Goal: Task Accomplishment & Management: Complete application form

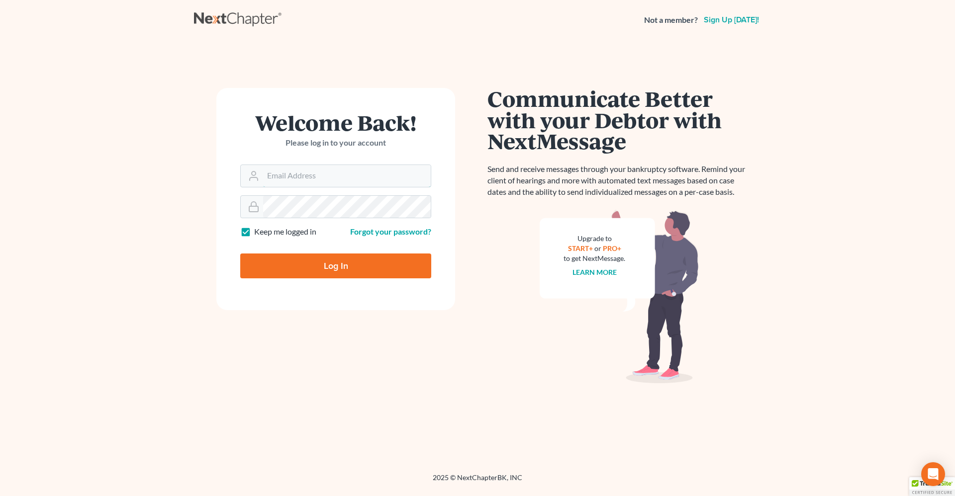
type input "[PERSON_NAME][EMAIL_ADDRESS][DOMAIN_NAME]"
click at [281, 265] on input "Log In" at bounding box center [335, 266] width 191 height 25
type input "Thinking..."
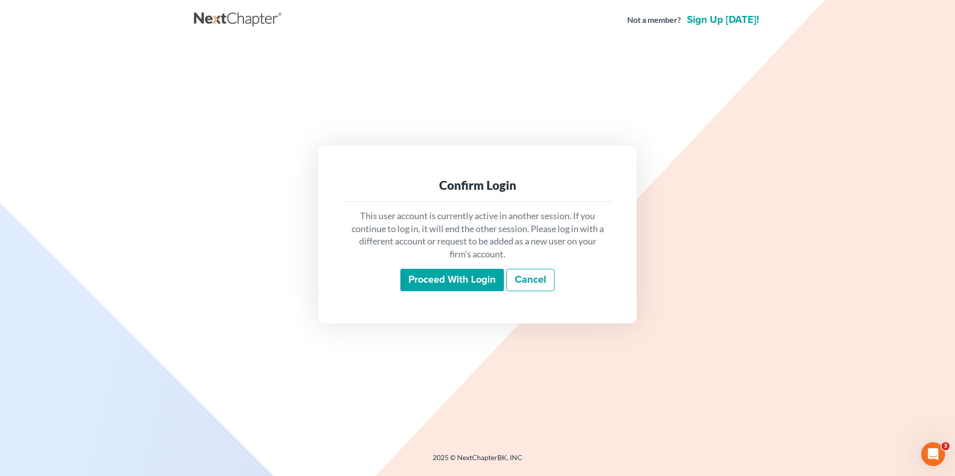
click at [446, 278] on input "Proceed with login" at bounding box center [451, 280] width 103 height 23
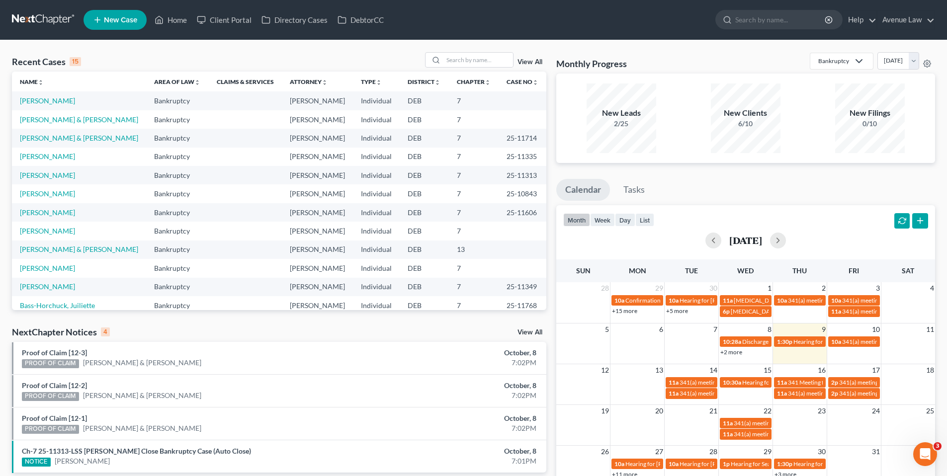
click at [525, 329] on div "NextChapter Notices 4 View All" at bounding box center [279, 334] width 534 height 16
click at [528, 330] on link "View All" at bounding box center [530, 332] width 25 height 7
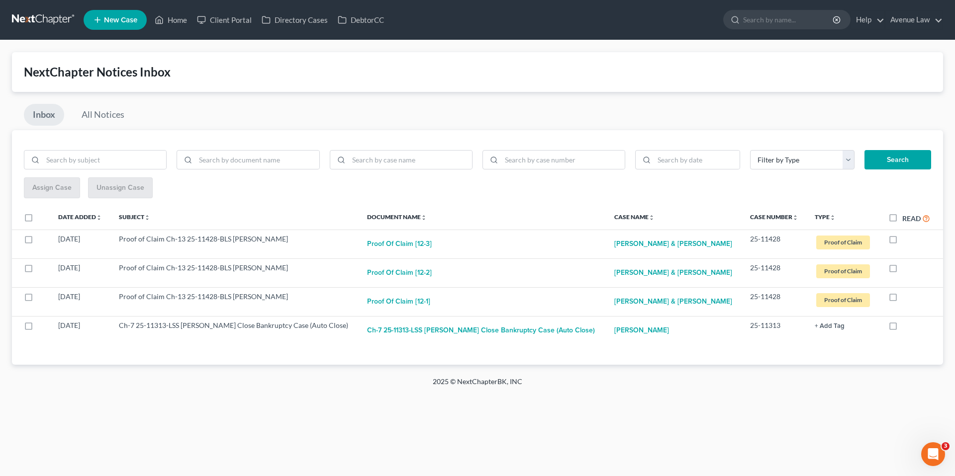
click at [902, 218] on label "Read" at bounding box center [916, 218] width 28 height 11
click at [906, 218] on input "Read" at bounding box center [909, 216] width 6 height 6
checkbox input "true"
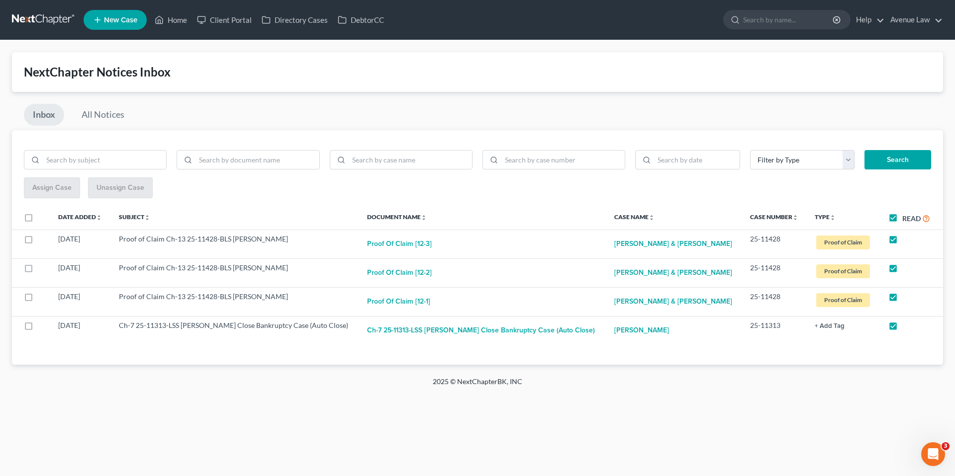
checkbox input "true"
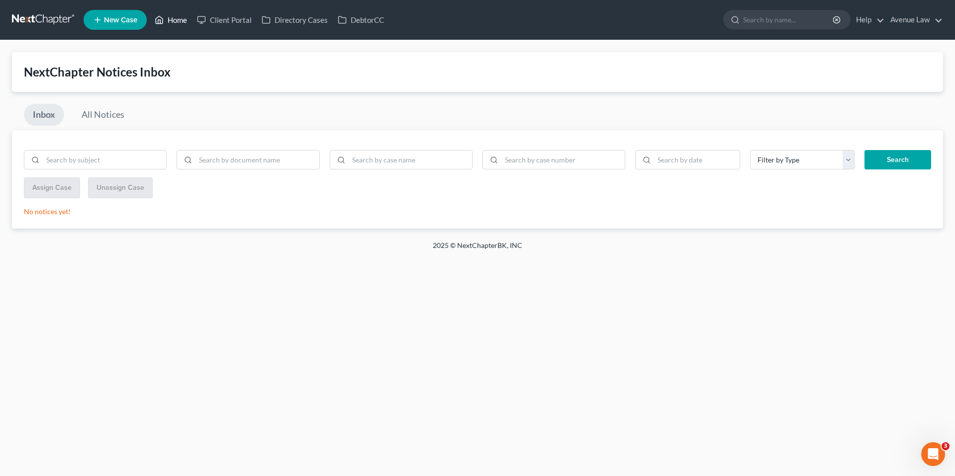
click at [175, 19] on link "Home" at bounding box center [171, 20] width 42 height 18
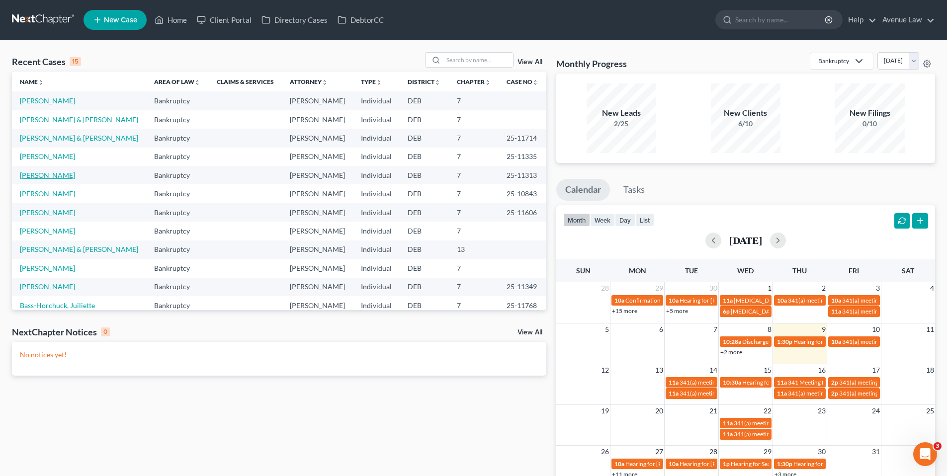
click at [53, 175] on link "[PERSON_NAME]" at bounding box center [47, 175] width 55 height 8
select select "0"
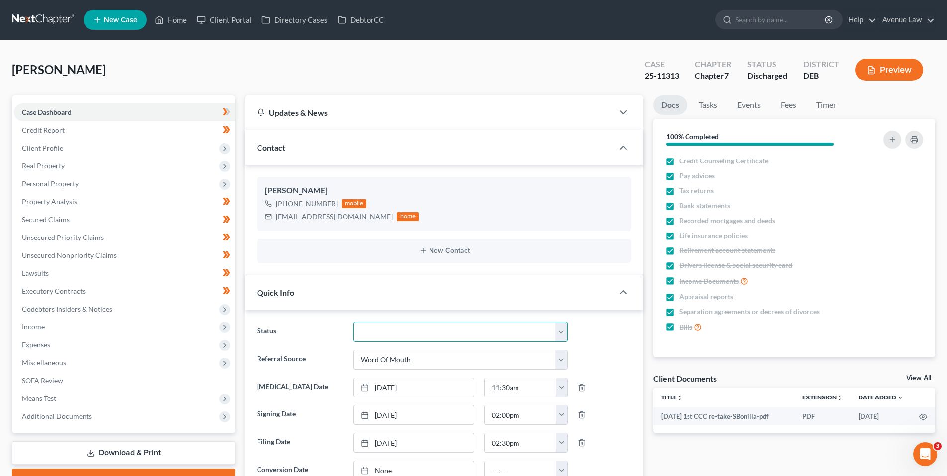
click at [559, 333] on select "01 Data Entry 02 Ready for Review and File 03 Filed 04 341 Scheduled 05 341 Con…" at bounding box center [461, 332] width 214 height 20
select select "8"
click at [354, 322] on select "01 Data Entry 02 Ready for Review and File 03 Filed 04 341 Scheduled 05 341 Con…" at bounding box center [461, 332] width 214 height 20
click at [181, 21] on link "Home" at bounding box center [171, 20] width 42 height 18
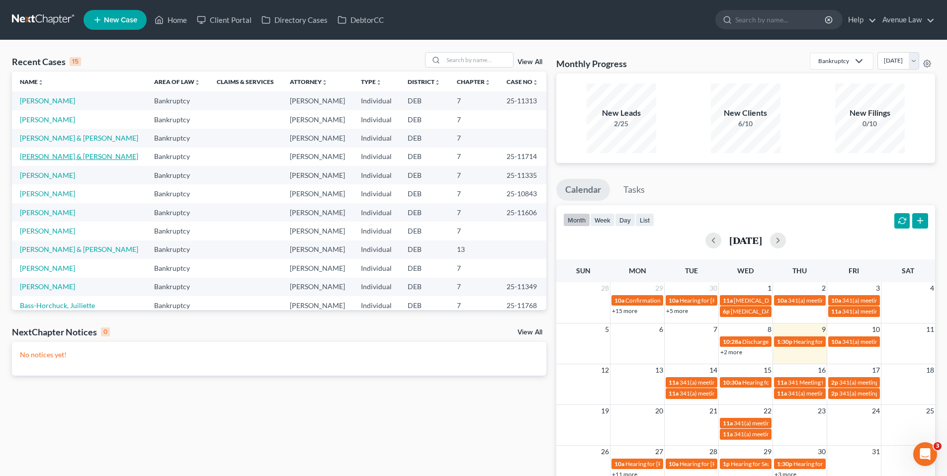
click at [62, 157] on link "[PERSON_NAME] & [PERSON_NAME]" at bounding box center [79, 156] width 118 height 8
select select "0"
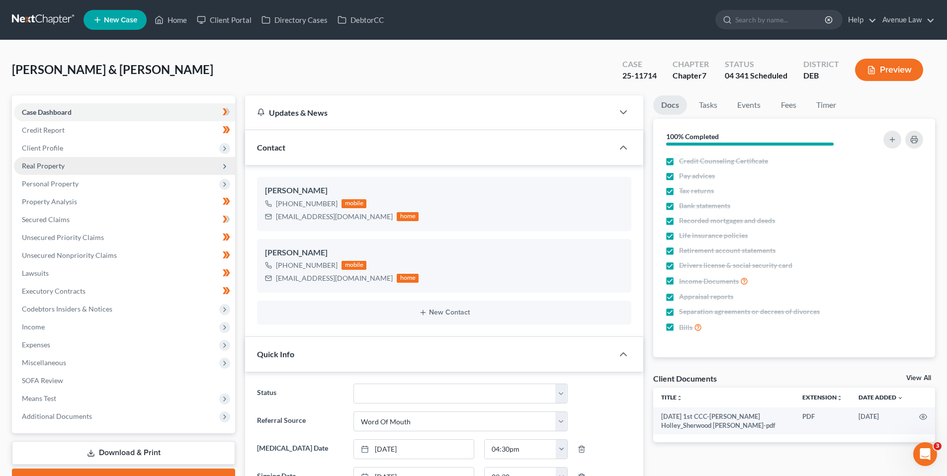
click at [55, 165] on span "Real Property" at bounding box center [43, 166] width 43 height 8
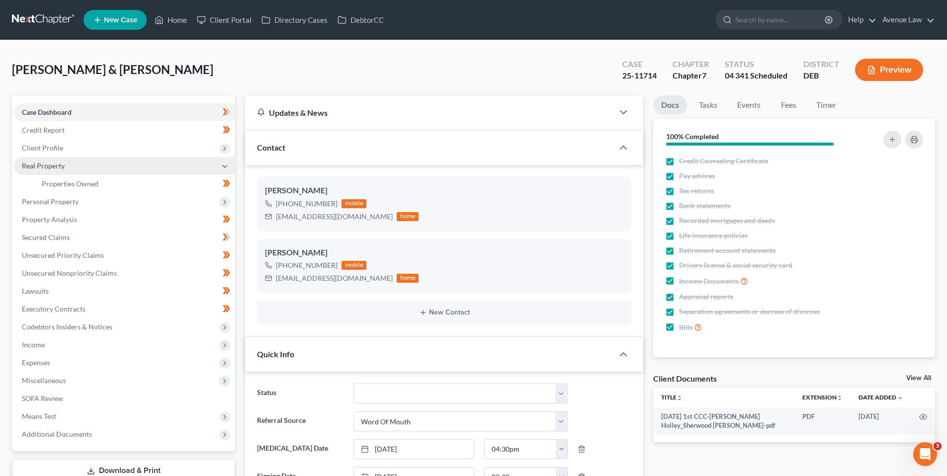
click at [51, 164] on span "Real Property" at bounding box center [43, 166] width 43 height 8
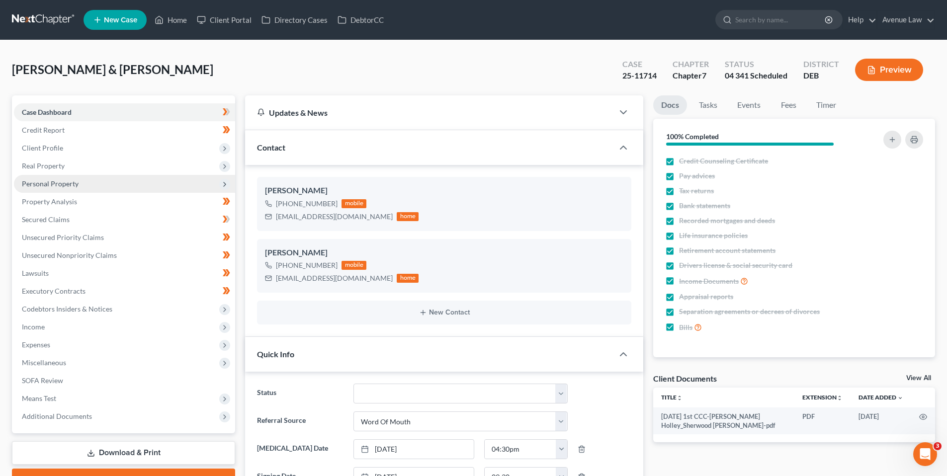
click at [51, 180] on span "Personal Property" at bounding box center [50, 183] width 57 height 8
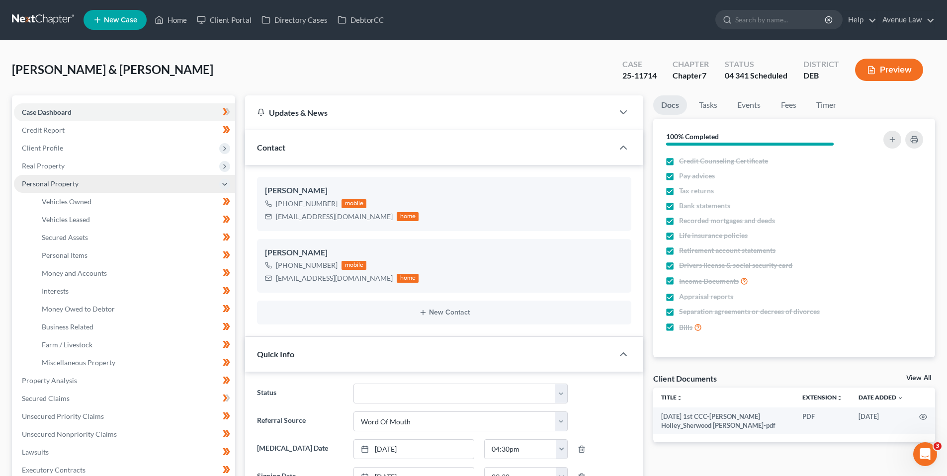
click at [46, 184] on span "Personal Property" at bounding box center [50, 183] width 57 height 8
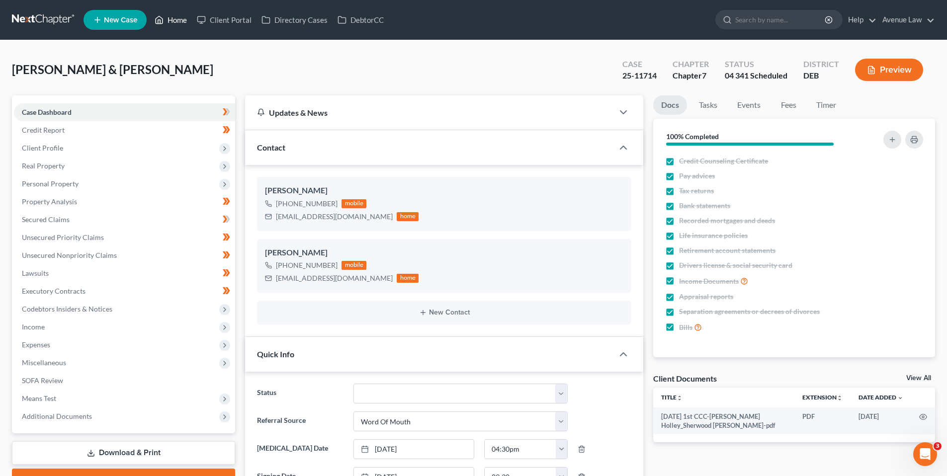
drag, startPoint x: 178, startPoint y: 21, endPoint x: 199, endPoint y: 38, distance: 26.8
click at [178, 21] on link "Home" at bounding box center [171, 20] width 42 height 18
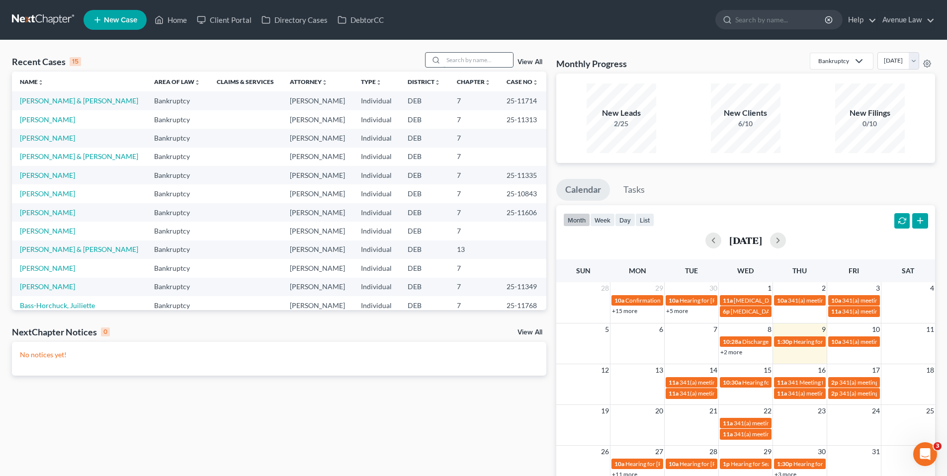
click at [450, 62] on input "search" at bounding box center [479, 60] width 70 height 14
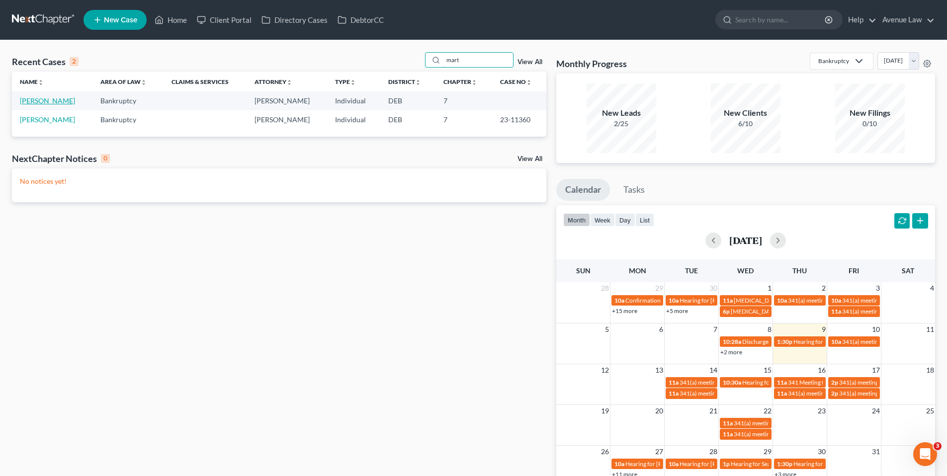
type input "mart"
click at [57, 101] on link "[PERSON_NAME]" at bounding box center [47, 100] width 55 height 8
select select "0"
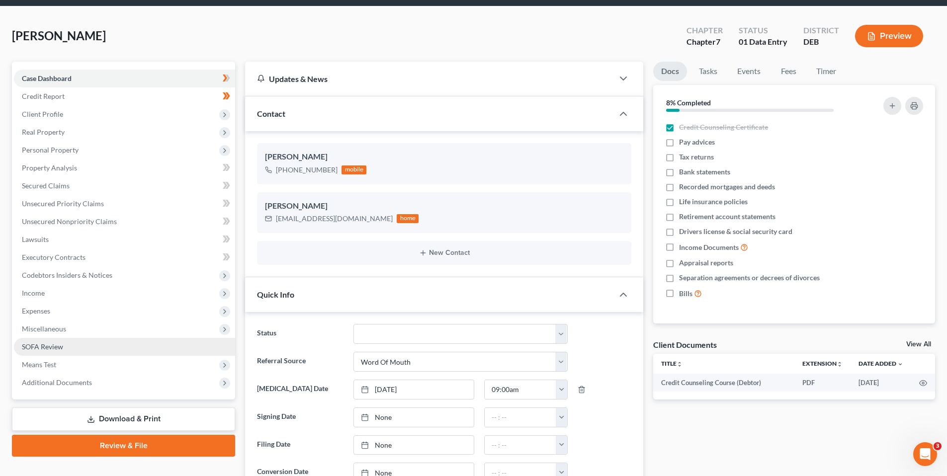
scroll to position [99, 0]
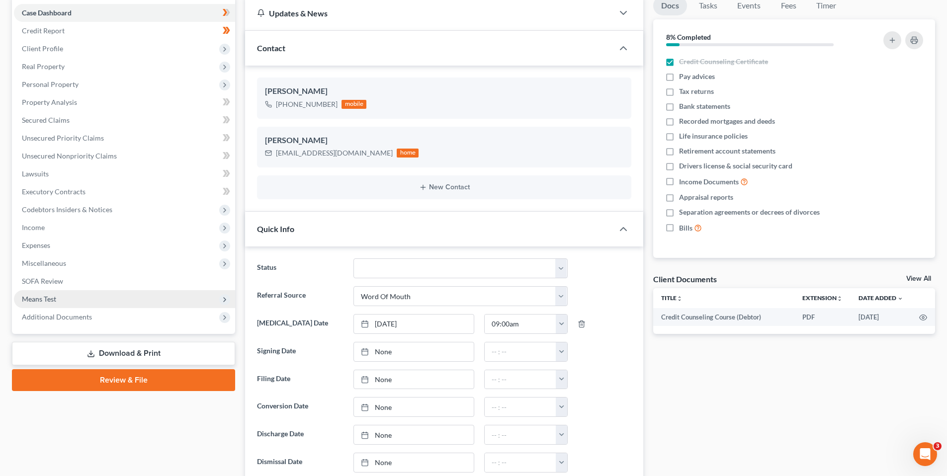
click at [57, 299] on span "Means Test" at bounding box center [124, 299] width 221 height 18
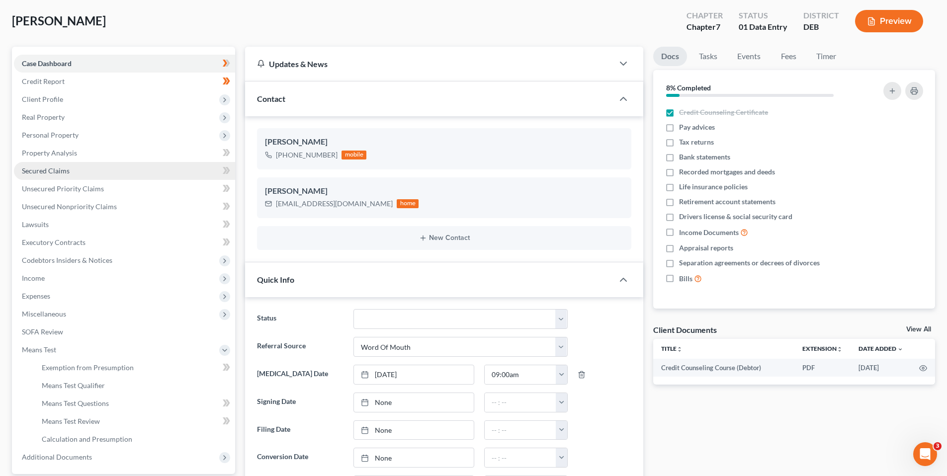
scroll to position [0, 0]
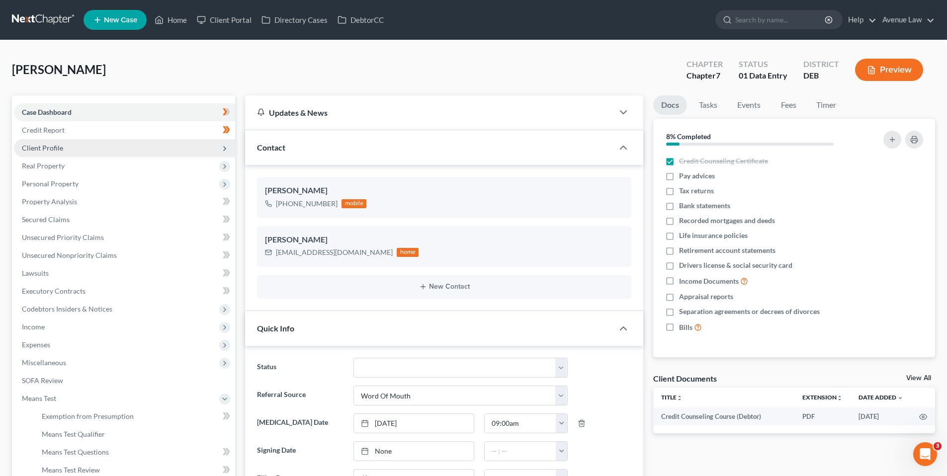
click at [52, 149] on span "Client Profile" at bounding box center [42, 148] width 41 height 8
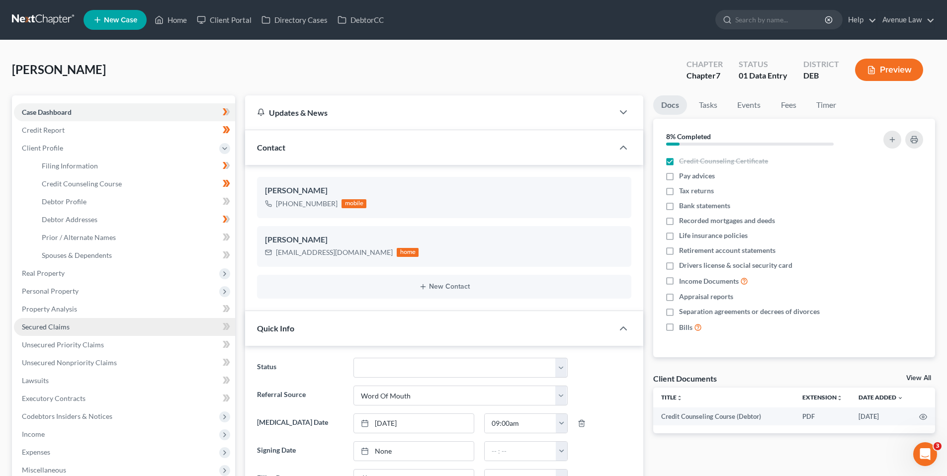
click at [56, 326] on span "Secured Claims" at bounding box center [46, 327] width 48 height 8
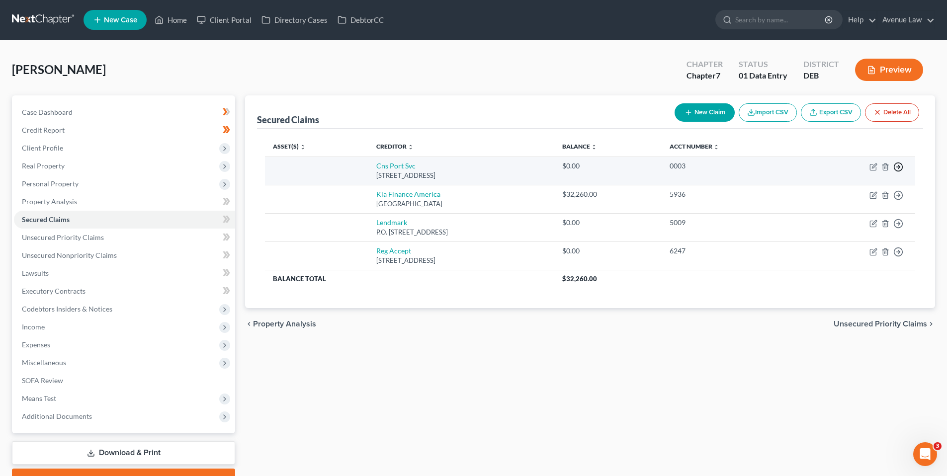
click at [898, 168] on icon "button" at bounding box center [898, 167] width 10 height 10
click at [845, 186] on link "Move to F" at bounding box center [852, 190] width 83 height 17
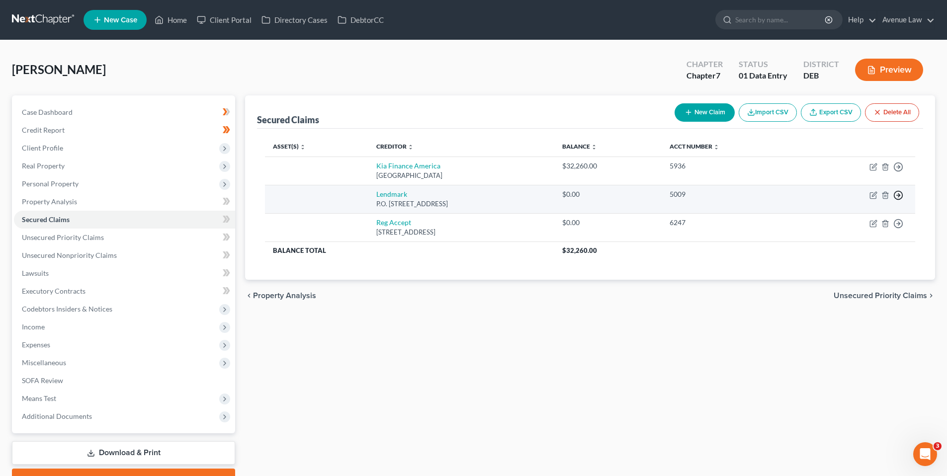
click at [897, 192] on icon "button" at bounding box center [898, 195] width 10 height 10
click at [844, 213] on link "Move to F" at bounding box center [852, 219] width 83 height 17
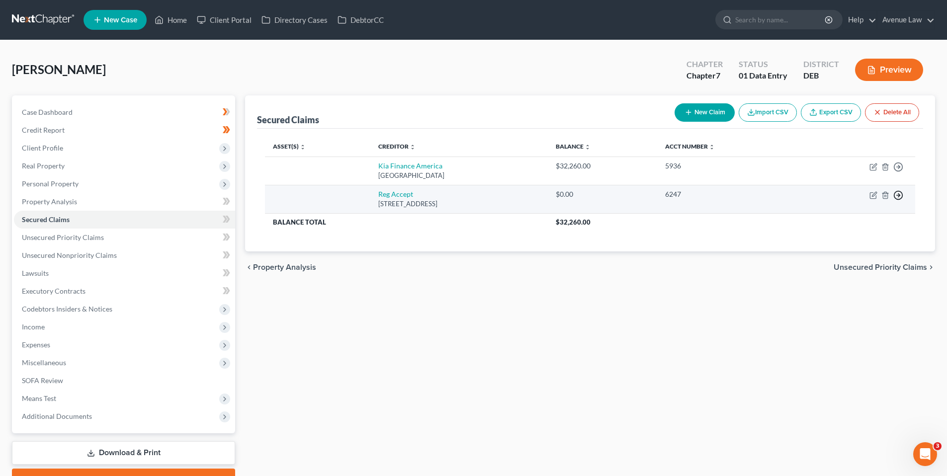
click at [898, 197] on icon "button" at bounding box center [898, 195] width 10 height 10
click at [849, 218] on link "Move to F" at bounding box center [852, 219] width 83 height 17
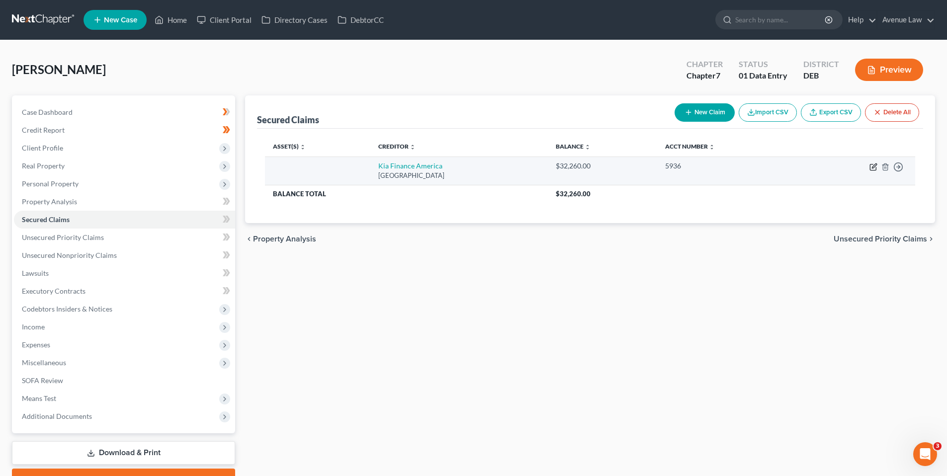
click at [873, 168] on icon "button" at bounding box center [874, 166] width 4 height 4
select select "4"
select select "0"
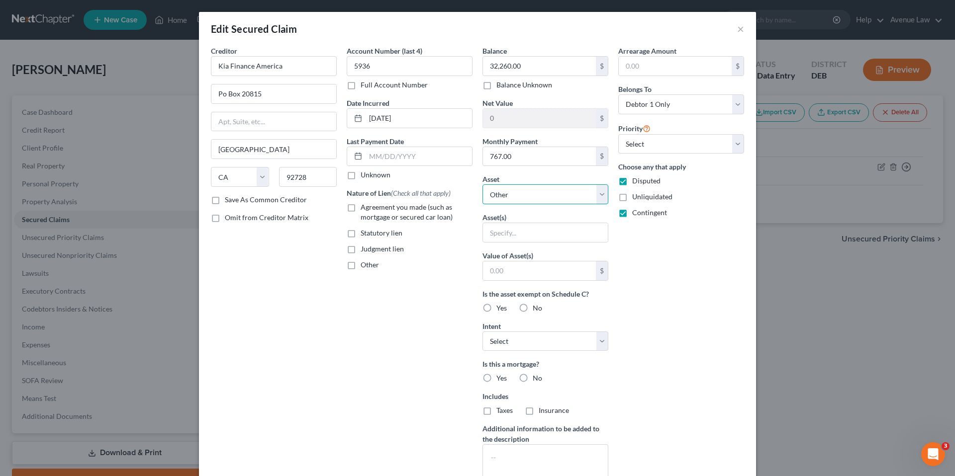
click at [511, 195] on select "Select Other Multiple Assets [STREET_ADDRESS] - $0.0" at bounding box center [545, 194] width 126 height 20
drag, startPoint x: 437, startPoint y: 325, endPoint x: 437, endPoint y: 319, distance: 6.5
click at [437, 325] on div "Account Number (last 4) 5936 Full Account Number Date Incurred [DATE] Last Paym…" at bounding box center [410, 268] width 136 height 444
drag, startPoint x: 506, startPoint y: 231, endPoint x: 496, endPoint y: 231, distance: 9.9
click at [506, 231] on input "text" at bounding box center [545, 232] width 125 height 19
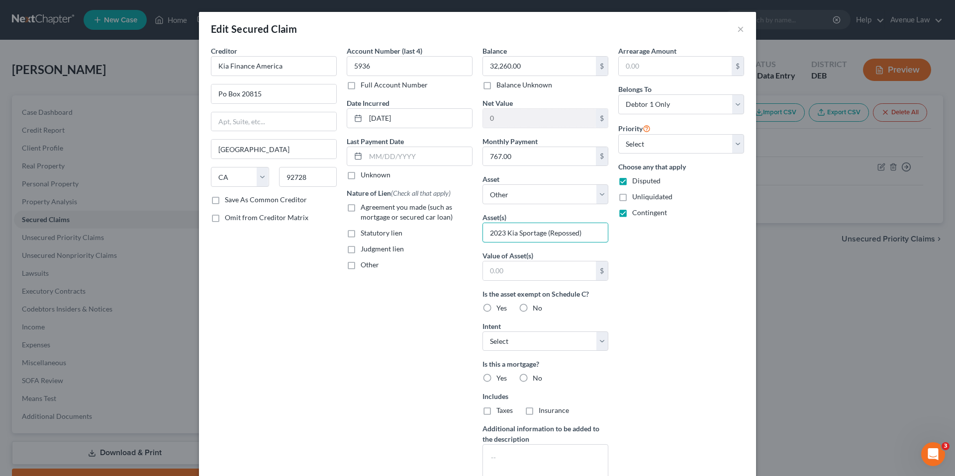
type input "2023 Kia Sportage (Repossed)"
click at [408, 312] on div "Account Number (last 4) 5936 Full Account Number Date Incurred [DATE] Last Paym…" at bounding box center [410, 268] width 136 height 444
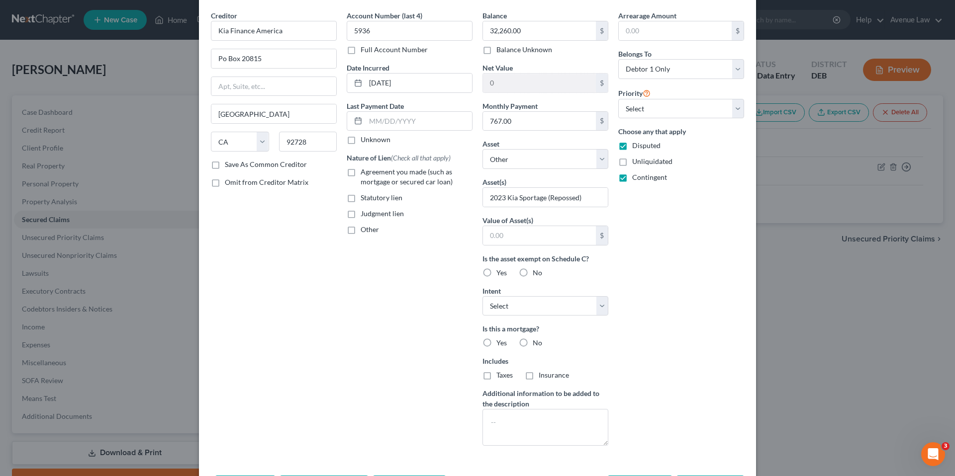
scroll to position [84, 0]
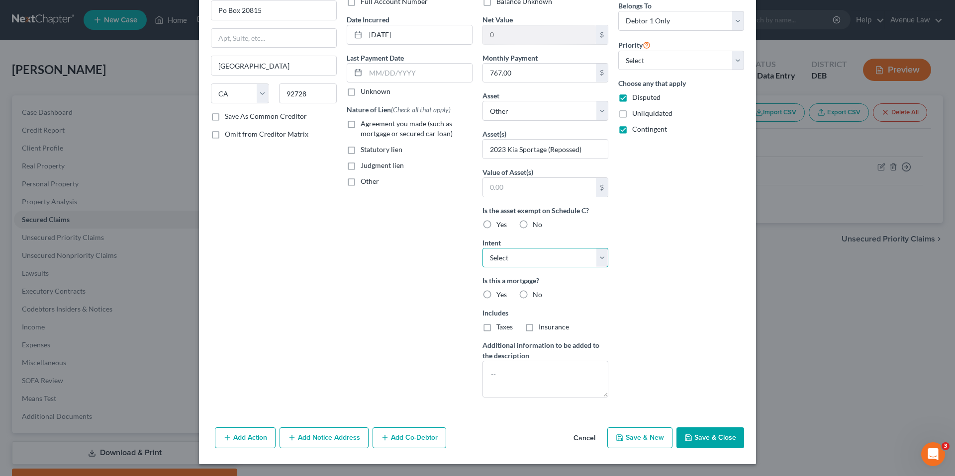
click at [600, 257] on select "Select Surrender Redeem Reaffirm Avoid Other" at bounding box center [545, 258] width 126 height 20
click at [352, 257] on div "Account Number (last 4) 5936 Full Account Number Date Incurred [DATE] Last Paym…" at bounding box center [410, 184] width 136 height 444
click at [705, 433] on button "Save & Close" at bounding box center [710, 438] width 68 height 21
select select
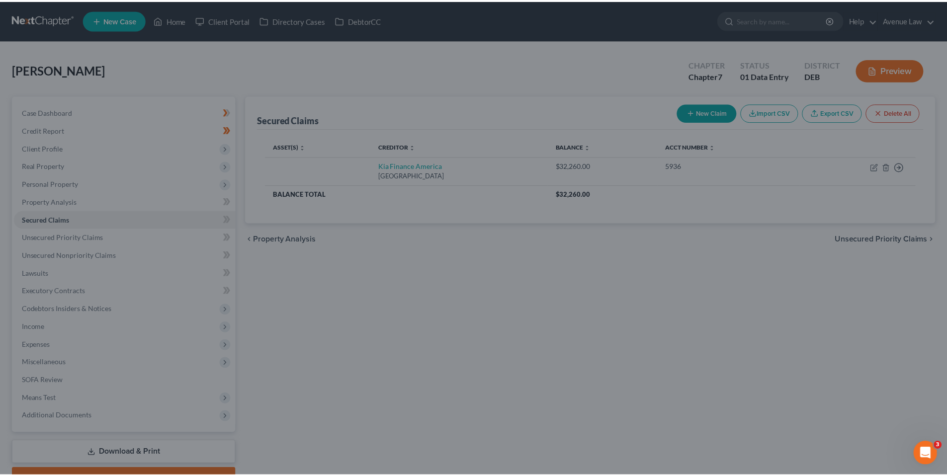
scroll to position [0, 0]
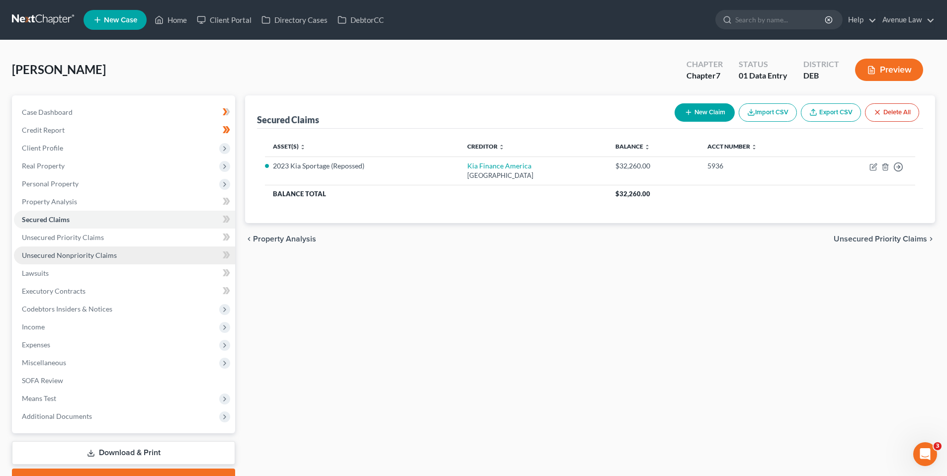
click at [62, 255] on span "Unsecured Nonpriority Claims" at bounding box center [69, 255] width 95 height 8
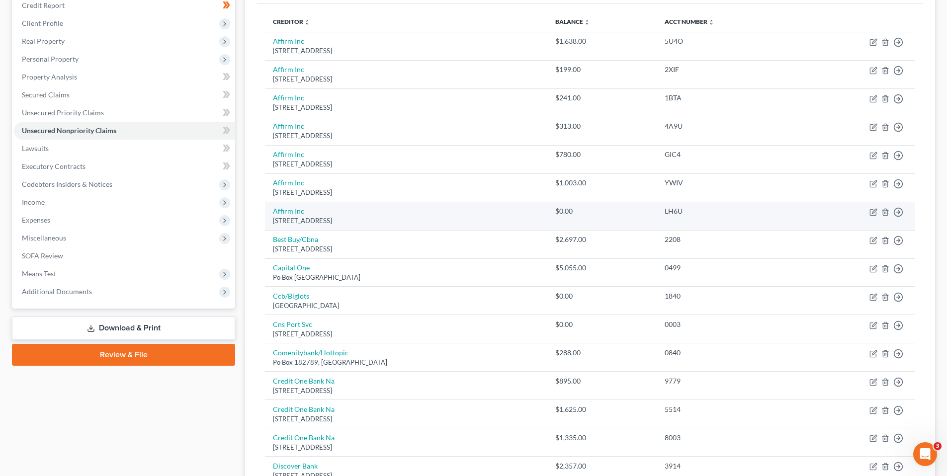
scroll to position [175, 0]
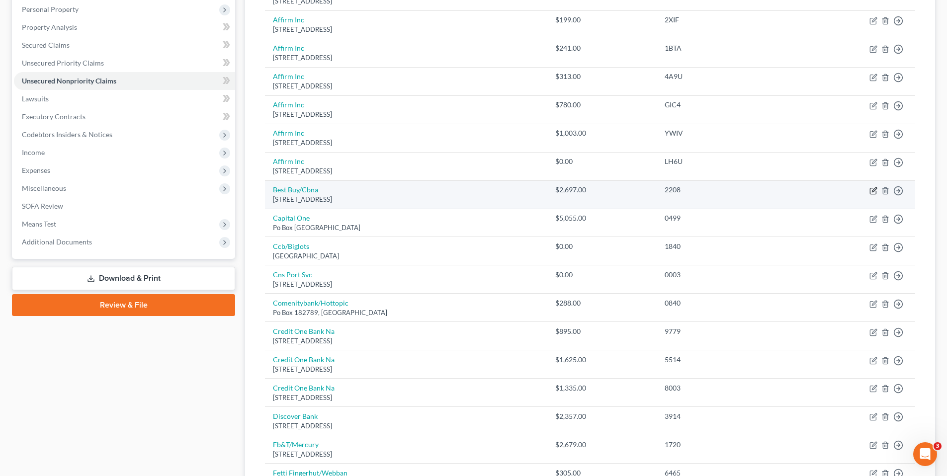
click at [873, 189] on icon "button" at bounding box center [874, 191] width 8 height 8
select select "14"
select select "2"
select select "0"
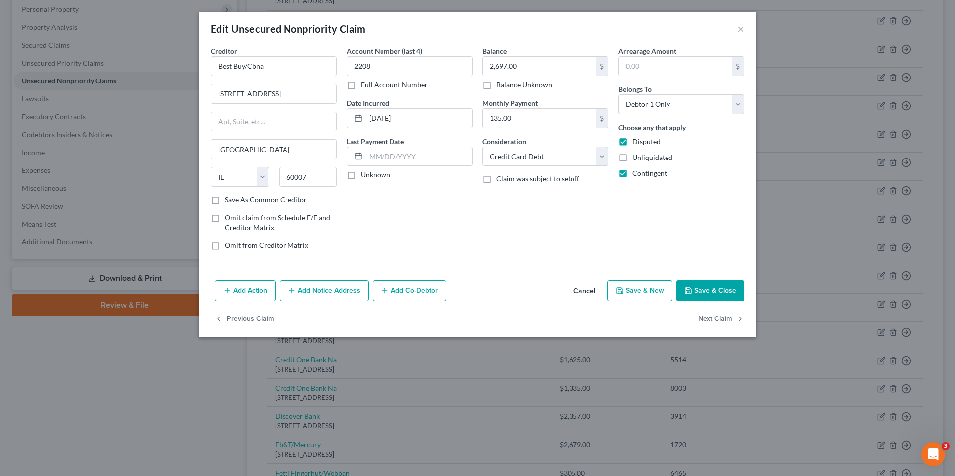
click at [696, 286] on button "Save & Close" at bounding box center [710, 290] width 68 height 21
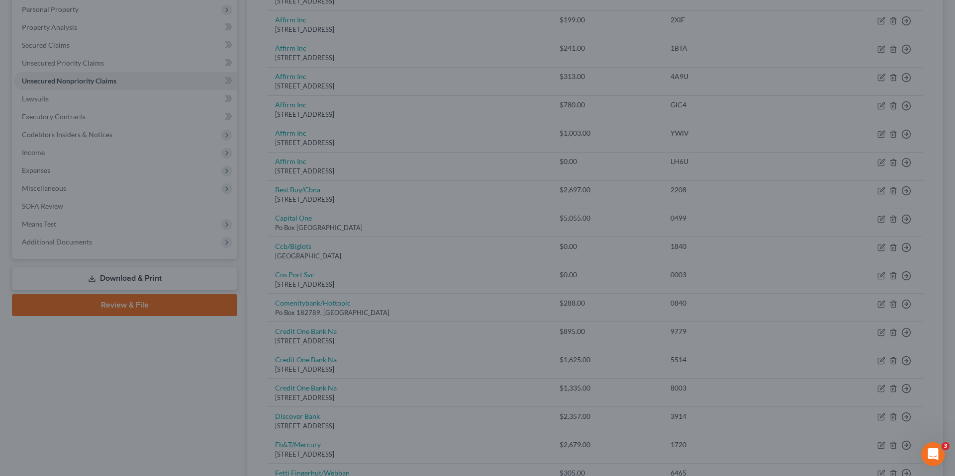
type input "0"
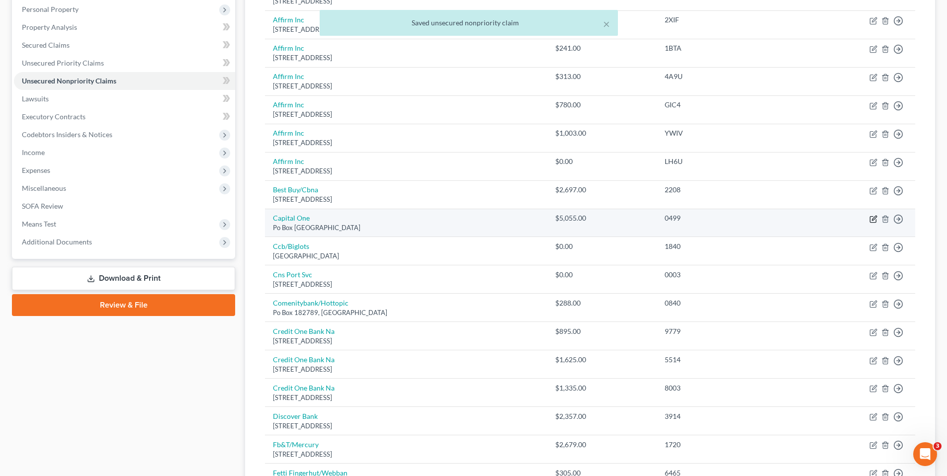
click at [873, 219] on icon "button" at bounding box center [874, 218] width 4 height 4
select select "48"
select select "2"
select select "0"
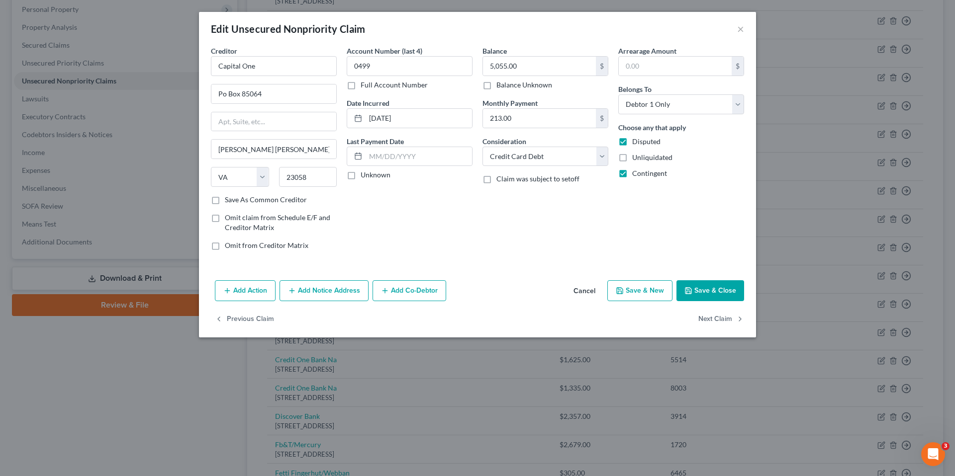
click at [721, 281] on button "Save & Close" at bounding box center [710, 290] width 68 height 21
type input "0"
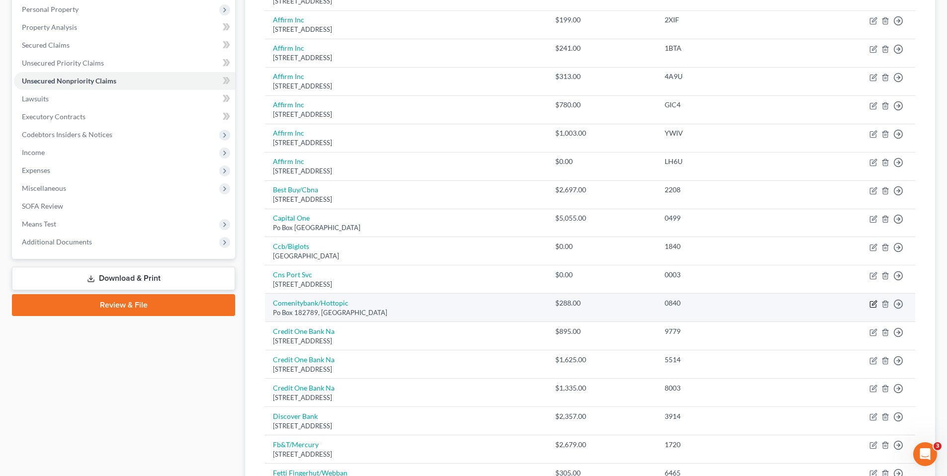
click at [873, 304] on icon "button" at bounding box center [874, 303] width 4 height 4
select select "36"
select select "2"
select select "0"
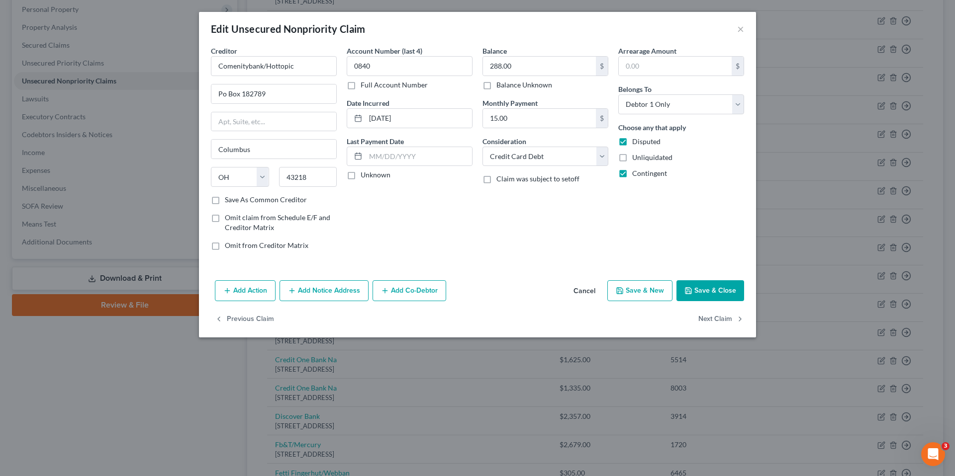
drag, startPoint x: 700, startPoint y: 291, endPoint x: 695, endPoint y: 286, distance: 7.0
click at [700, 291] on button "Save & Close" at bounding box center [710, 290] width 68 height 21
type input "0"
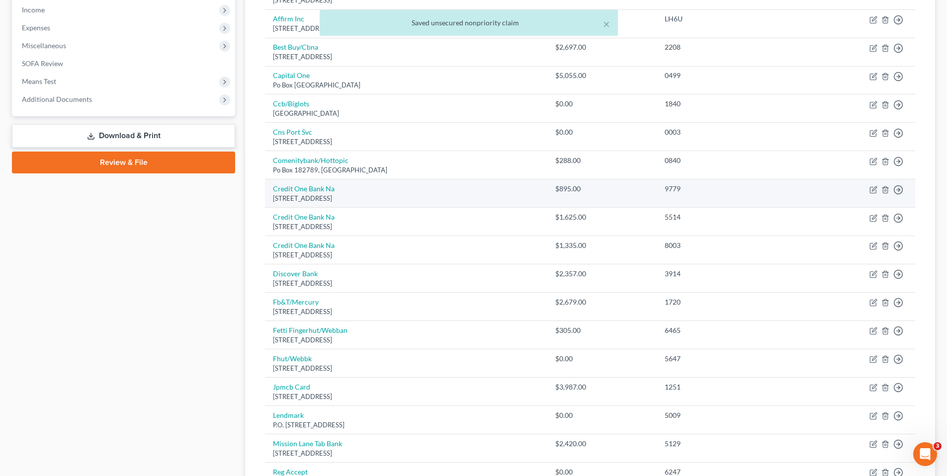
scroll to position [324, 0]
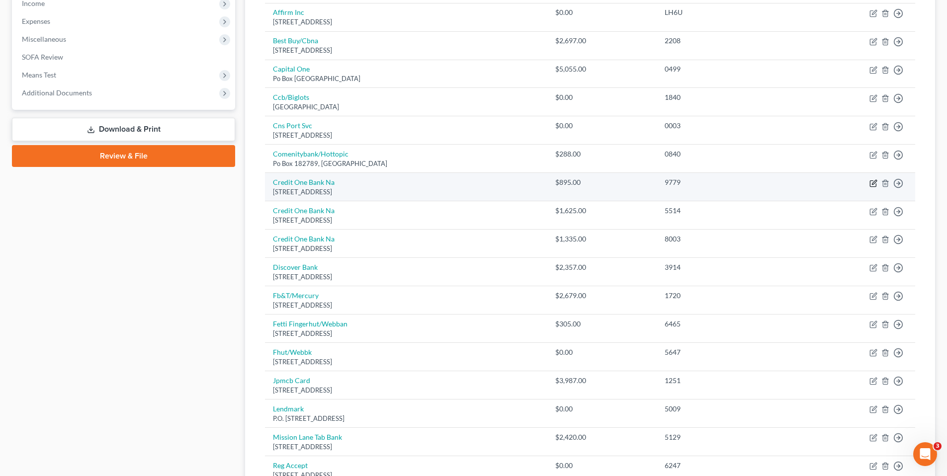
click at [872, 183] on icon "button" at bounding box center [874, 183] width 8 height 8
select select "31"
select select "2"
select select "0"
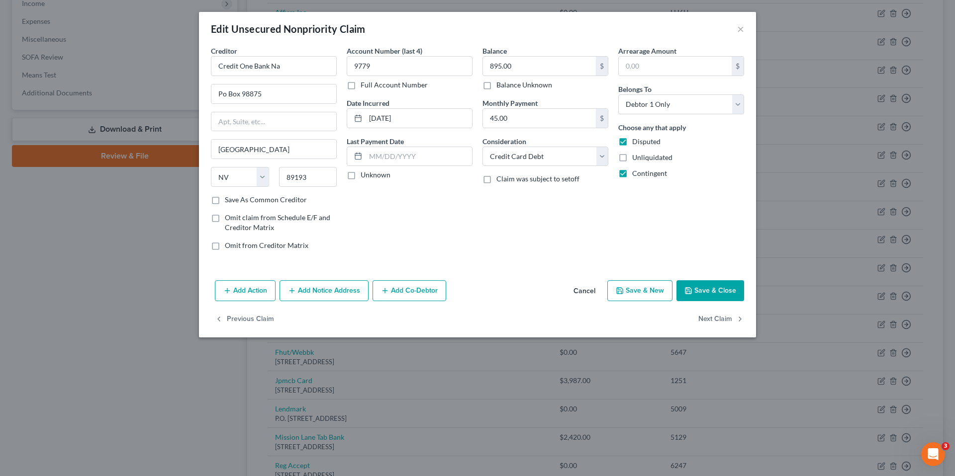
click at [718, 287] on button "Save & Close" at bounding box center [710, 290] width 68 height 21
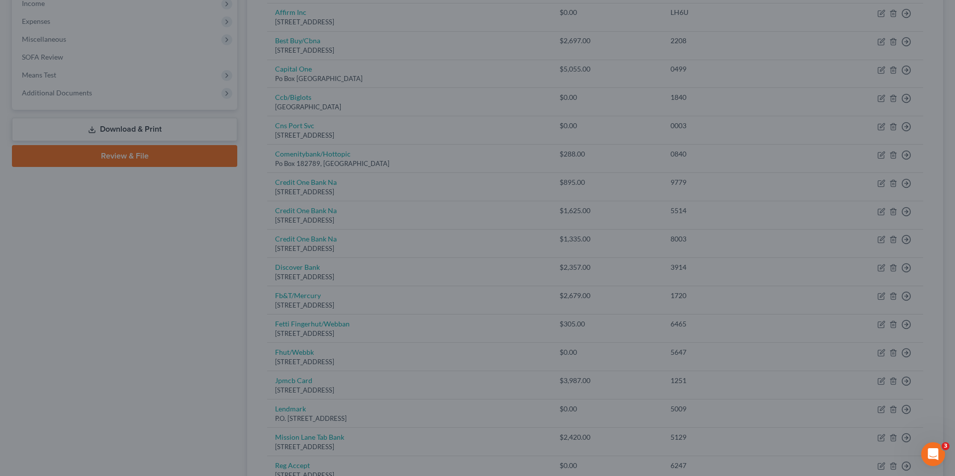
type input "0"
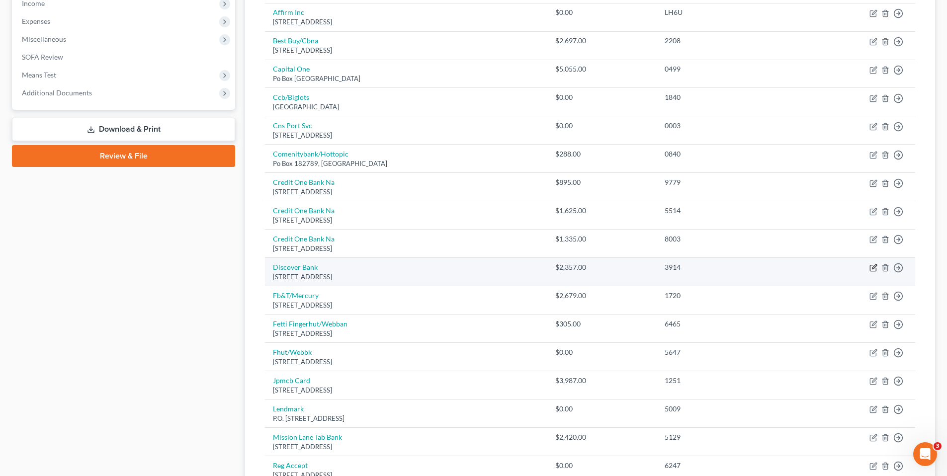
click at [875, 266] on icon "button" at bounding box center [874, 267] width 4 height 4
select select "7"
select select "2"
select select "0"
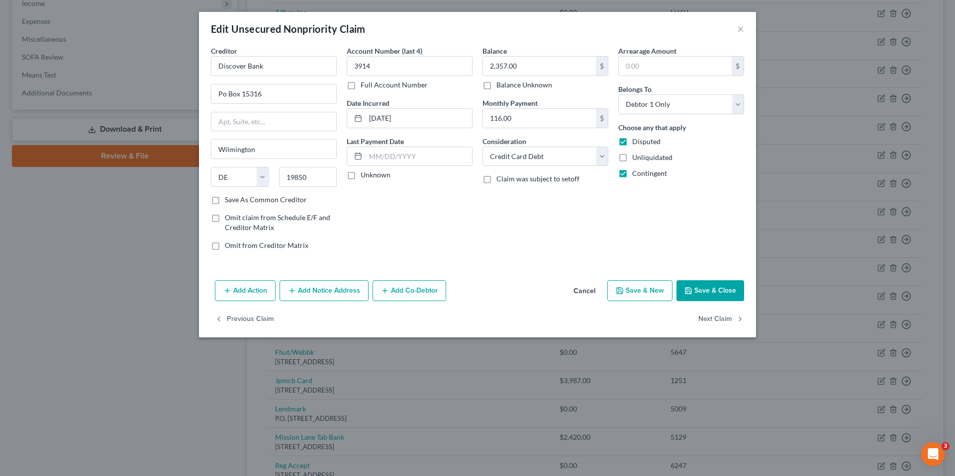
click at [714, 290] on button "Save & Close" at bounding box center [710, 290] width 68 height 21
type input "0"
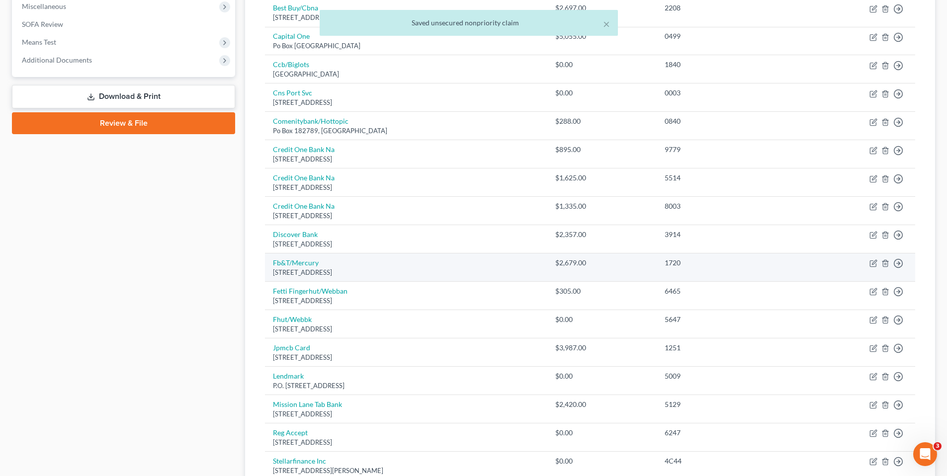
scroll to position [373, 0]
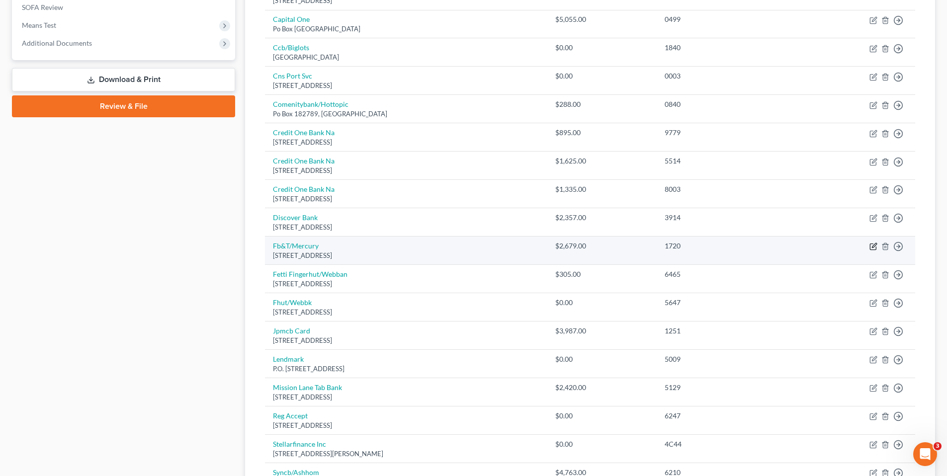
click at [870, 245] on icon "button" at bounding box center [873, 247] width 6 height 6
select select "43"
select select "2"
select select "0"
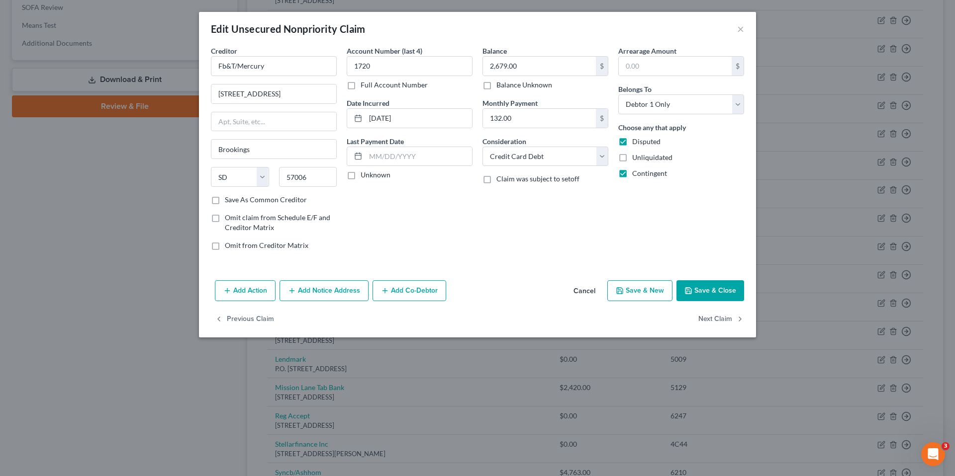
click at [698, 285] on button "Save & Close" at bounding box center [710, 290] width 68 height 21
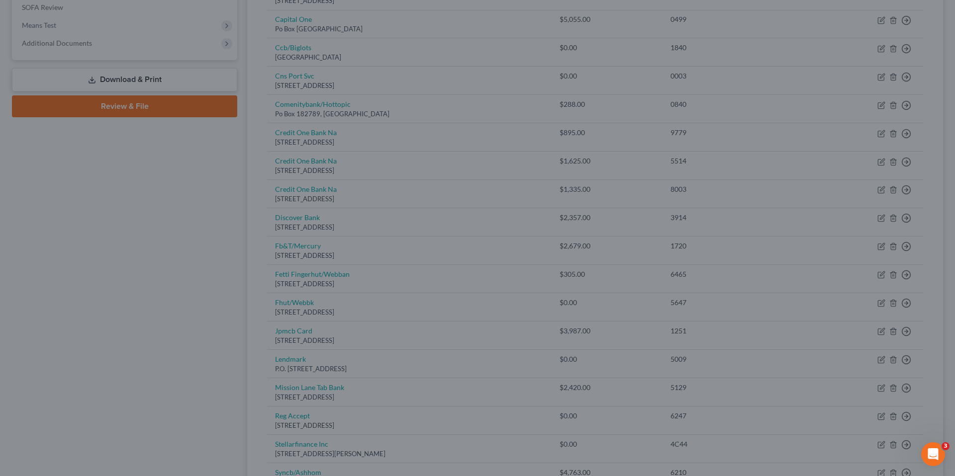
type input "0"
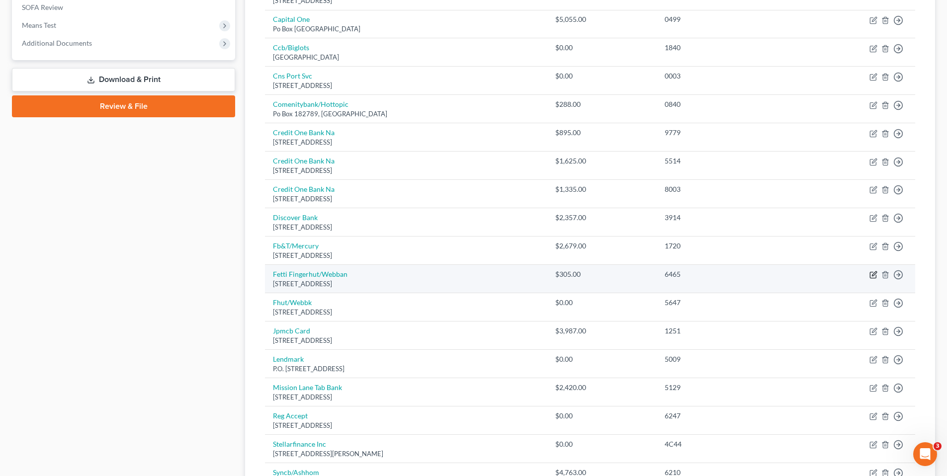
click at [872, 273] on icon "button" at bounding box center [874, 275] width 8 height 8
select select "24"
select select "2"
select select "0"
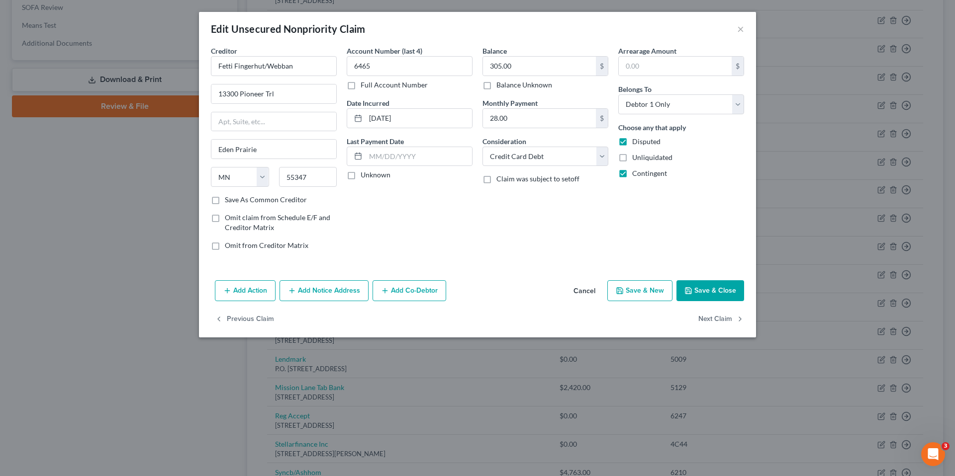
drag, startPoint x: 718, startPoint y: 288, endPoint x: 641, endPoint y: 279, distance: 77.1
click at [717, 288] on button "Save & Close" at bounding box center [710, 290] width 68 height 21
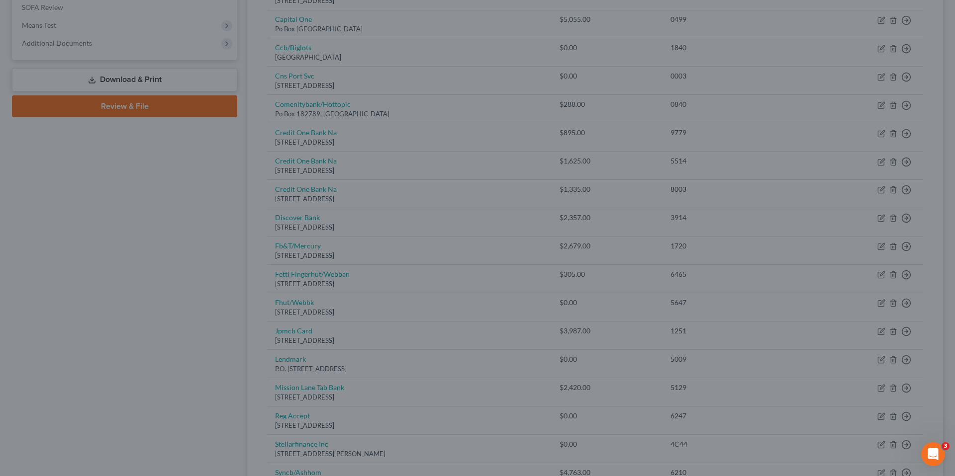
type input "0"
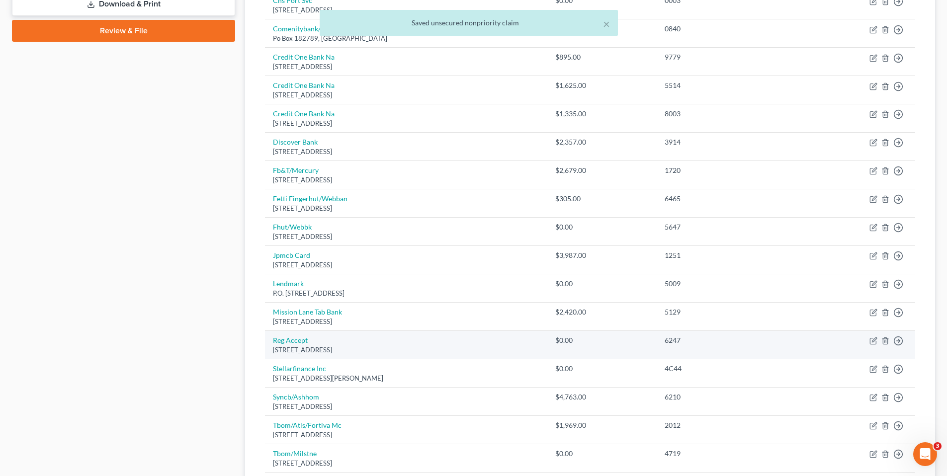
scroll to position [473, 0]
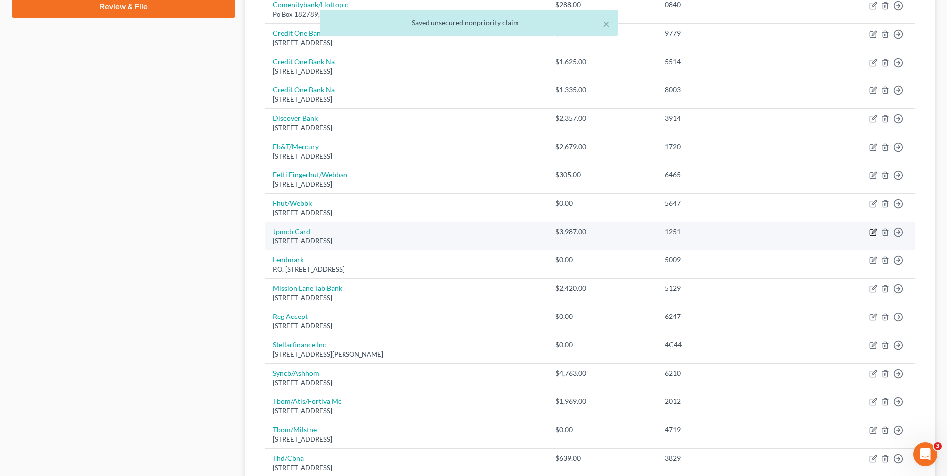
click at [872, 231] on icon "button" at bounding box center [874, 232] width 8 height 8
select select "7"
select select "0"
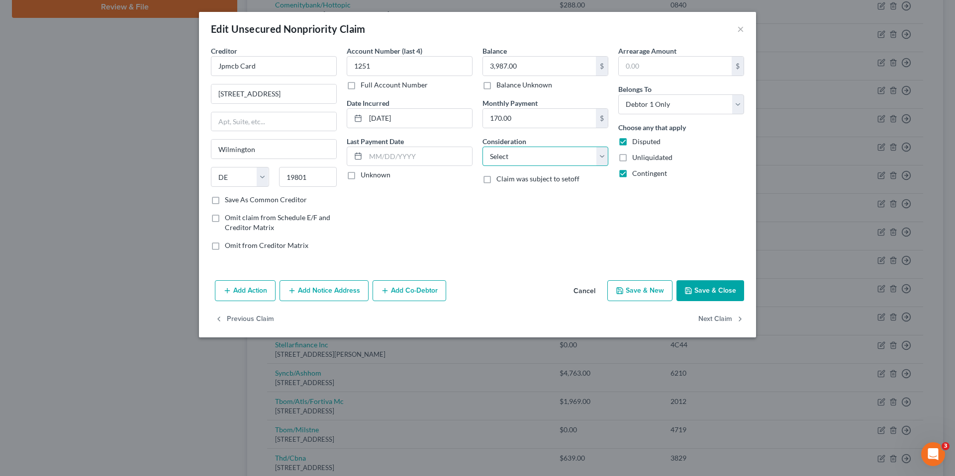
click at [602, 154] on select "Select Cable / Satellite Services Collection Agency Credit Card Debt Debt Couns…" at bounding box center [545, 157] width 126 height 20
select select "2"
click at [482, 147] on select "Select Cable / Satellite Services Collection Agency Credit Card Debt Debt Couns…" at bounding box center [545, 157] width 126 height 20
drag, startPoint x: 729, startPoint y: 294, endPoint x: 725, endPoint y: 289, distance: 6.1
click at [729, 293] on button "Save & Close" at bounding box center [710, 290] width 68 height 21
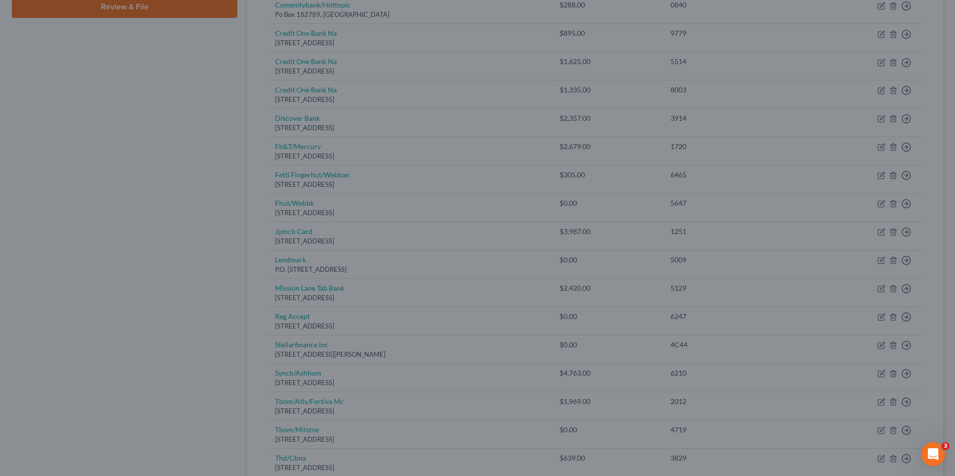
type input "0"
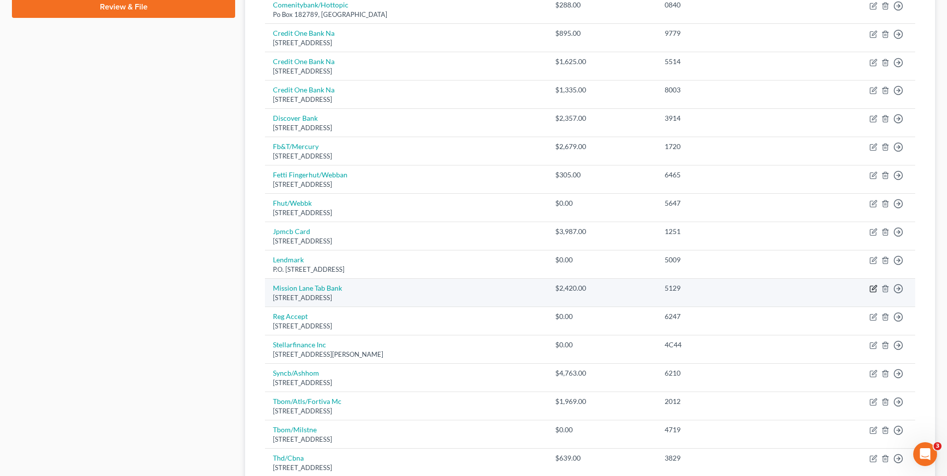
click at [872, 288] on icon "button" at bounding box center [874, 289] width 8 height 8
select select "4"
select select "2"
select select "0"
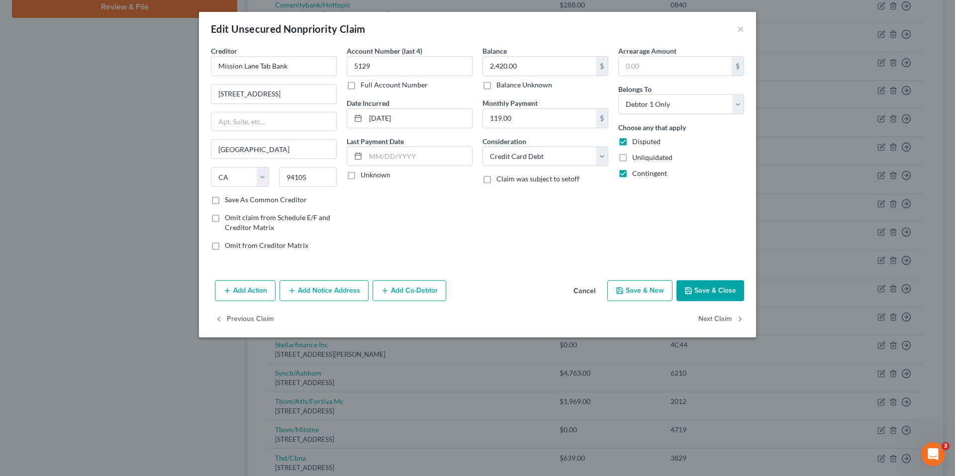
click at [704, 290] on button "Save & Close" at bounding box center [710, 290] width 68 height 21
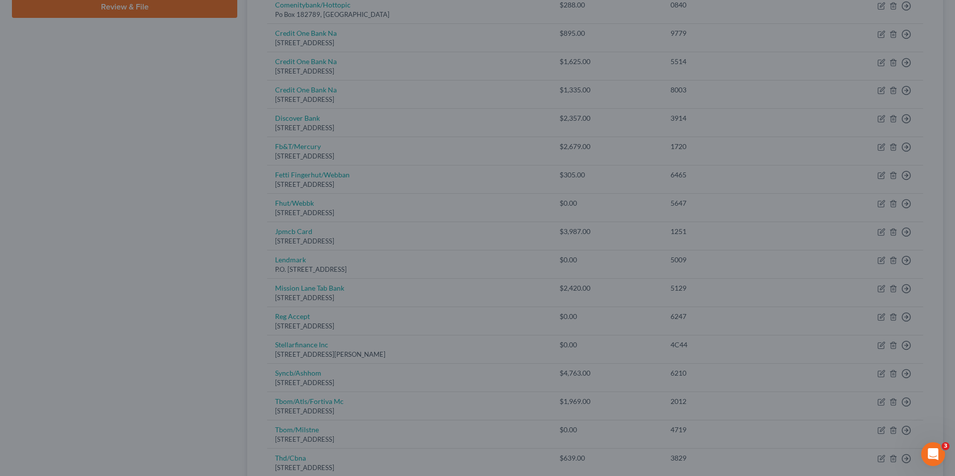
type input "0"
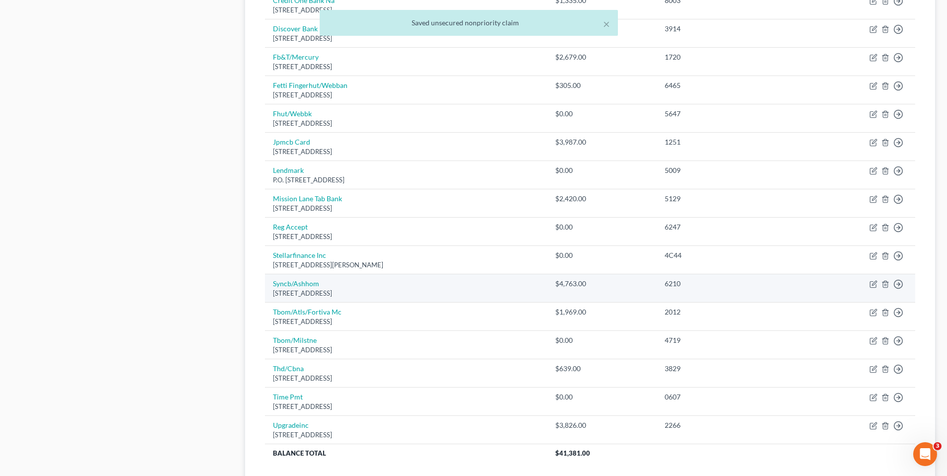
scroll to position [572, 0]
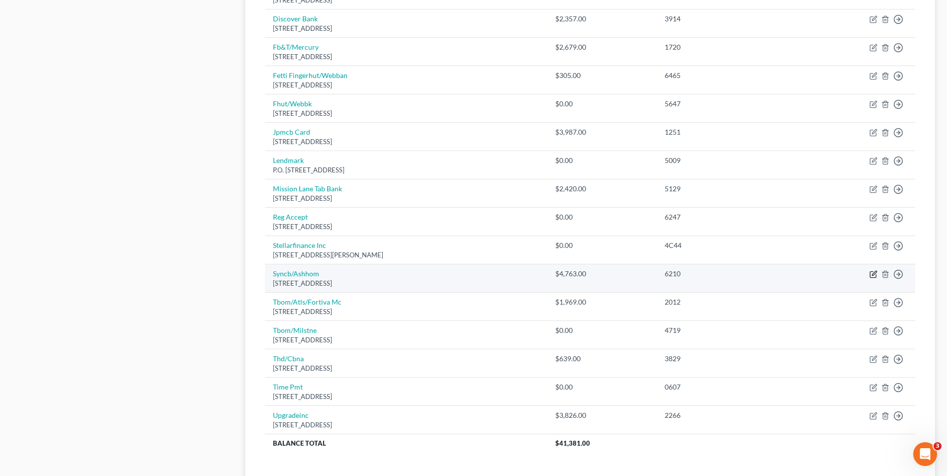
click at [872, 272] on icon "button" at bounding box center [873, 275] width 6 height 6
select select "45"
select select "2"
select select "0"
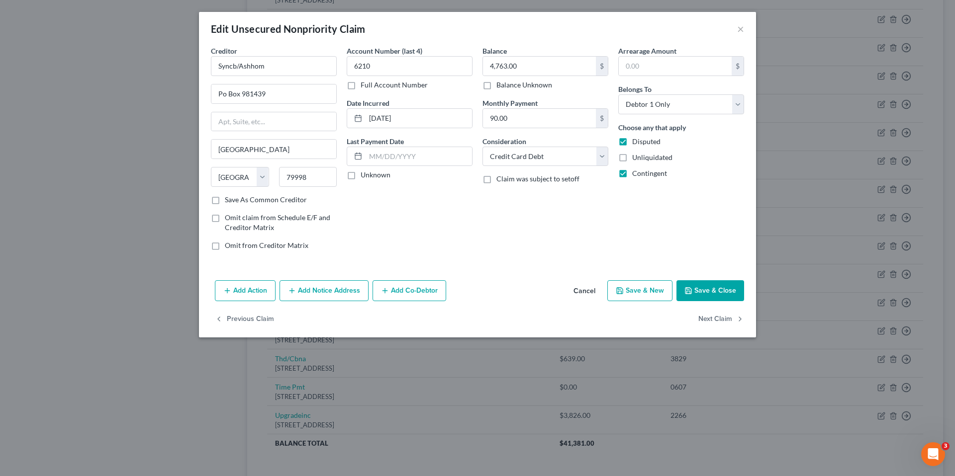
click at [725, 285] on button "Save & Close" at bounding box center [710, 290] width 68 height 21
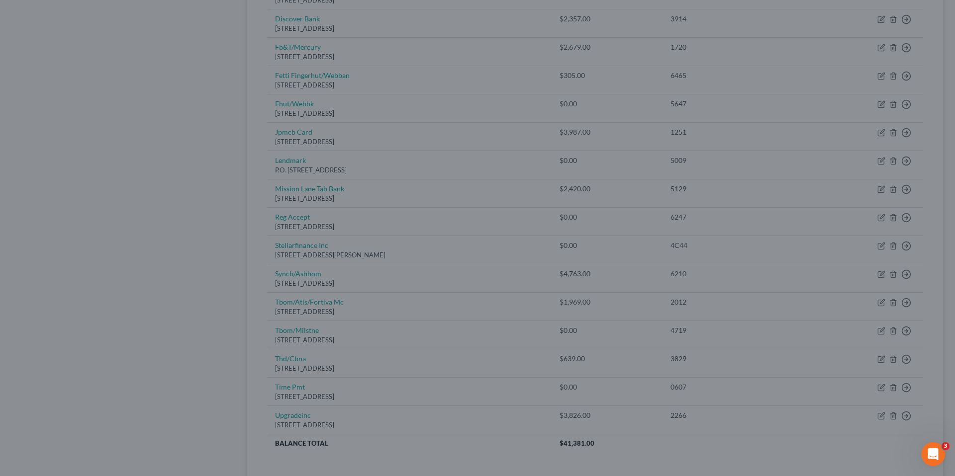
type input "0"
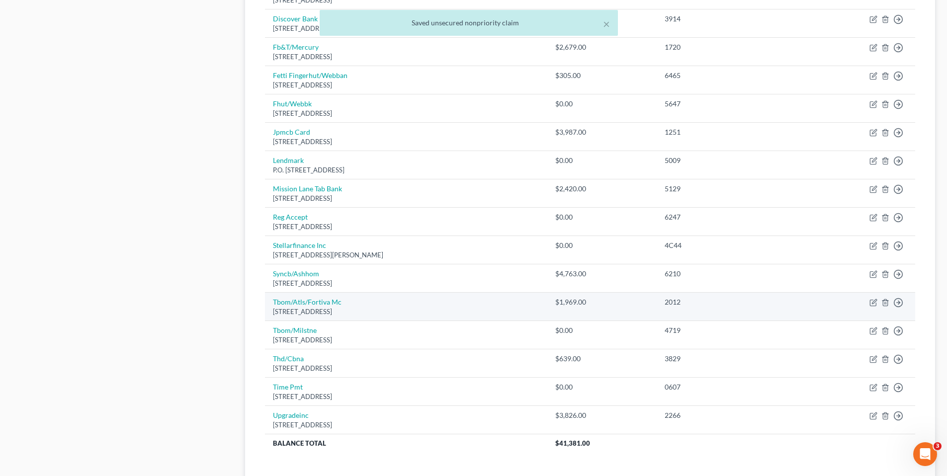
click at [872, 298] on td "Move to D Move to E Move to G Move to Notice Only" at bounding box center [857, 306] width 116 height 28
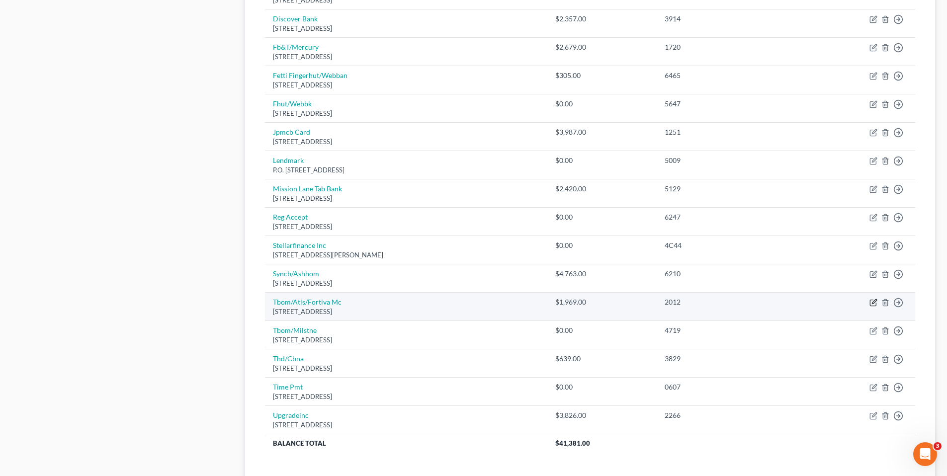
click at [873, 302] on icon "button" at bounding box center [874, 301] width 4 height 4
select select "35"
select select "2"
select select "0"
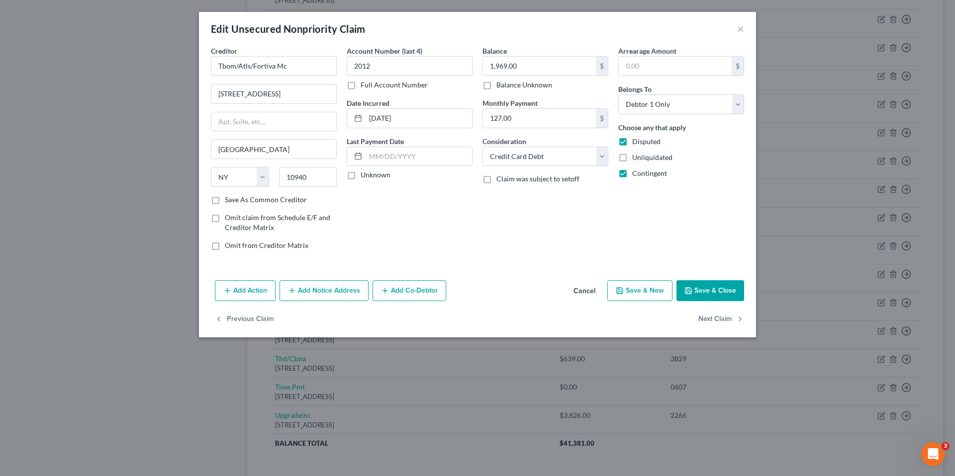
click at [709, 285] on button "Save & Close" at bounding box center [710, 290] width 68 height 21
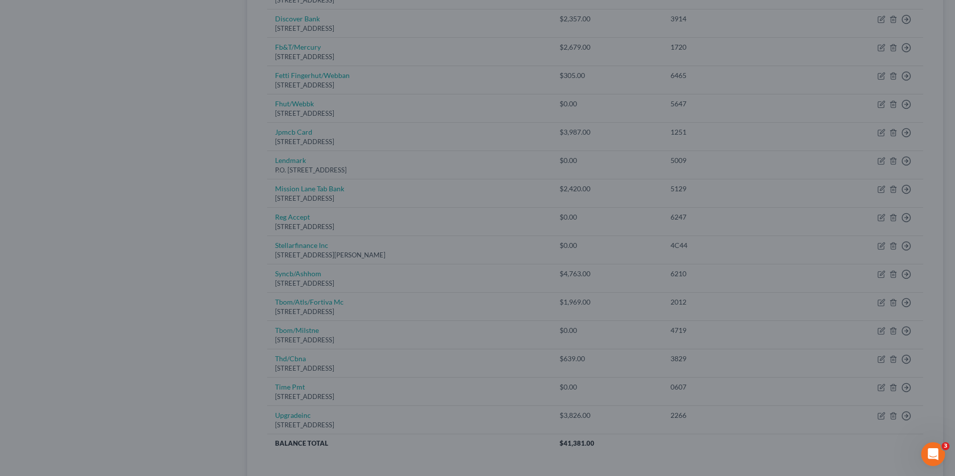
type input "0"
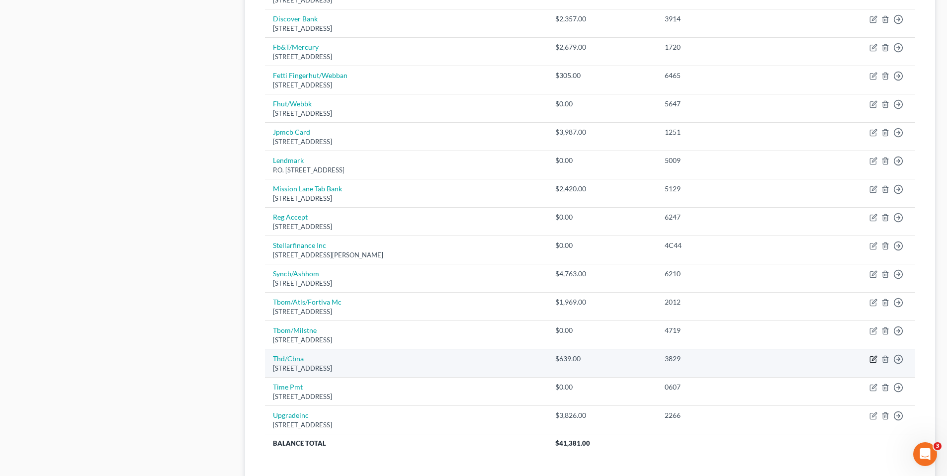
click at [872, 358] on icon "button" at bounding box center [874, 360] width 8 height 8
select select "44"
select select "2"
select select "0"
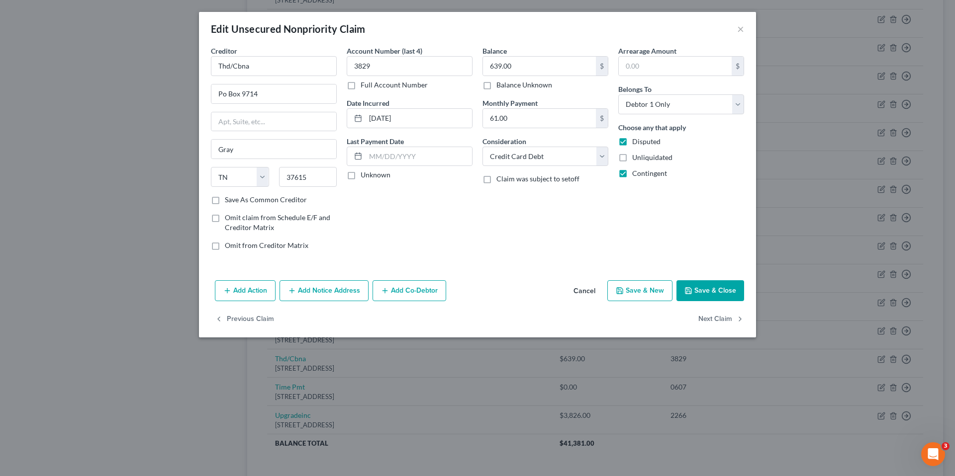
click at [693, 288] on button "Save & Close" at bounding box center [710, 290] width 68 height 21
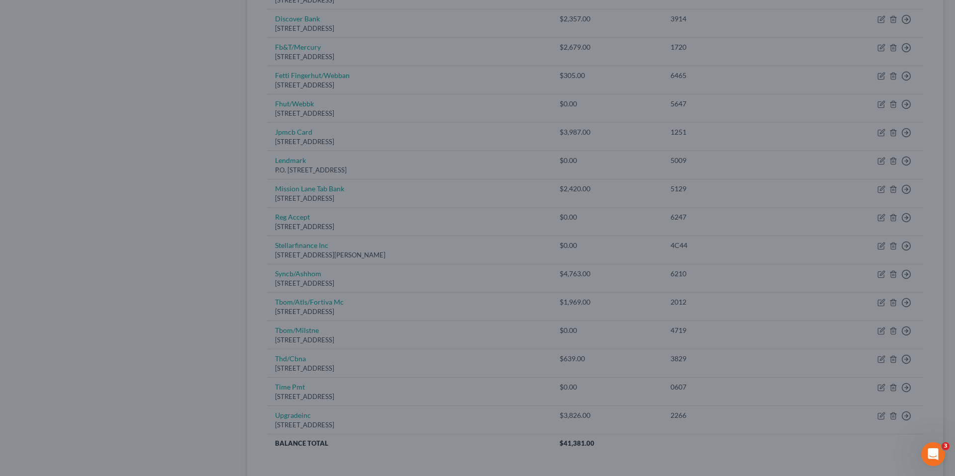
type input "0"
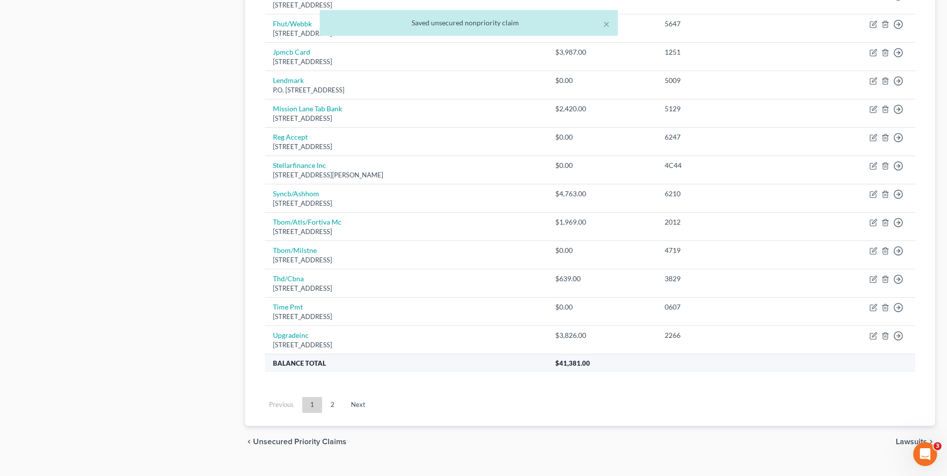
scroll to position [672, 0]
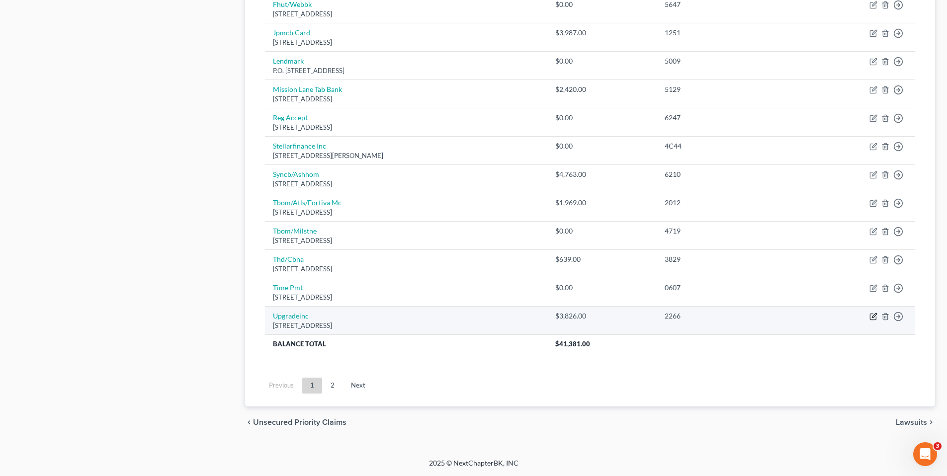
click at [873, 315] on icon "button" at bounding box center [874, 317] width 8 height 8
select select "4"
select select "2"
select select "0"
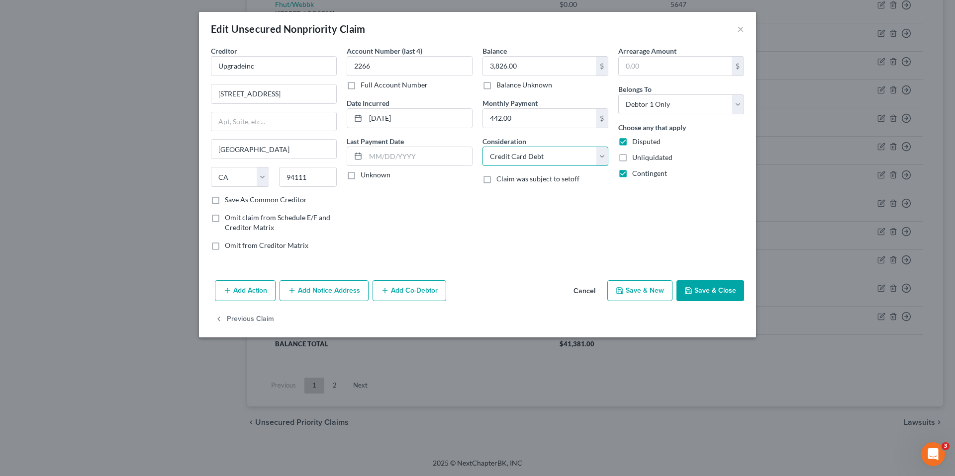
click at [573, 157] on select "Select Cable / Satellite Services Collection Agency Credit Card Debt Debt Couns…" at bounding box center [545, 157] width 126 height 20
click at [410, 196] on div "Account Number (last 4) 2266 Full Account Number Date Incurred [DATE] Last Paym…" at bounding box center [410, 152] width 136 height 213
click at [705, 291] on button "Save & Close" at bounding box center [710, 290] width 68 height 21
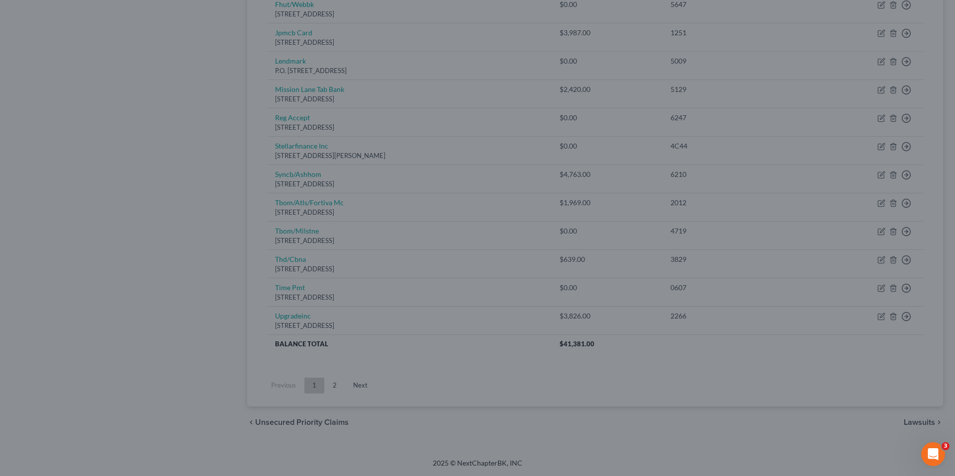
type input "0"
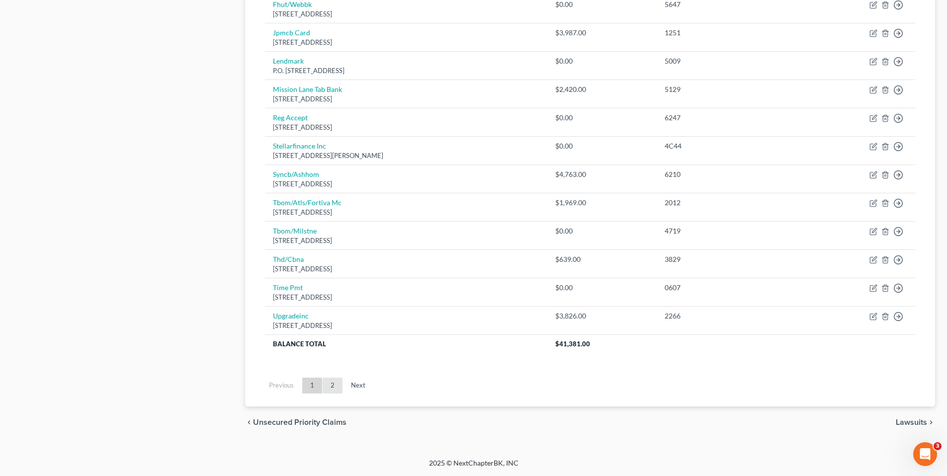
click at [336, 387] on link "2" at bounding box center [333, 386] width 20 height 16
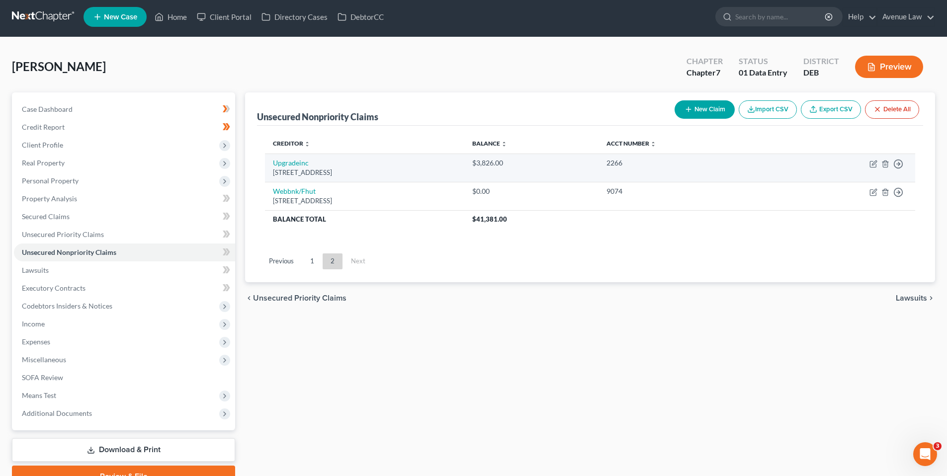
scroll to position [2, 0]
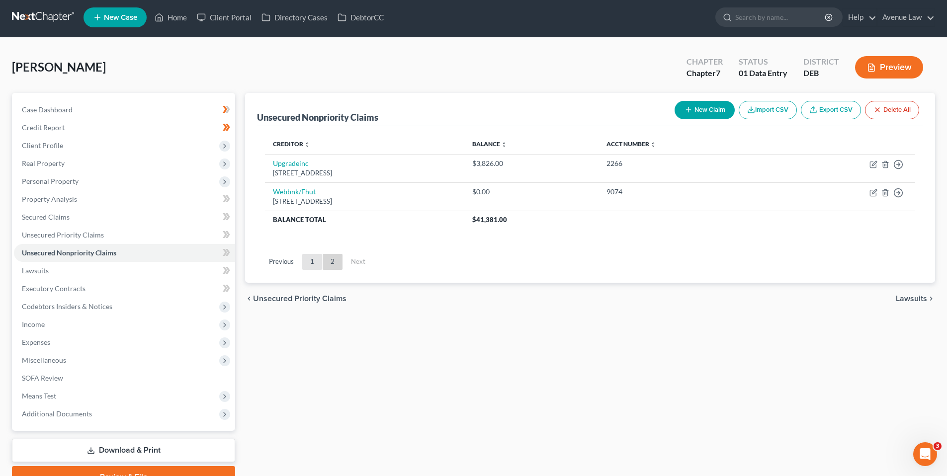
click at [311, 260] on link "1" at bounding box center [312, 262] width 20 height 16
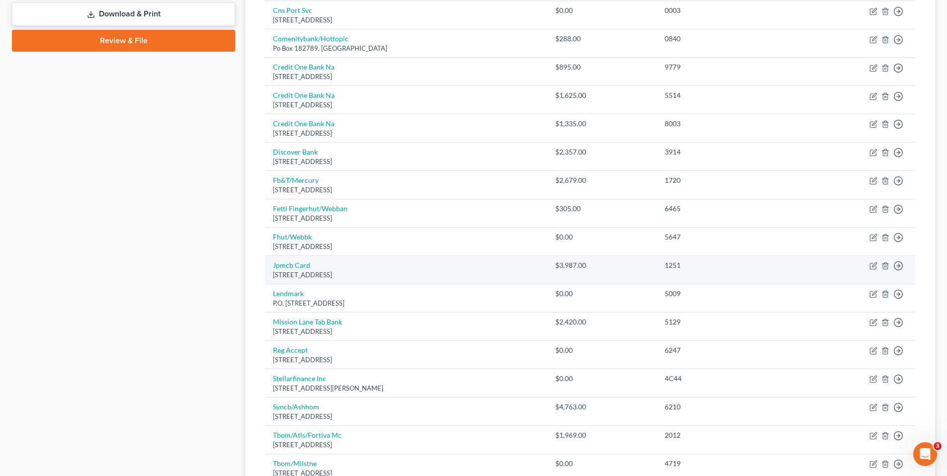
scroll to position [599, 0]
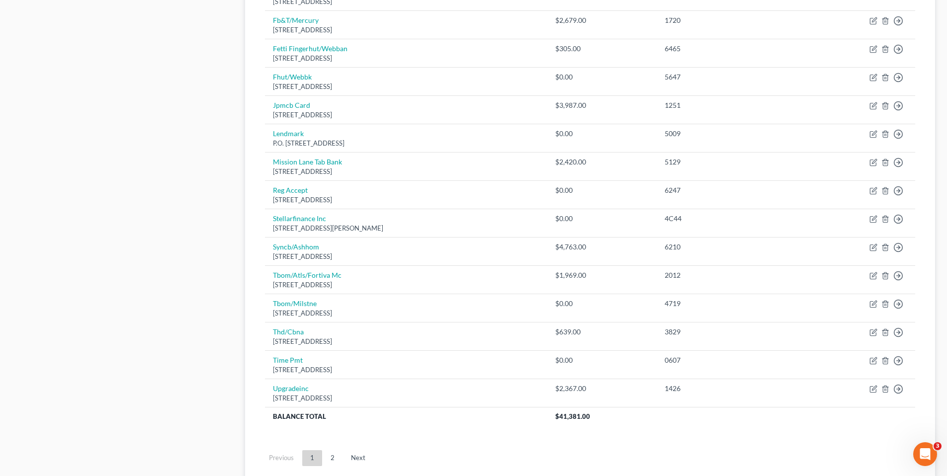
drag, startPoint x: 334, startPoint y: 458, endPoint x: 338, endPoint y: 453, distance: 6.7
click at [334, 458] on link "2" at bounding box center [333, 458] width 20 height 16
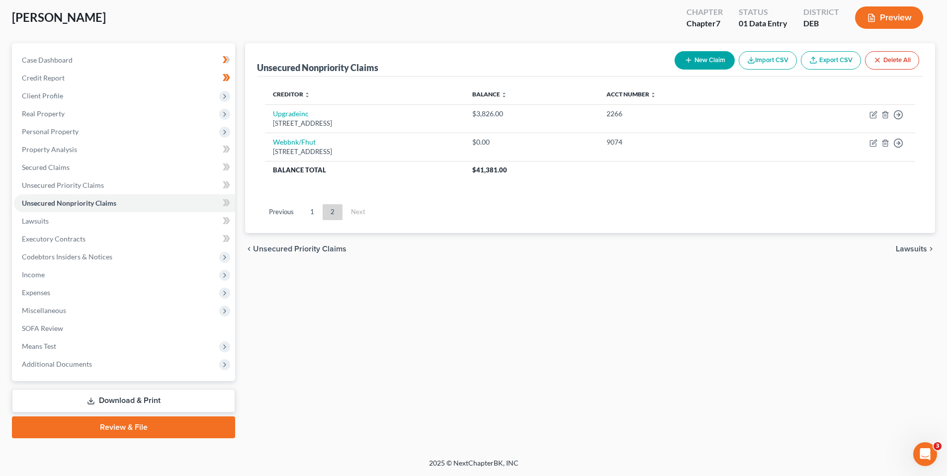
scroll to position [52, 0]
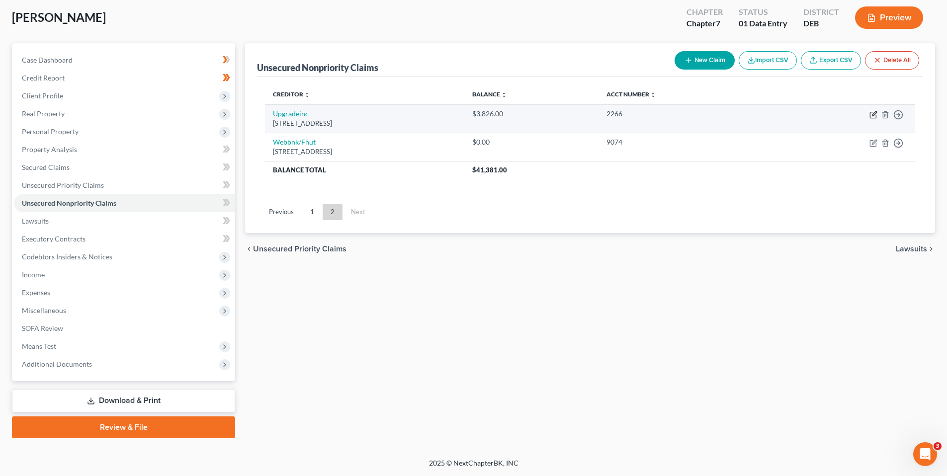
click at [873, 111] on icon "button" at bounding box center [874, 115] width 8 height 8
select select "4"
select select "2"
select select "0"
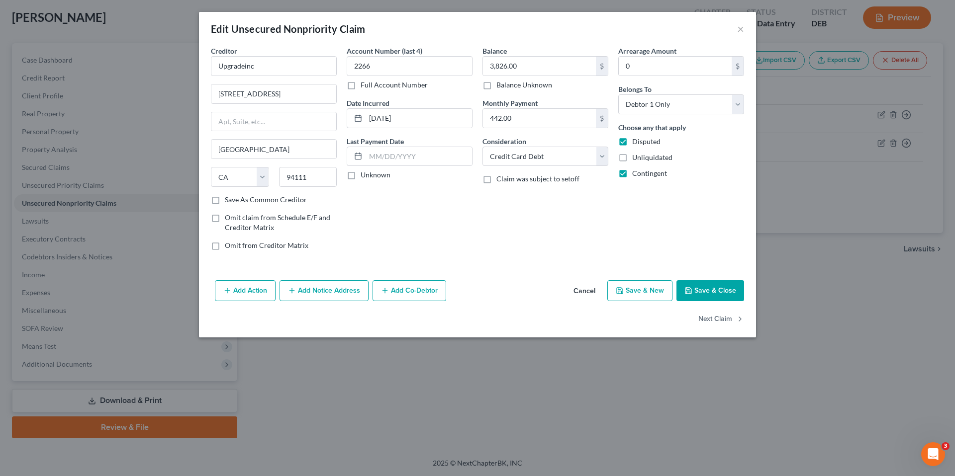
click at [726, 292] on button "Save & Close" at bounding box center [710, 290] width 68 height 21
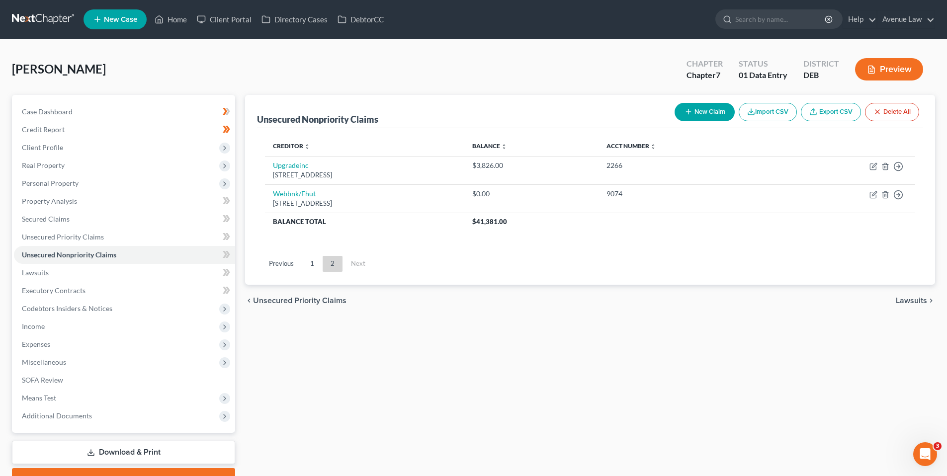
scroll to position [0, 0]
click at [180, 20] on link "Home" at bounding box center [171, 20] width 42 height 18
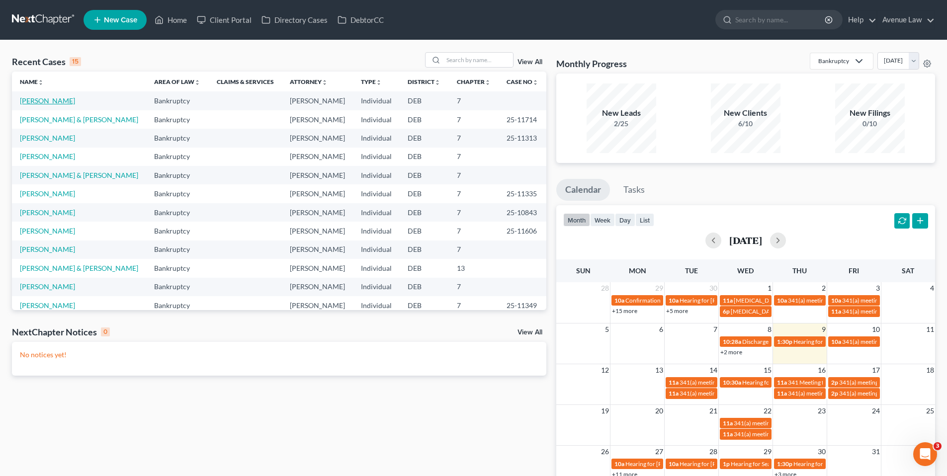
click at [62, 100] on link "[PERSON_NAME]" at bounding box center [47, 100] width 55 height 8
select select "0"
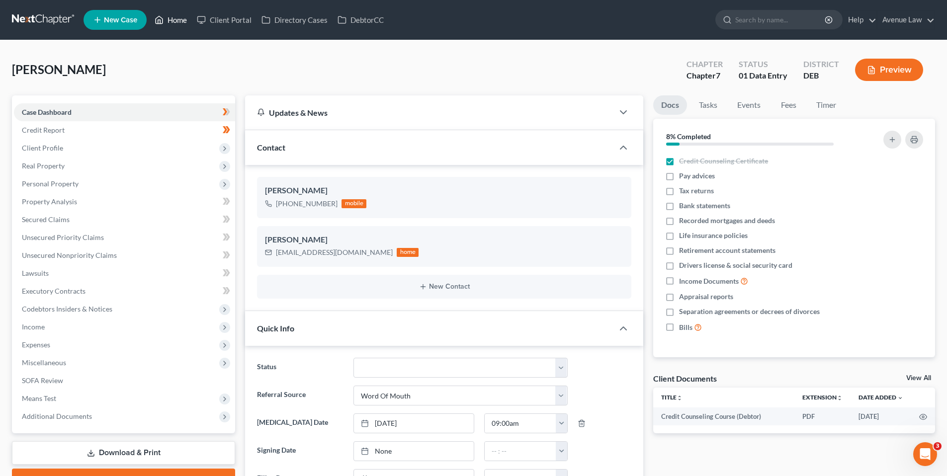
click at [173, 17] on link "Home" at bounding box center [171, 20] width 42 height 18
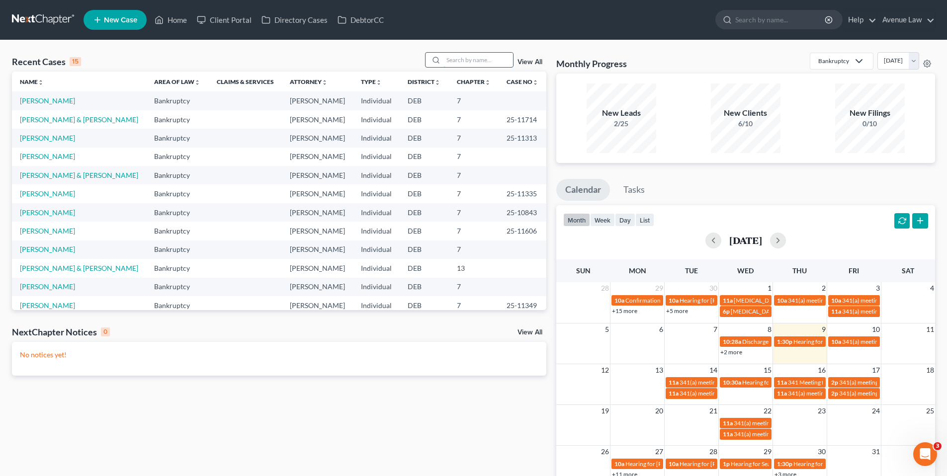
click at [459, 60] on input "search" at bounding box center [479, 60] width 70 height 14
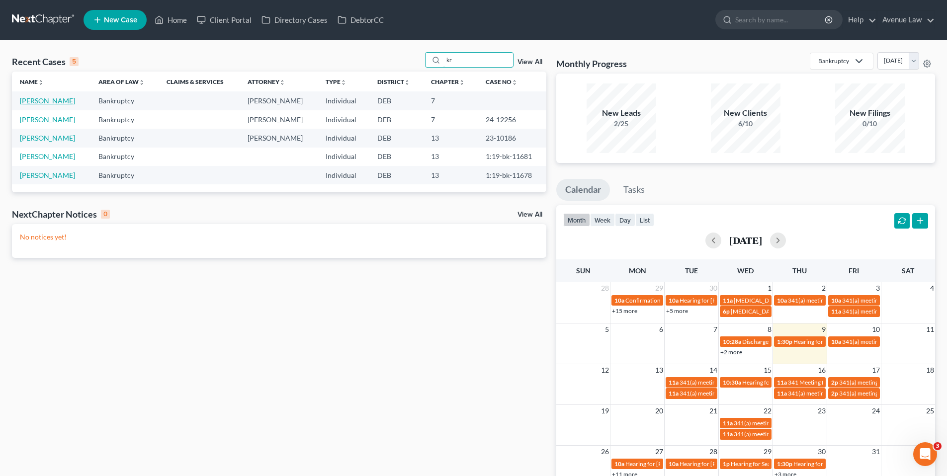
type input "kr"
click at [49, 100] on link "[PERSON_NAME]" at bounding box center [47, 100] width 55 height 8
select select "0"
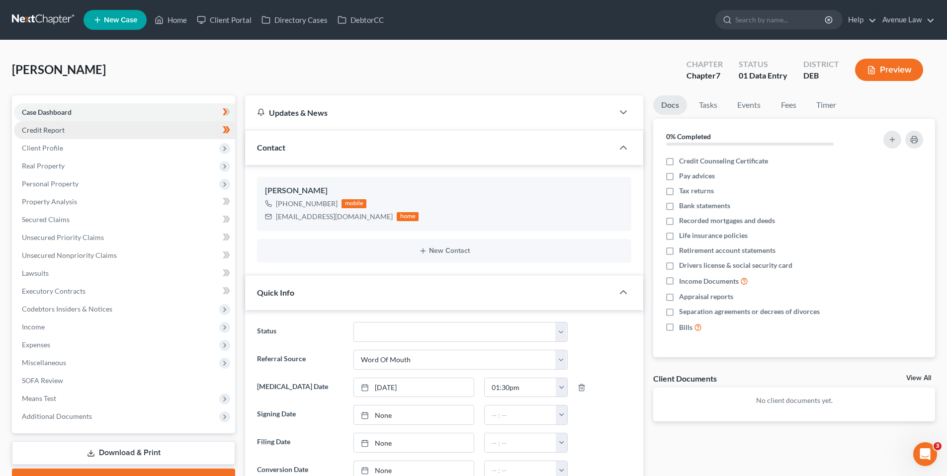
click at [53, 128] on span "Credit Report" at bounding box center [43, 130] width 43 height 8
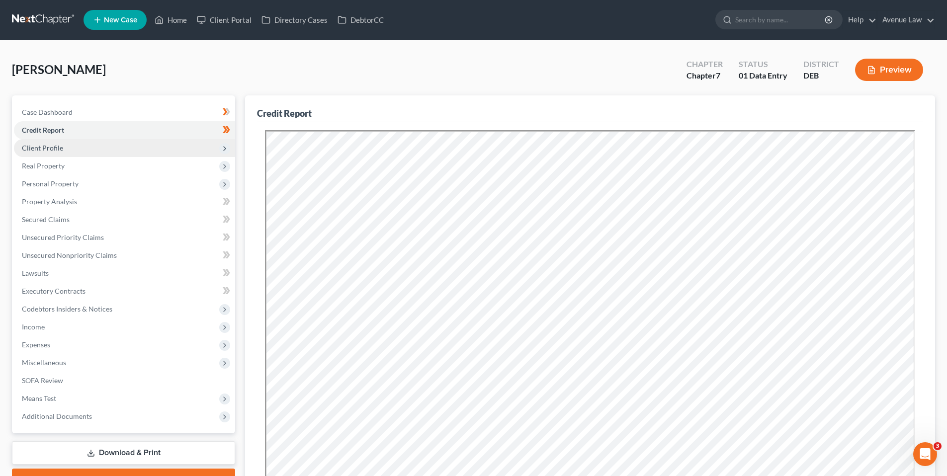
click at [50, 145] on span "Client Profile" at bounding box center [42, 148] width 41 height 8
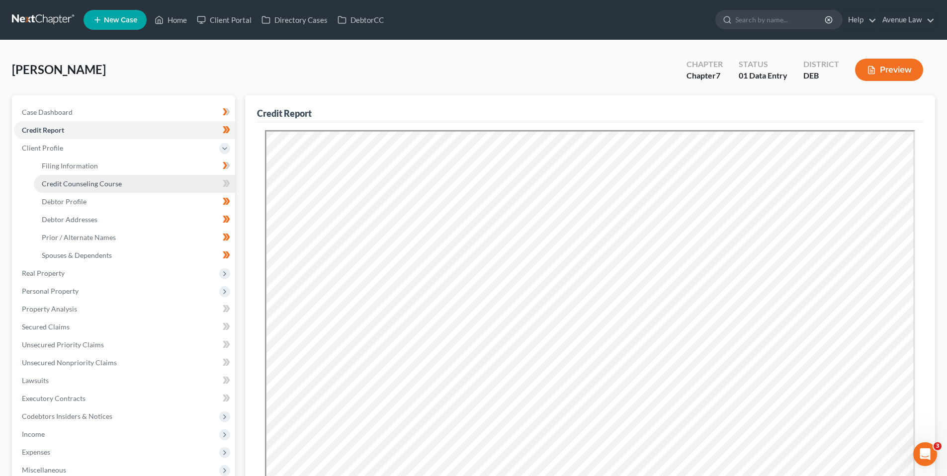
click at [66, 183] on span "Credit Counseling Course" at bounding box center [82, 183] width 80 height 8
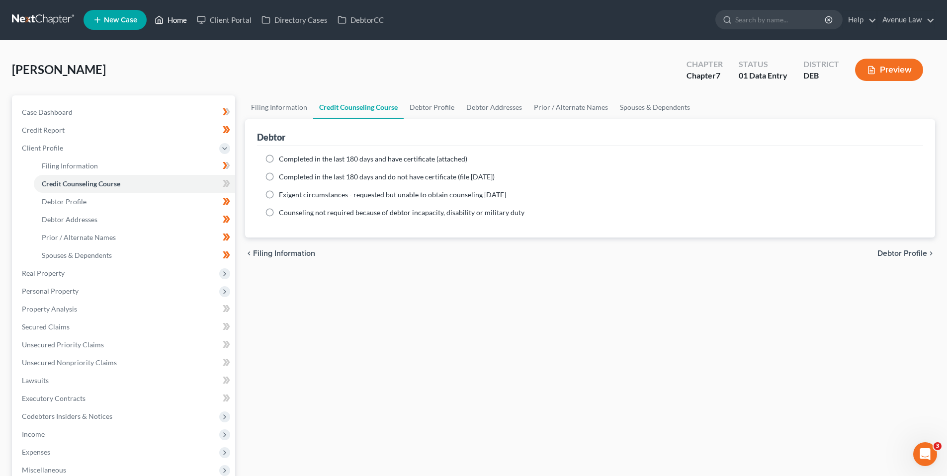
click at [178, 18] on link "Home" at bounding box center [171, 20] width 42 height 18
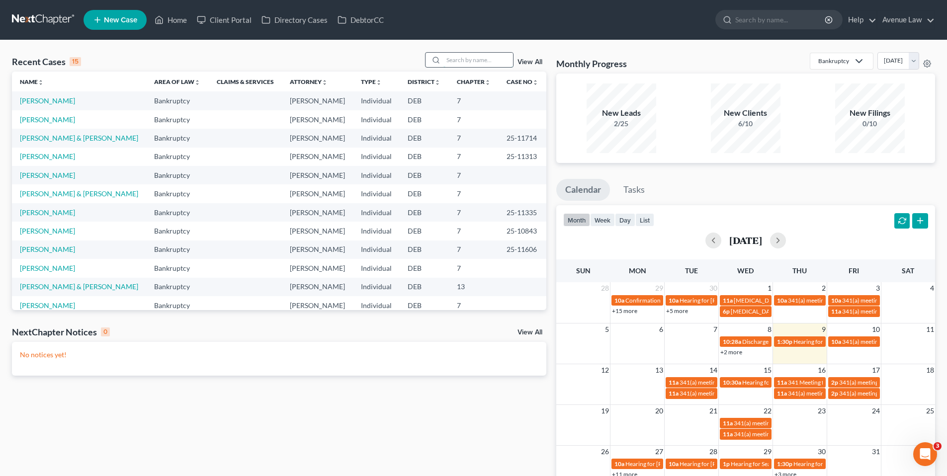
click at [458, 57] on input "search" at bounding box center [479, 60] width 70 height 14
click at [67, 267] on link "[PERSON_NAME]" at bounding box center [47, 268] width 55 height 8
select select "0"
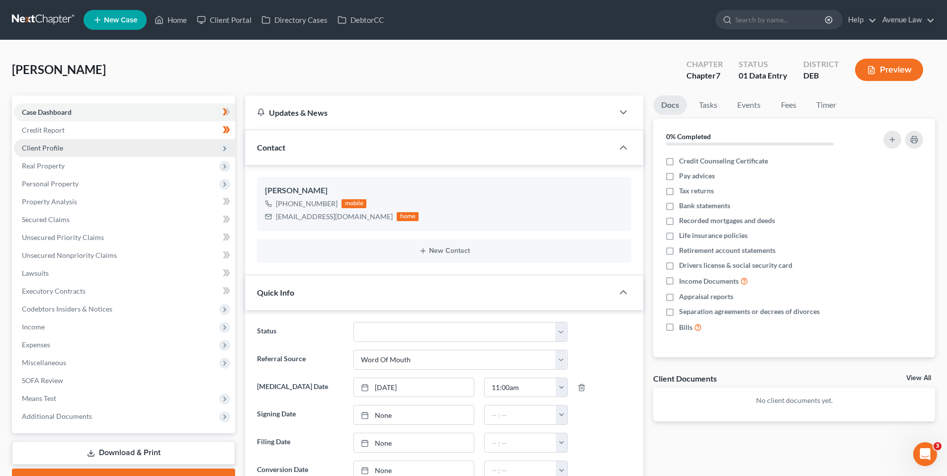
click at [42, 146] on span "Client Profile" at bounding box center [42, 148] width 41 height 8
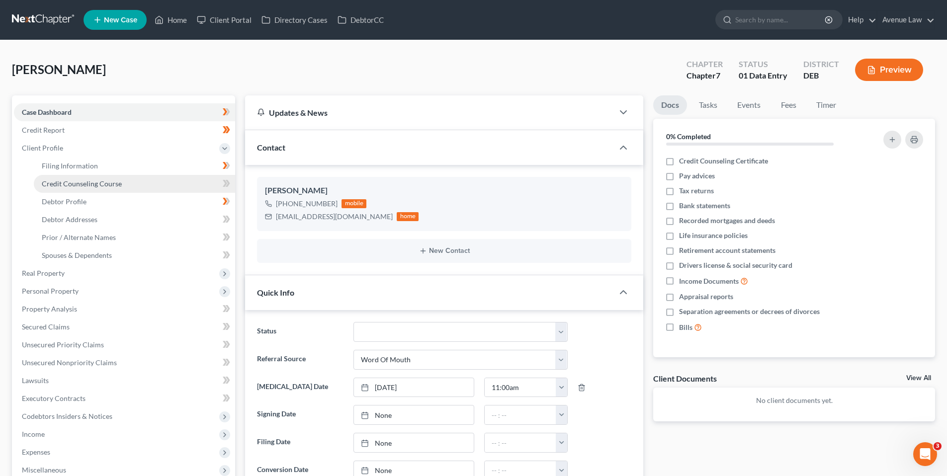
click at [53, 184] on span "Credit Counseling Course" at bounding box center [82, 183] width 80 height 8
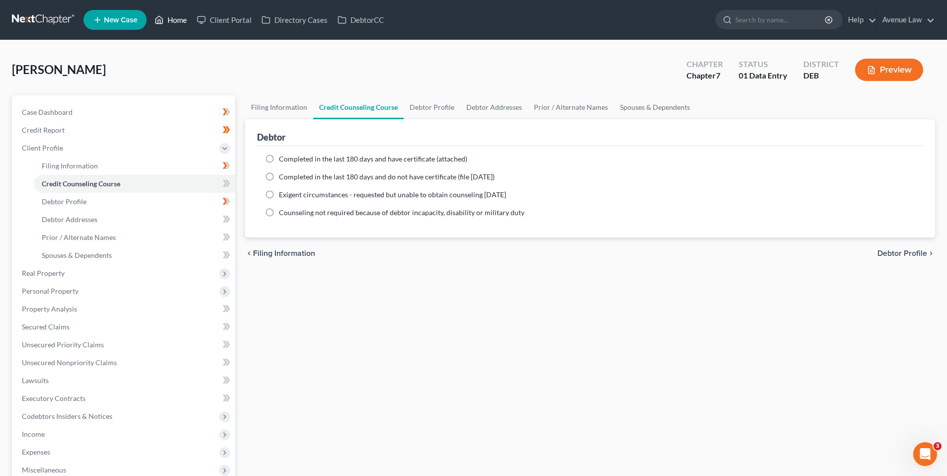
click at [171, 17] on link "Home" at bounding box center [171, 20] width 42 height 18
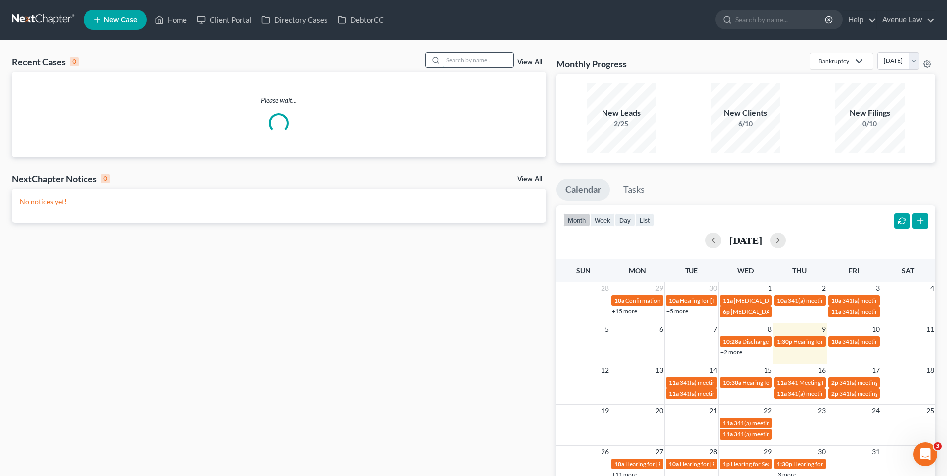
click at [459, 60] on input "search" at bounding box center [479, 60] width 70 height 14
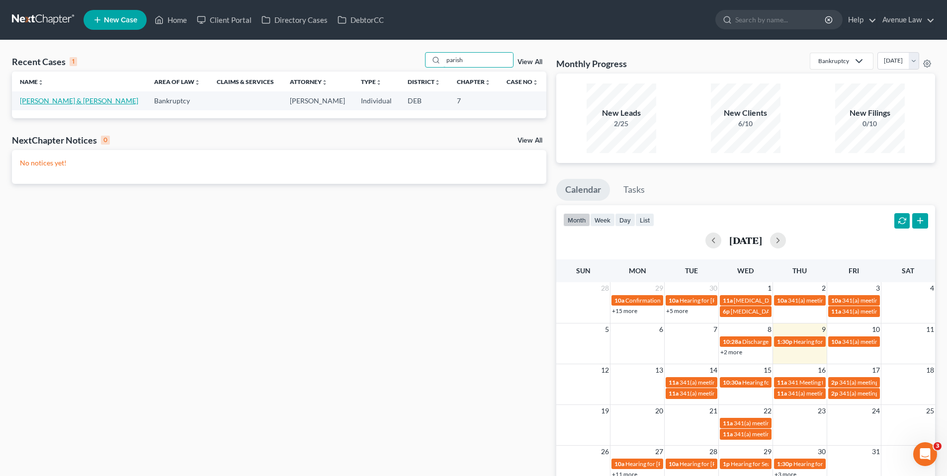
type input "parish"
click at [84, 100] on link "[PERSON_NAME] & [PERSON_NAME]" at bounding box center [79, 100] width 118 height 8
select select "0"
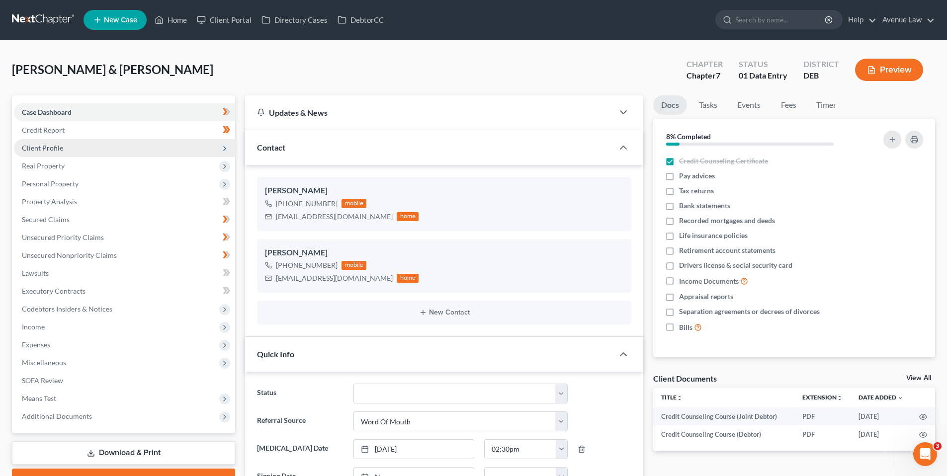
click at [49, 149] on span "Client Profile" at bounding box center [42, 148] width 41 height 8
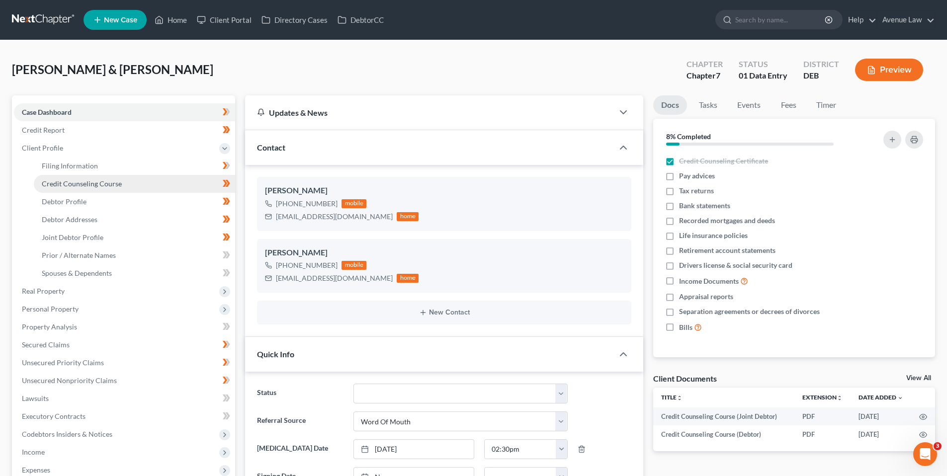
click at [68, 184] on span "Credit Counseling Course" at bounding box center [82, 183] width 80 height 8
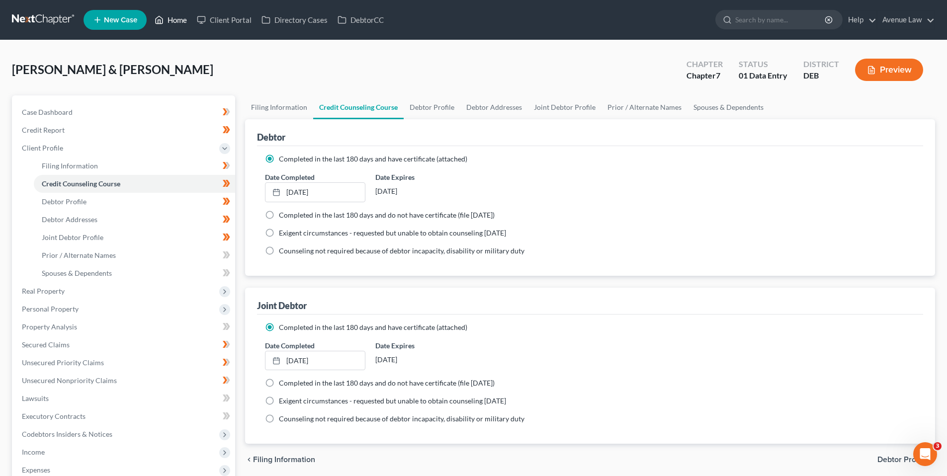
click at [176, 19] on link "Home" at bounding box center [171, 20] width 42 height 18
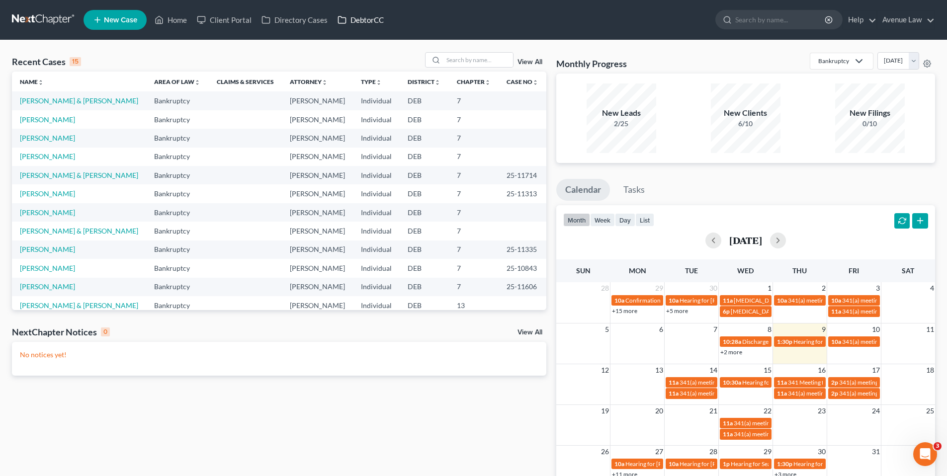
click at [370, 20] on link "DebtorCC" at bounding box center [361, 20] width 56 height 18
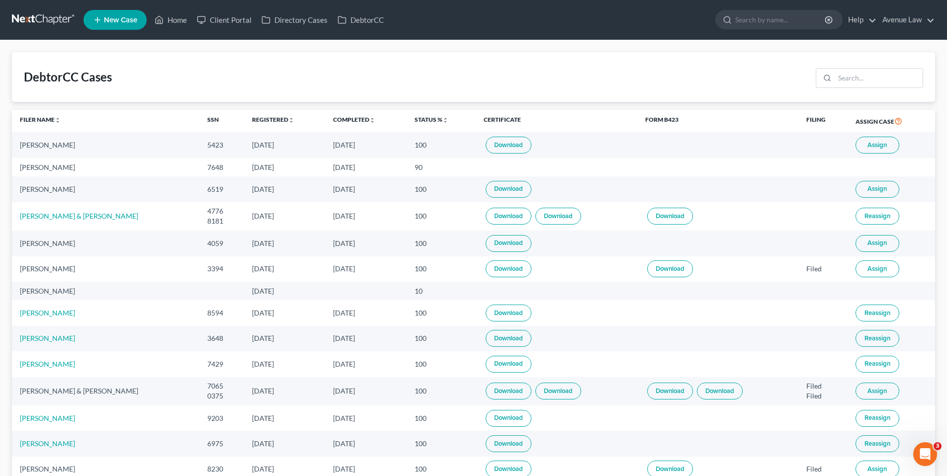
click at [883, 143] on span "Assign" at bounding box center [877, 145] width 19 height 8
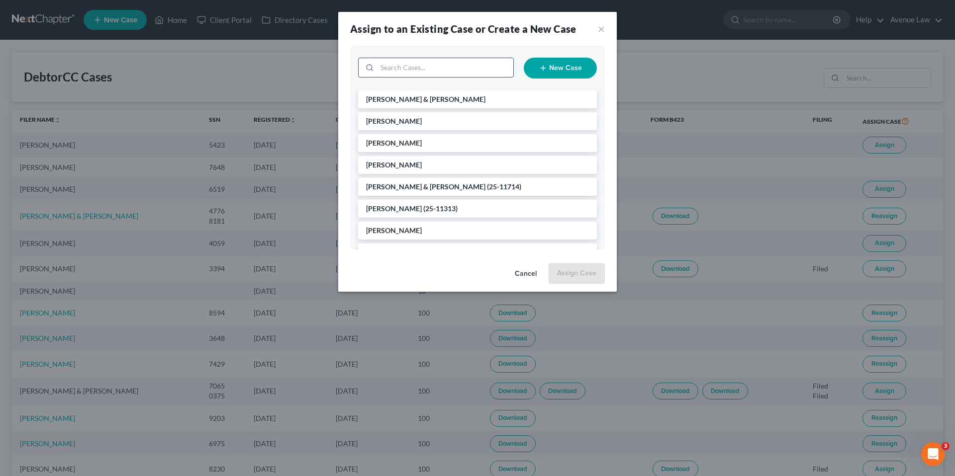
click at [466, 64] on input "search" at bounding box center [445, 67] width 136 height 19
type input "mar"
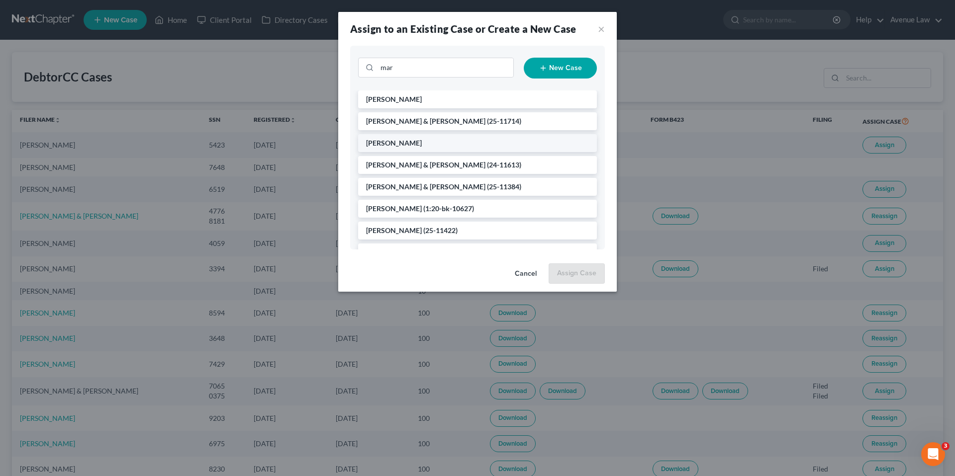
click at [408, 142] on span "[PERSON_NAME]" at bounding box center [394, 143] width 56 height 8
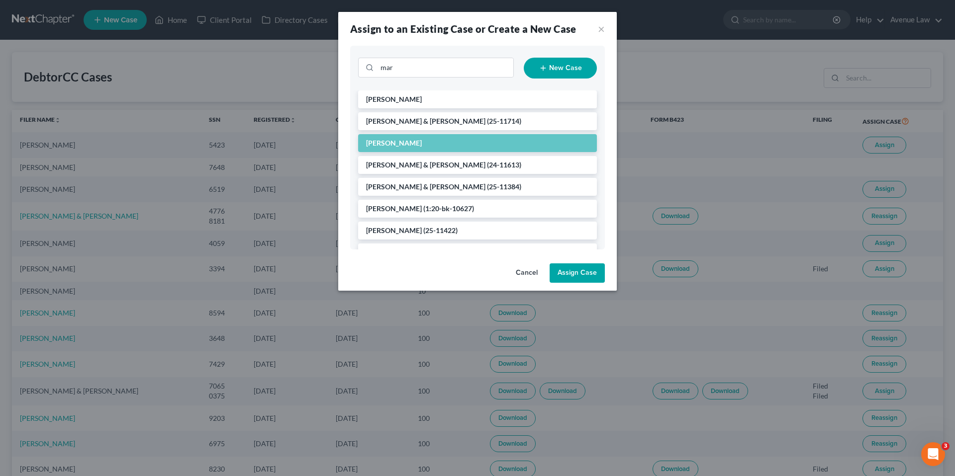
click at [581, 275] on button "Assign Case" at bounding box center [576, 274] width 55 height 20
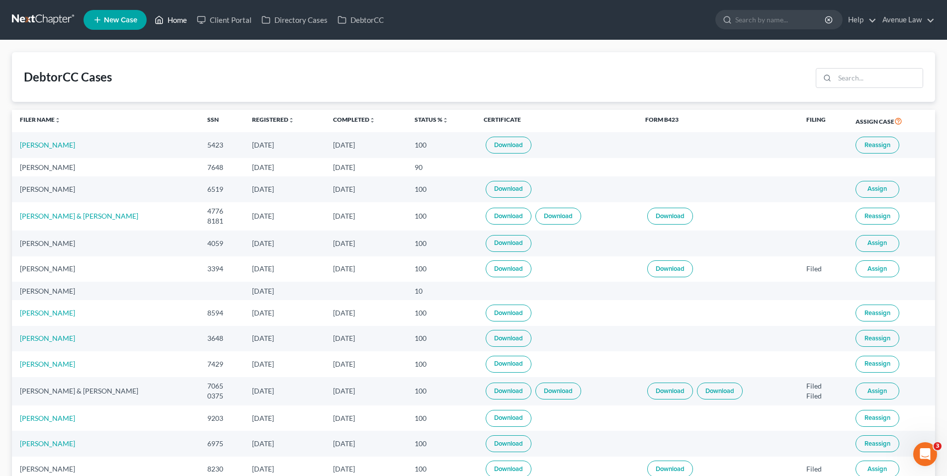
click at [176, 20] on link "Home" at bounding box center [171, 20] width 42 height 18
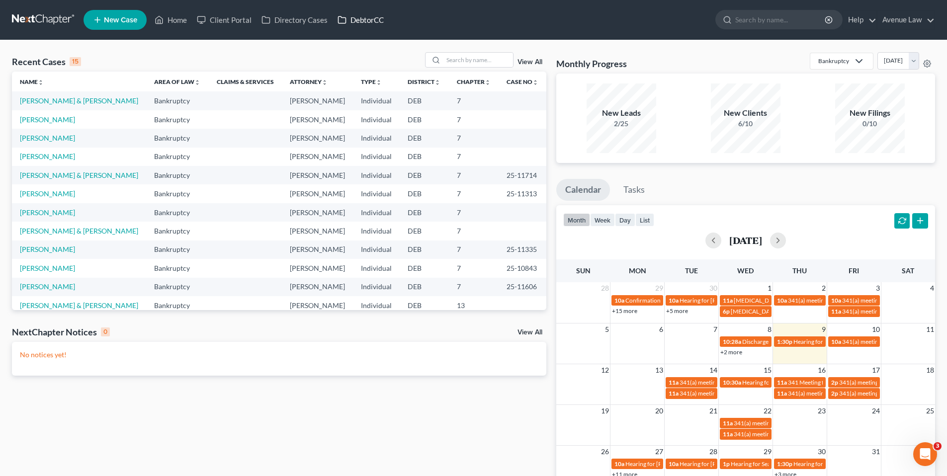
click at [366, 18] on link "DebtorCC" at bounding box center [361, 20] width 56 height 18
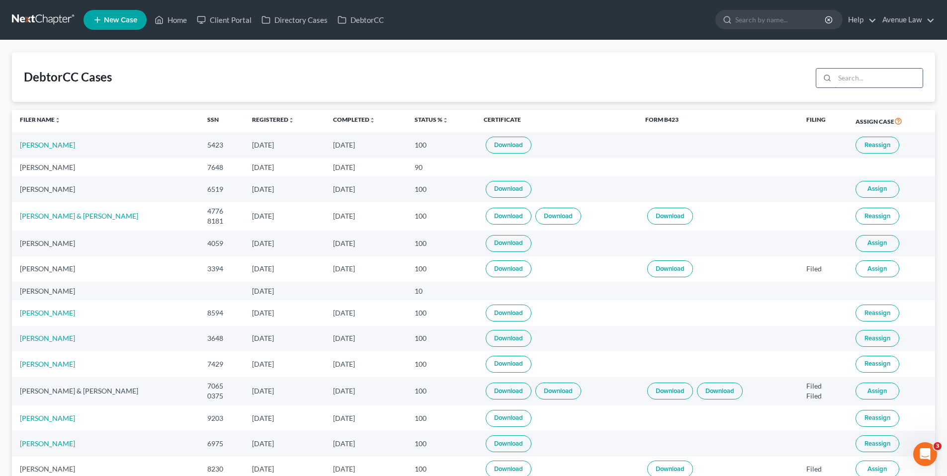
click at [871, 81] on input "search" at bounding box center [879, 78] width 88 height 19
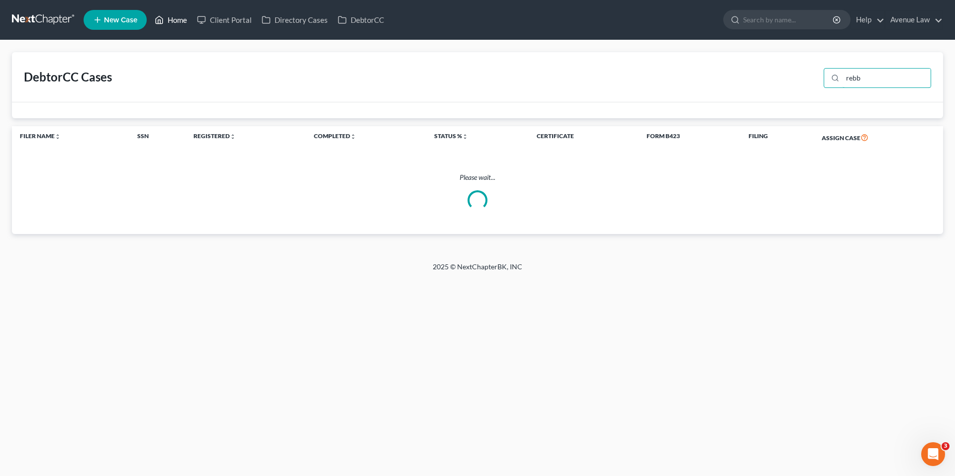
type input "rebb"
click at [183, 15] on link "Home" at bounding box center [171, 20] width 42 height 18
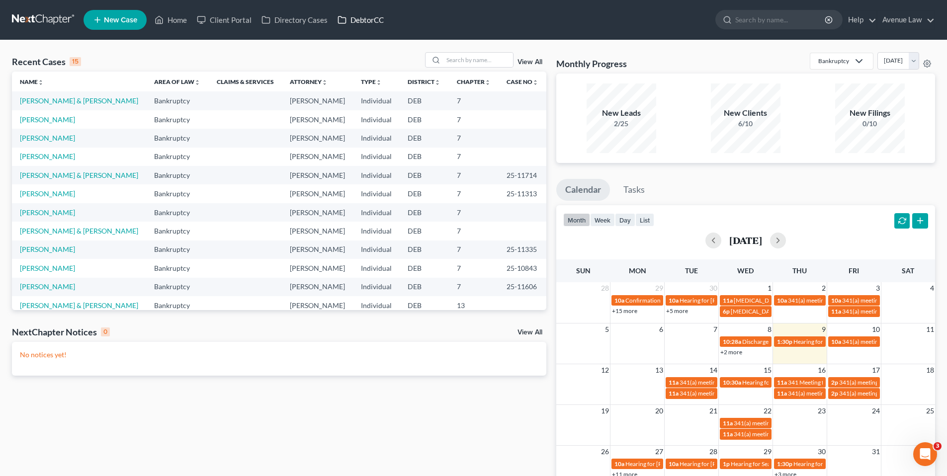
drag, startPoint x: 357, startPoint y: 19, endPoint x: 384, endPoint y: 16, distance: 26.6
click at [358, 19] on link "DebtorCC" at bounding box center [361, 20] width 56 height 18
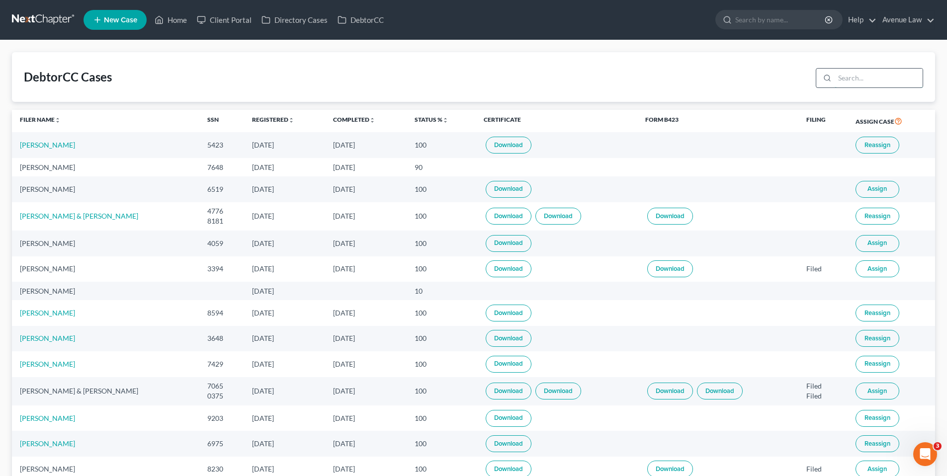
click at [879, 78] on input "search" at bounding box center [879, 78] width 88 height 19
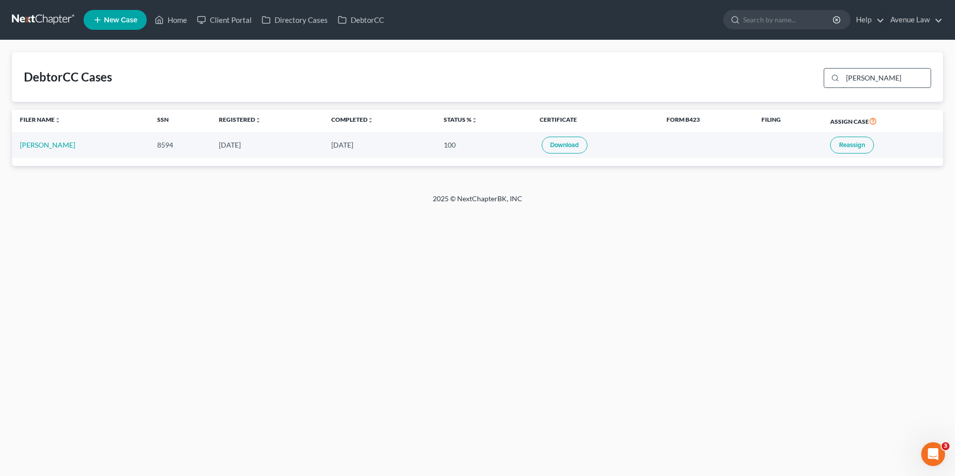
drag, startPoint x: 866, startPoint y: 78, endPoint x: 841, endPoint y: 79, distance: 24.4
click at [841, 79] on div "[PERSON_NAME]" at bounding box center [876, 78] width 107 height 20
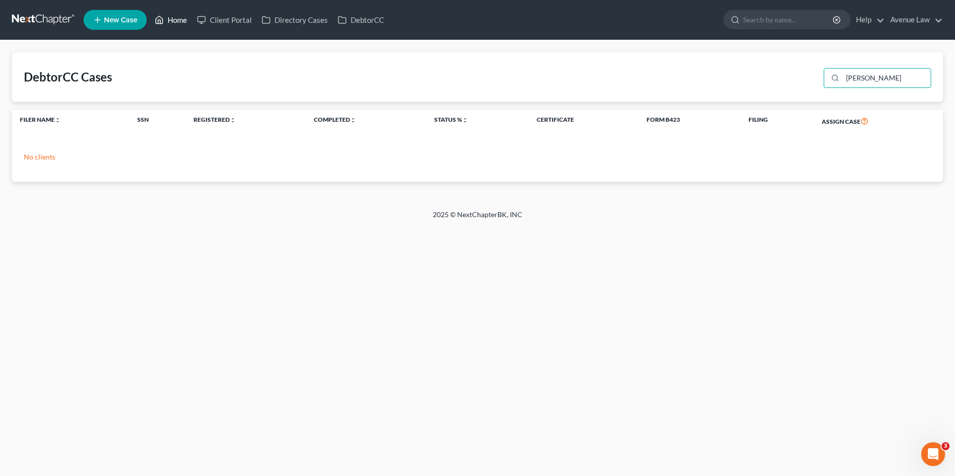
type input "[PERSON_NAME]"
click at [179, 16] on link "Home" at bounding box center [171, 20] width 42 height 18
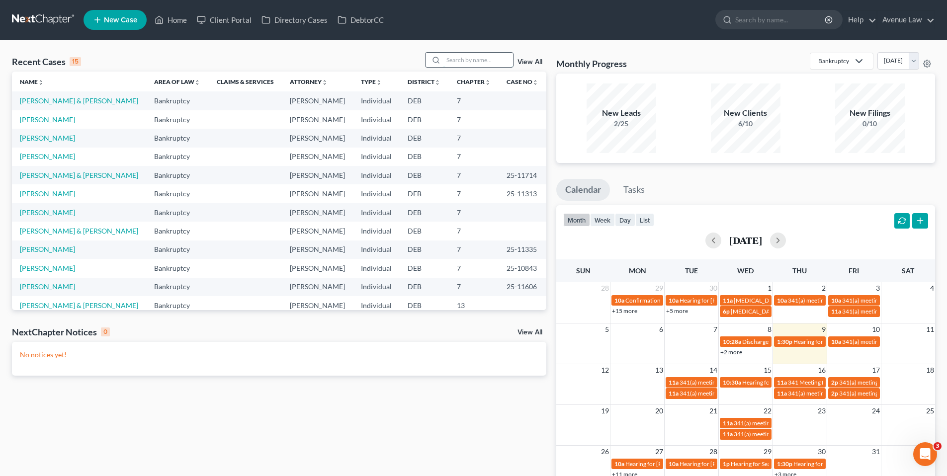
click at [466, 60] on input "search" at bounding box center [479, 60] width 70 height 14
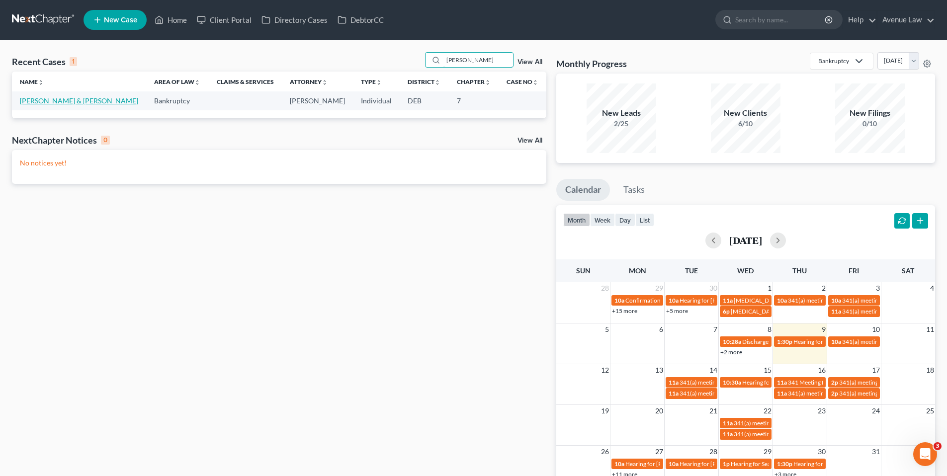
type input "[PERSON_NAME]"
click at [72, 99] on link "[PERSON_NAME] & [PERSON_NAME]" at bounding box center [79, 100] width 118 height 8
select select "0"
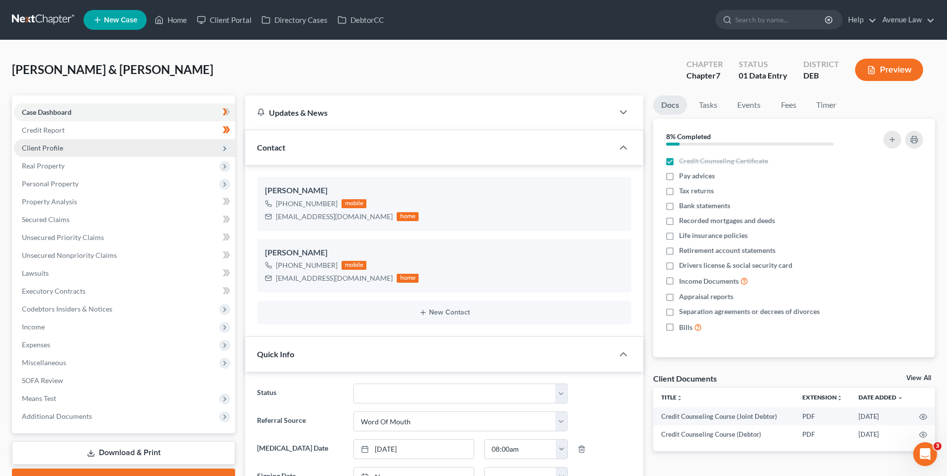
click at [48, 147] on span "Client Profile" at bounding box center [42, 148] width 41 height 8
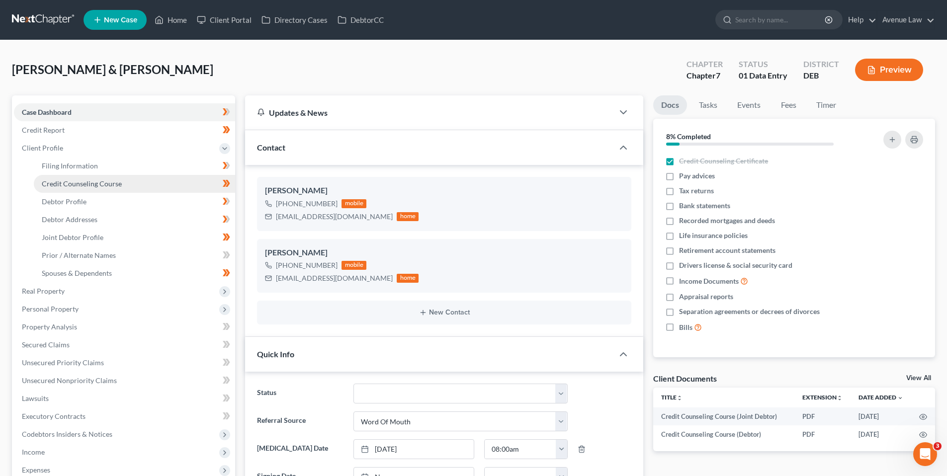
click at [59, 179] on span "Credit Counseling Course" at bounding box center [82, 183] width 80 height 8
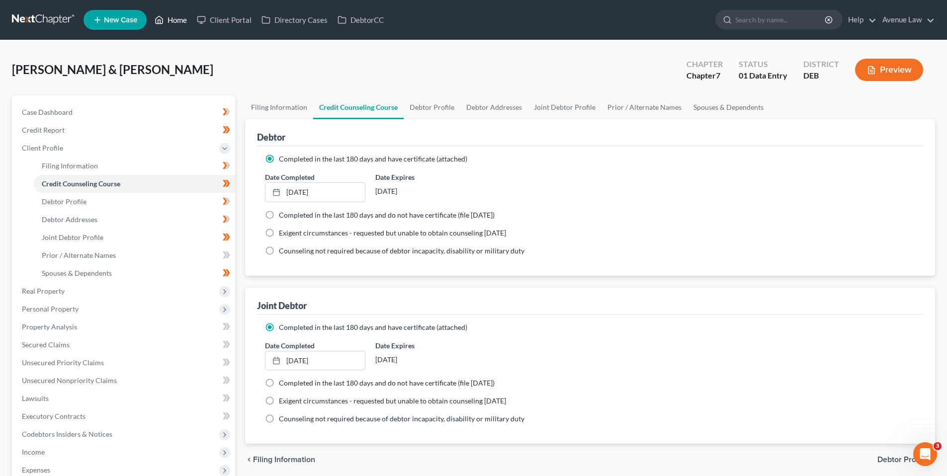
click at [179, 19] on link "Home" at bounding box center [171, 20] width 42 height 18
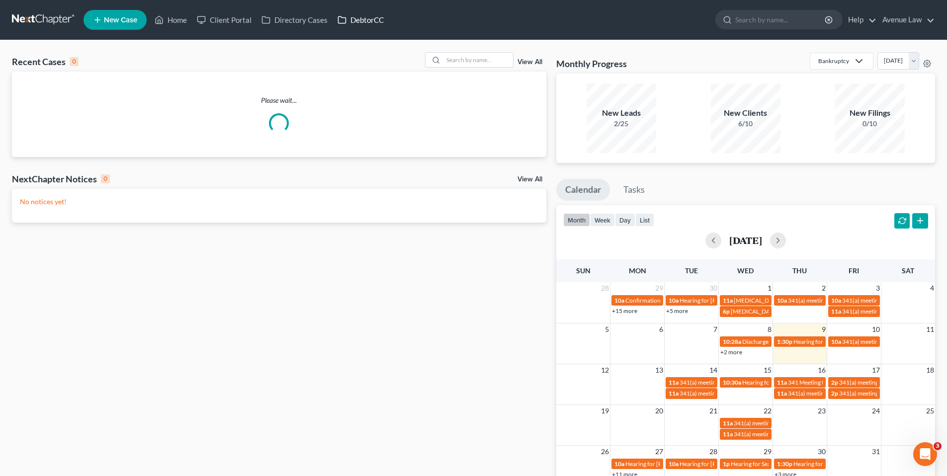
drag, startPoint x: 372, startPoint y: 17, endPoint x: 182, endPoint y: 44, distance: 191.8
click at [371, 17] on link "DebtorCC" at bounding box center [361, 20] width 56 height 18
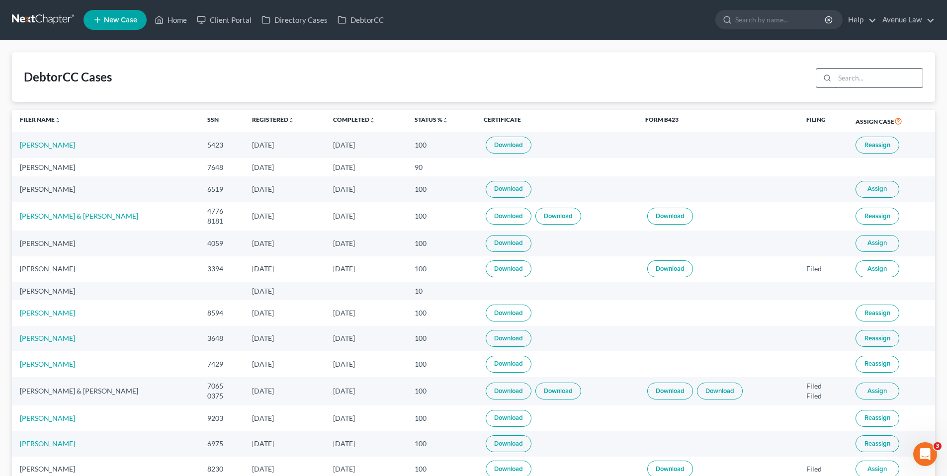
click at [883, 72] on input "search" at bounding box center [879, 78] width 88 height 19
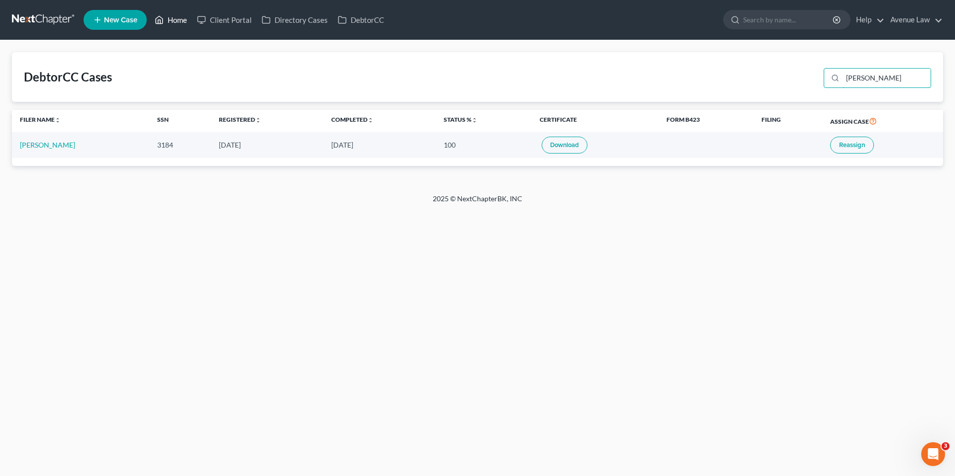
type input "[PERSON_NAME]"
click at [181, 19] on link "Home" at bounding box center [171, 20] width 42 height 18
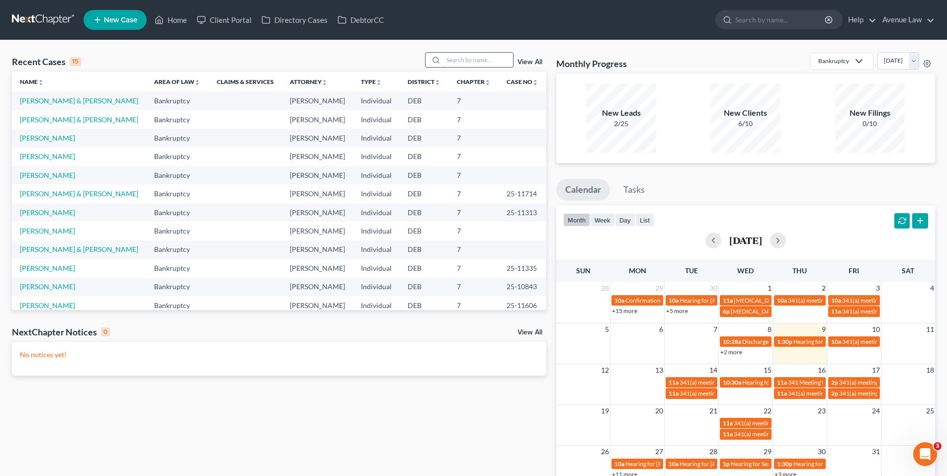
click at [465, 59] on input "search" at bounding box center [479, 60] width 70 height 14
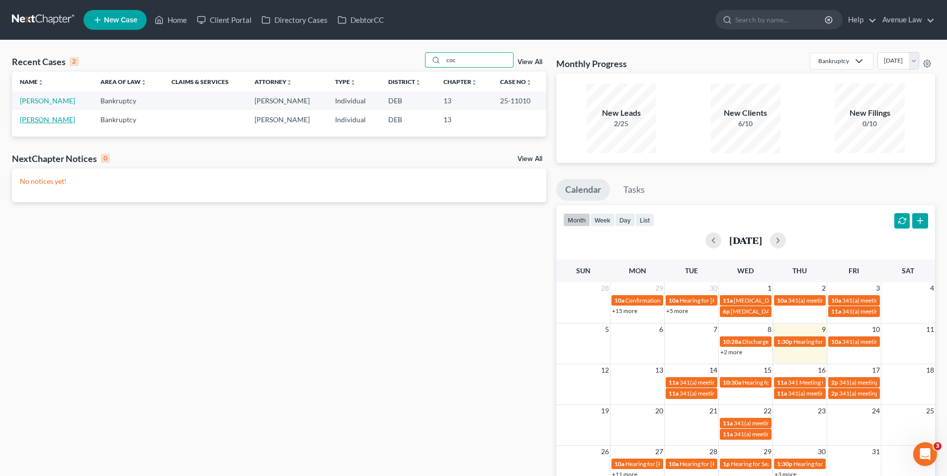
type input "coc"
click at [52, 118] on link "[PERSON_NAME]" at bounding box center [47, 119] width 55 height 8
select select "0"
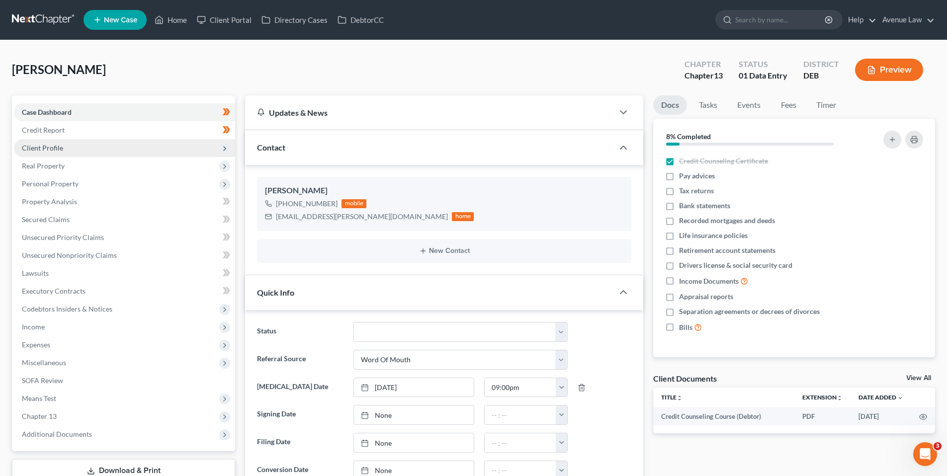
click at [51, 147] on span "Client Profile" at bounding box center [42, 148] width 41 height 8
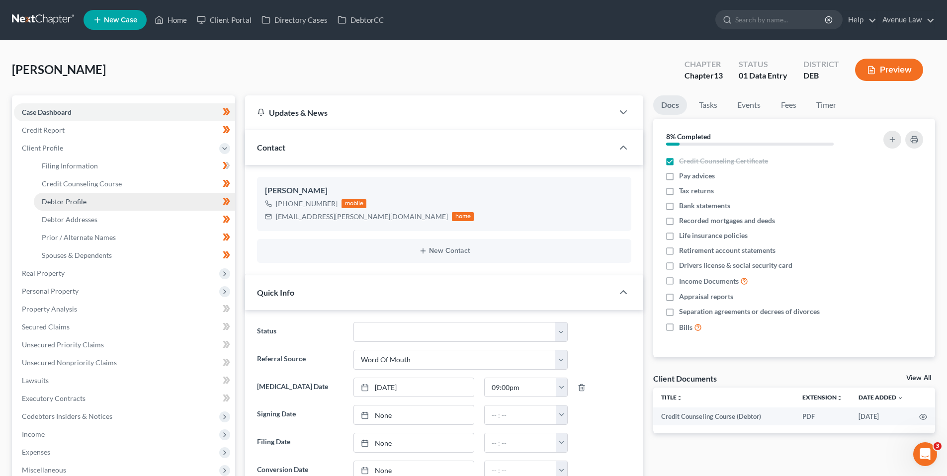
click at [66, 198] on span "Debtor Profile" at bounding box center [64, 201] width 45 height 8
select select "3"
select select "0"
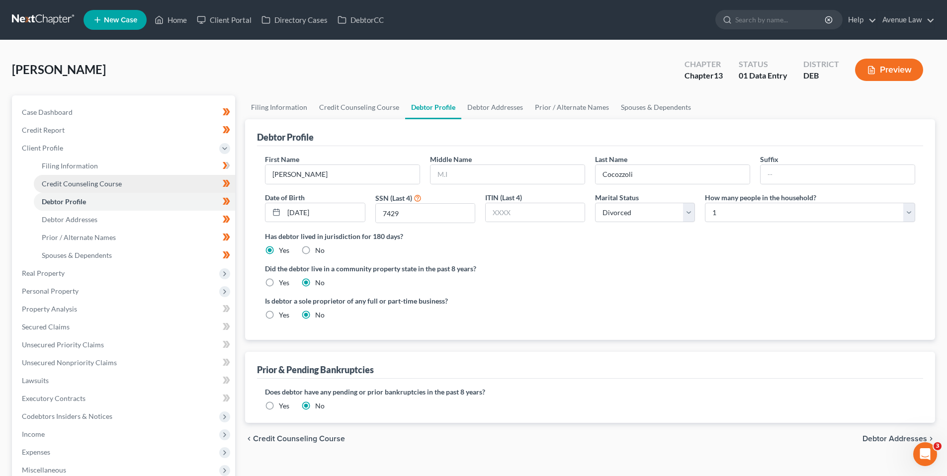
click at [63, 185] on span "Credit Counseling Course" at bounding box center [82, 183] width 80 height 8
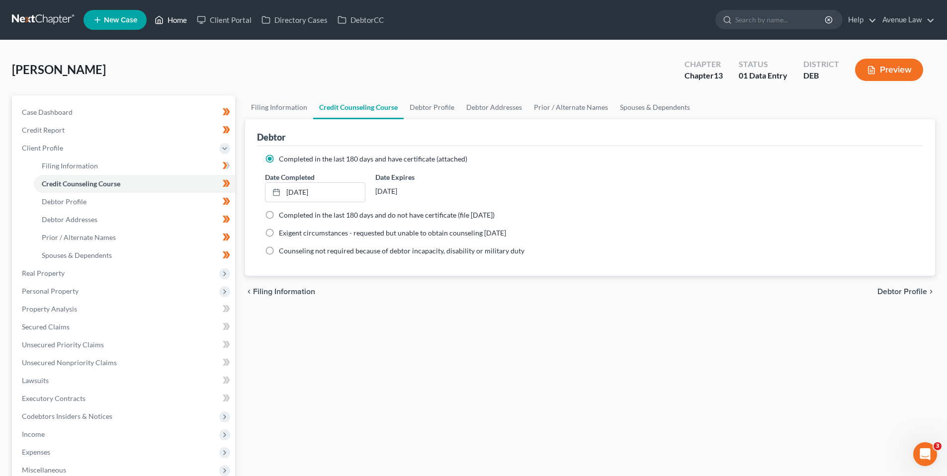
click at [184, 17] on link "Home" at bounding box center [171, 20] width 42 height 18
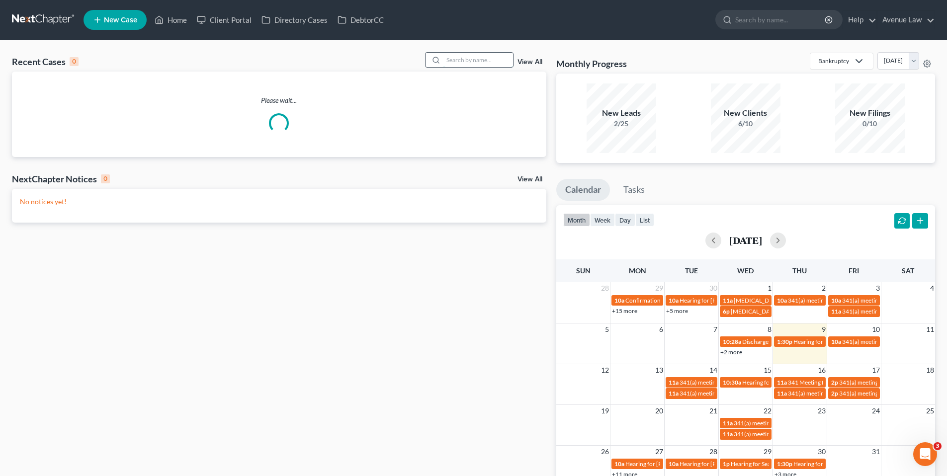
click at [464, 58] on input "search" at bounding box center [479, 60] width 70 height 14
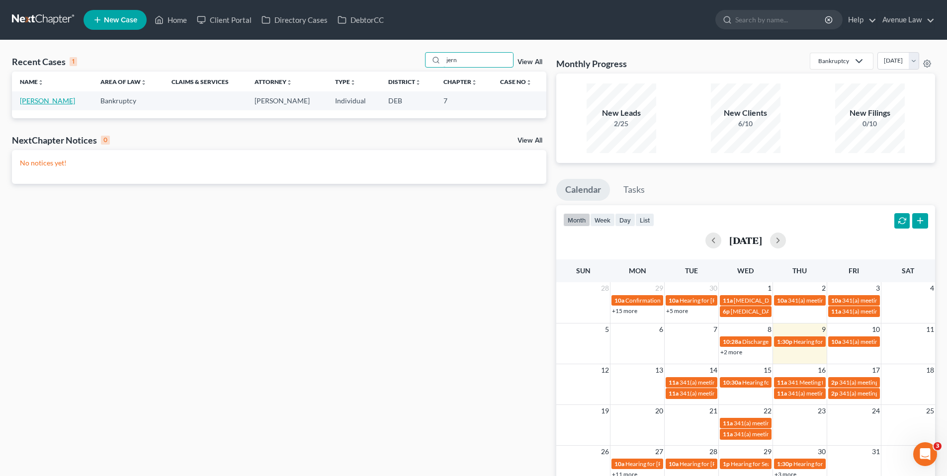
type input "jern"
click at [61, 100] on link "[PERSON_NAME]" at bounding box center [47, 100] width 55 height 8
select select "0"
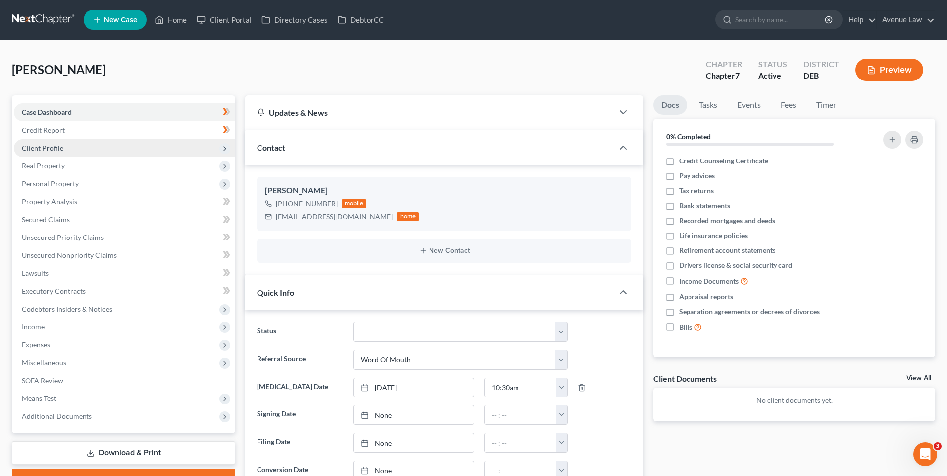
click at [47, 147] on span "Client Profile" at bounding box center [42, 148] width 41 height 8
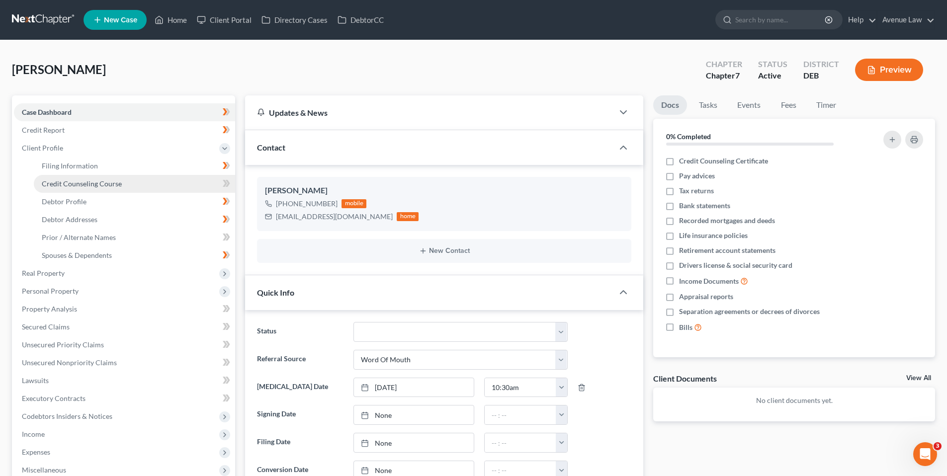
click at [73, 183] on span "Credit Counseling Course" at bounding box center [82, 183] width 80 height 8
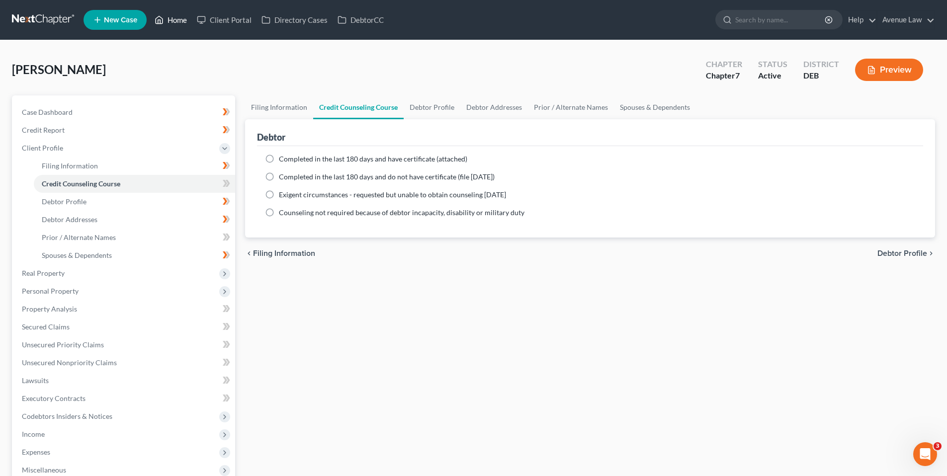
click at [177, 20] on link "Home" at bounding box center [171, 20] width 42 height 18
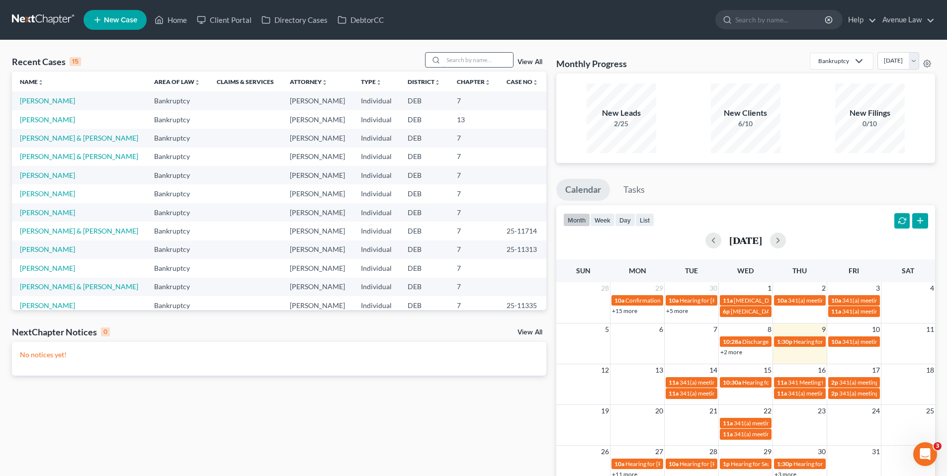
click at [469, 61] on input "search" at bounding box center [479, 60] width 70 height 14
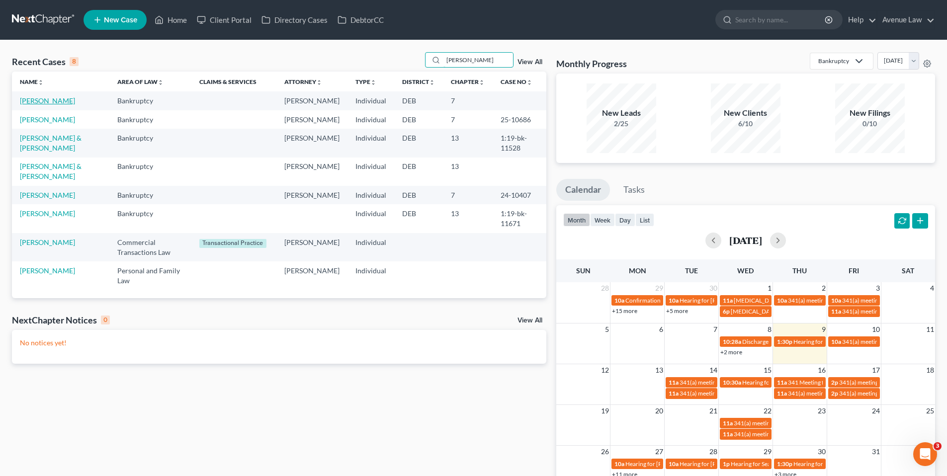
type input "[PERSON_NAME]"
click at [41, 99] on link "[PERSON_NAME]" at bounding box center [47, 100] width 55 height 8
select select "0"
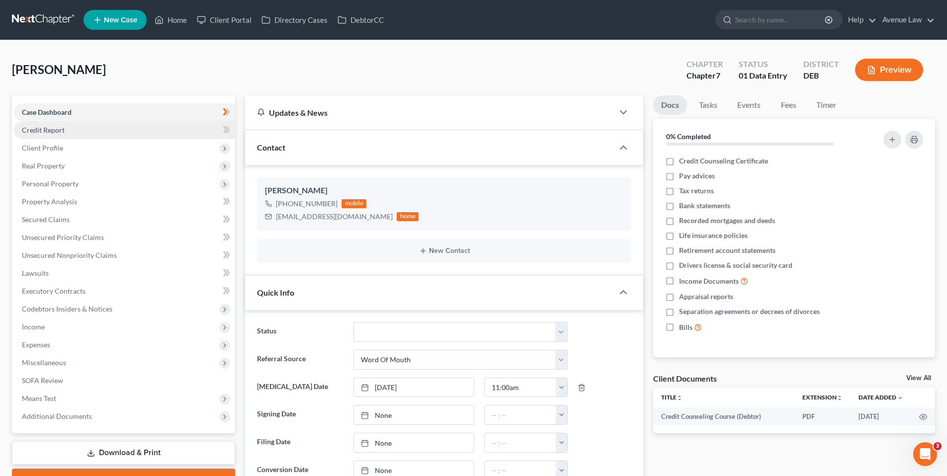
click at [47, 129] on span "Credit Report" at bounding box center [43, 130] width 43 height 8
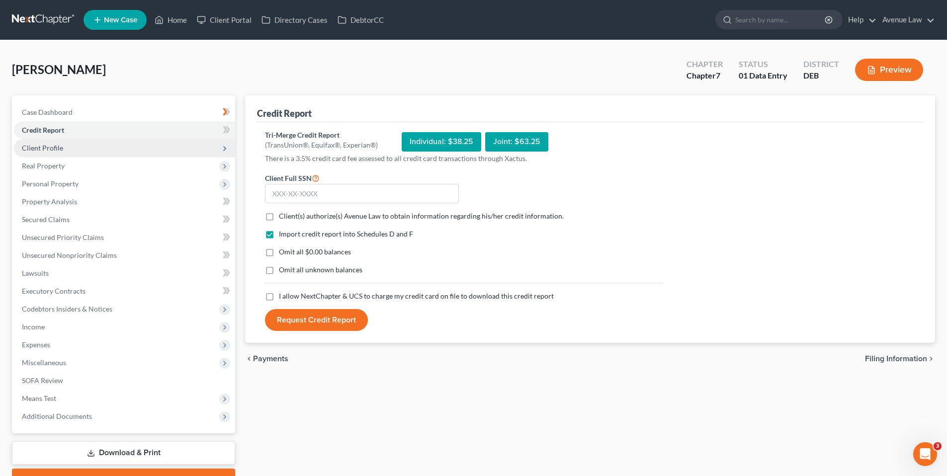
click at [52, 146] on span "Client Profile" at bounding box center [42, 148] width 41 height 8
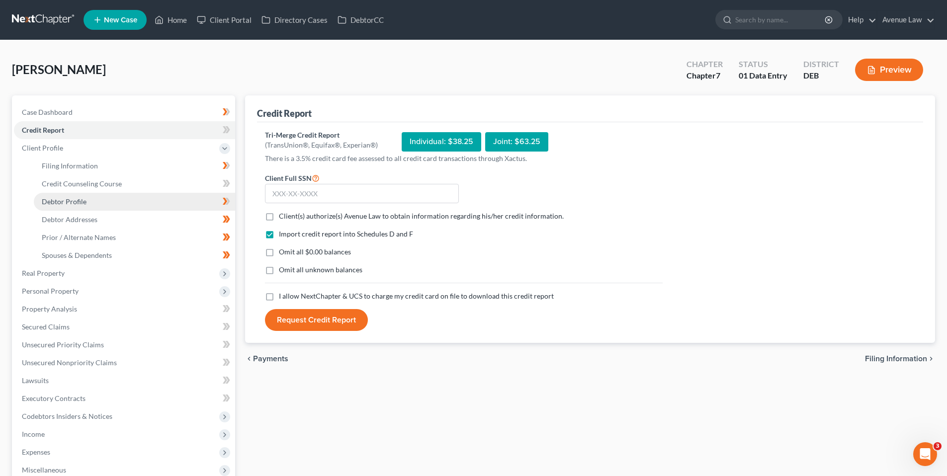
click at [64, 198] on span "Debtor Profile" at bounding box center [64, 201] width 45 height 8
select select "0"
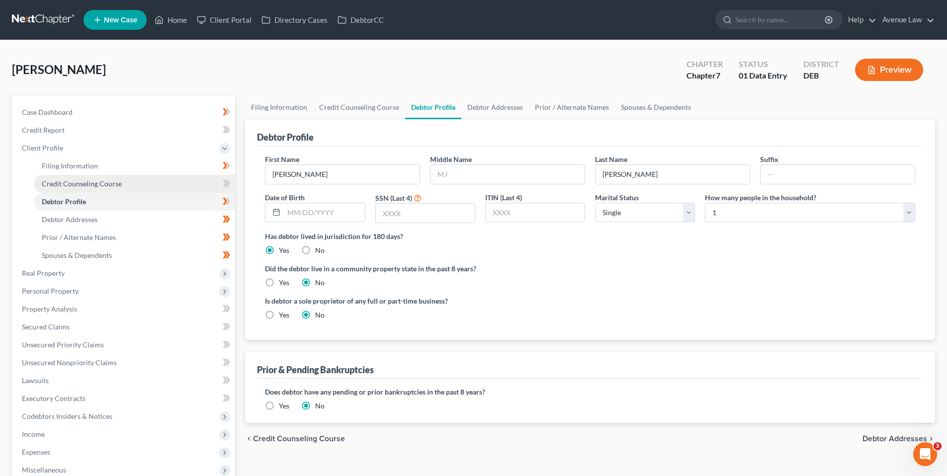
click at [63, 179] on span "Credit Counseling Course" at bounding box center [82, 183] width 80 height 8
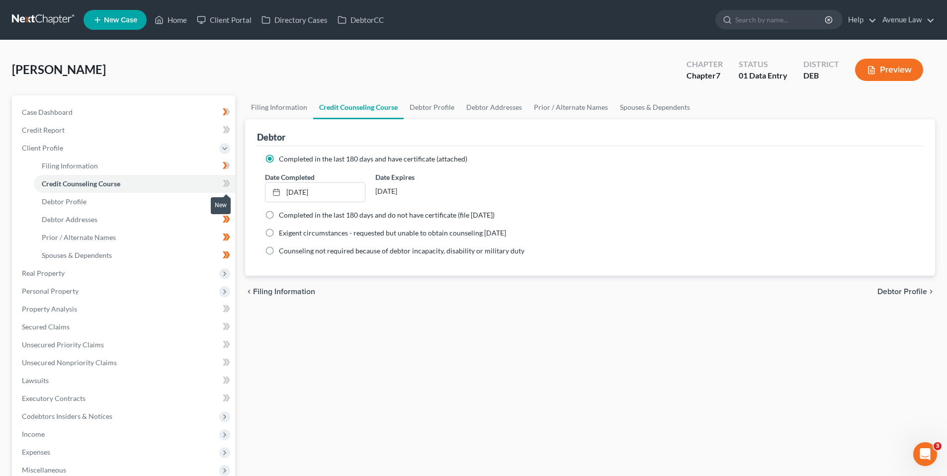
click at [228, 181] on icon at bounding box center [228, 183] width 4 height 7
click at [54, 110] on span "Case Dashboard" at bounding box center [47, 112] width 51 height 8
select select "0"
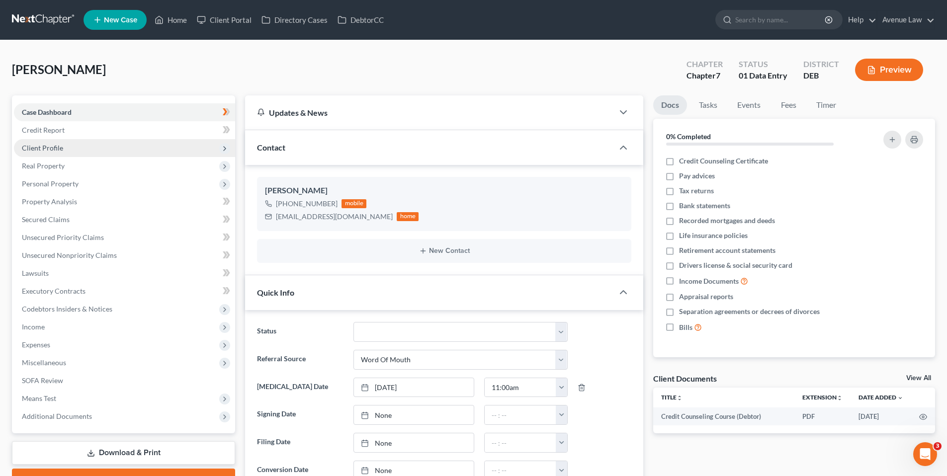
drag, startPoint x: 670, startPoint y: 163, endPoint x: 66, endPoint y: 139, distance: 604.6
click at [679, 163] on label "Credit Counseling Certificate" at bounding box center [723, 161] width 89 height 10
click at [683, 163] on input "Credit Counseling Certificate" at bounding box center [686, 159] width 6 height 6
checkbox input "true"
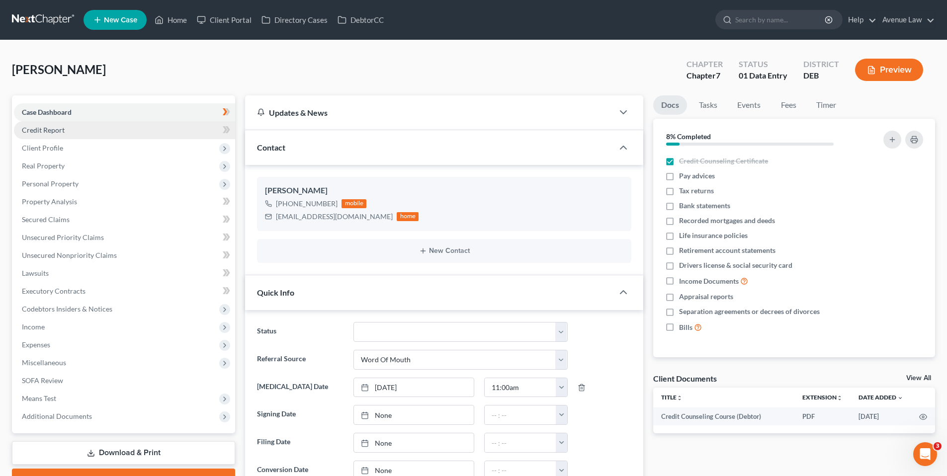
click at [51, 131] on span "Credit Report" at bounding box center [43, 130] width 43 height 8
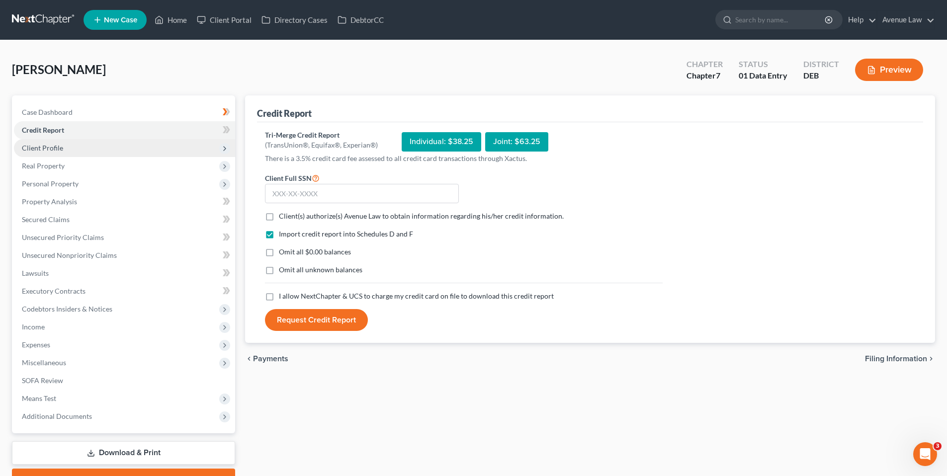
click at [46, 145] on span "Client Profile" at bounding box center [42, 148] width 41 height 8
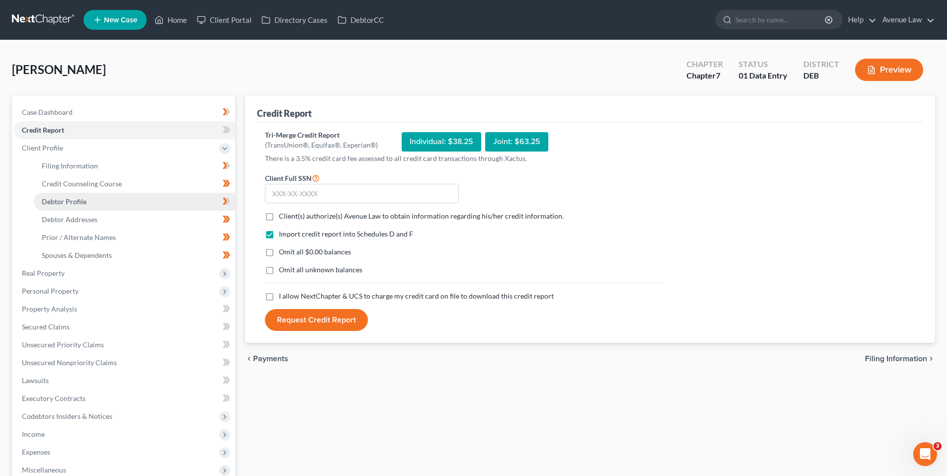
click at [62, 199] on span "Debtor Profile" at bounding box center [64, 201] width 45 height 8
select select "0"
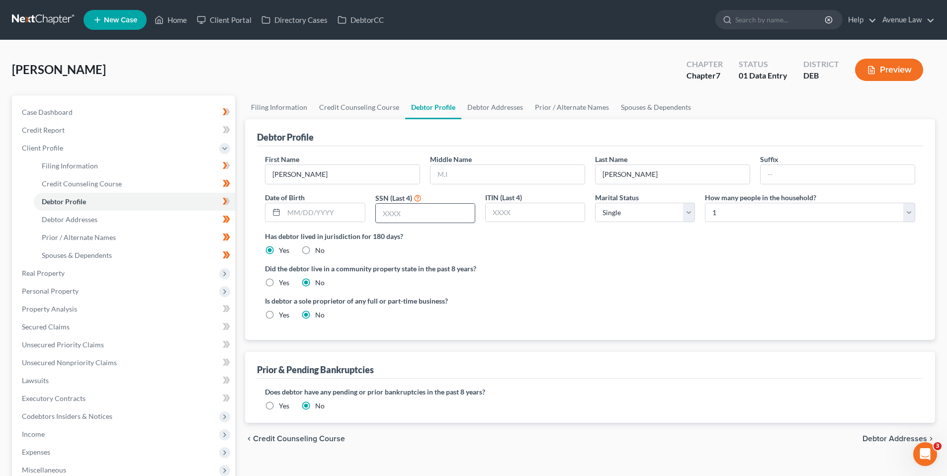
click at [409, 211] on input "text" at bounding box center [425, 213] width 99 height 19
type input "5423"
drag, startPoint x: 297, startPoint y: 214, endPoint x: 263, endPoint y: 196, distance: 38.5
click at [297, 214] on input "text" at bounding box center [324, 212] width 81 height 19
type input "[DATE]"
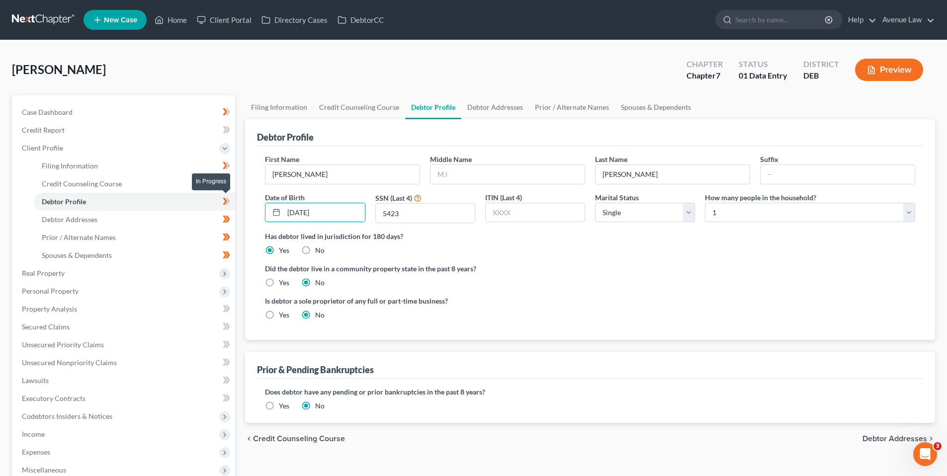
click at [227, 200] on icon at bounding box center [226, 201] width 7 height 12
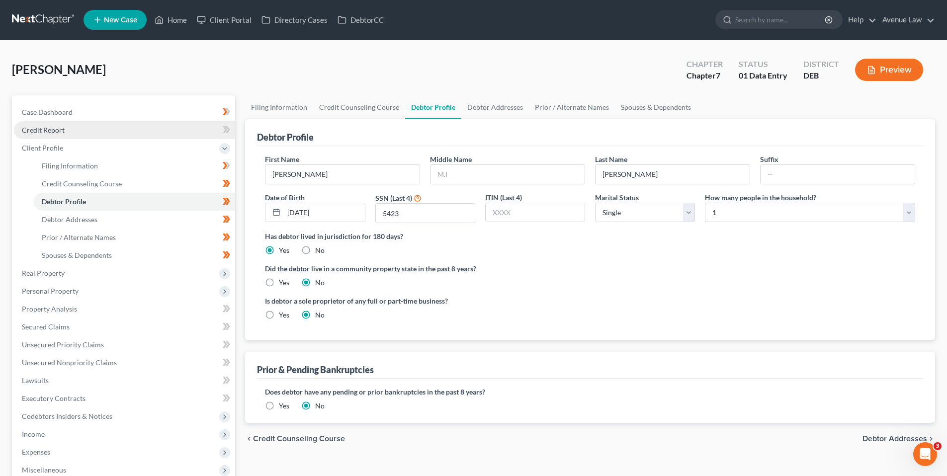
click at [57, 128] on span "Credit Report" at bounding box center [43, 130] width 43 height 8
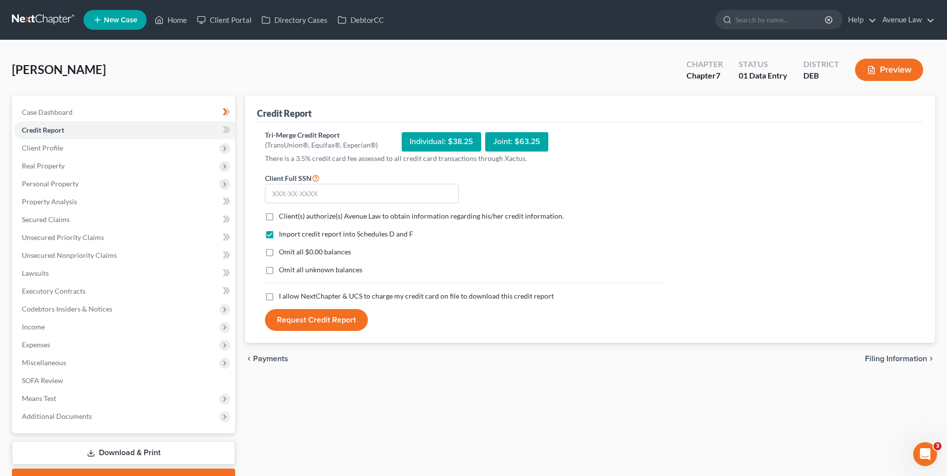
click at [279, 216] on label "Client(s) authorize(s) Avenue Law to obtain information regarding his/her credi…" at bounding box center [421, 216] width 285 height 10
click at [283, 216] on input "Client(s) authorize(s) Avenue Law to obtain information regarding his/her credi…" at bounding box center [286, 214] width 6 height 6
checkbox input "true"
click at [279, 295] on label "I allow NextChapter & UCS to charge my credit card on file to download this cre…" at bounding box center [416, 296] width 275 height 10
click at [283, 295] on input "I allow NextChapter & UCS to charge my credit card on file to download this cre…" at bounding box center [286, 294] width 6 height 6
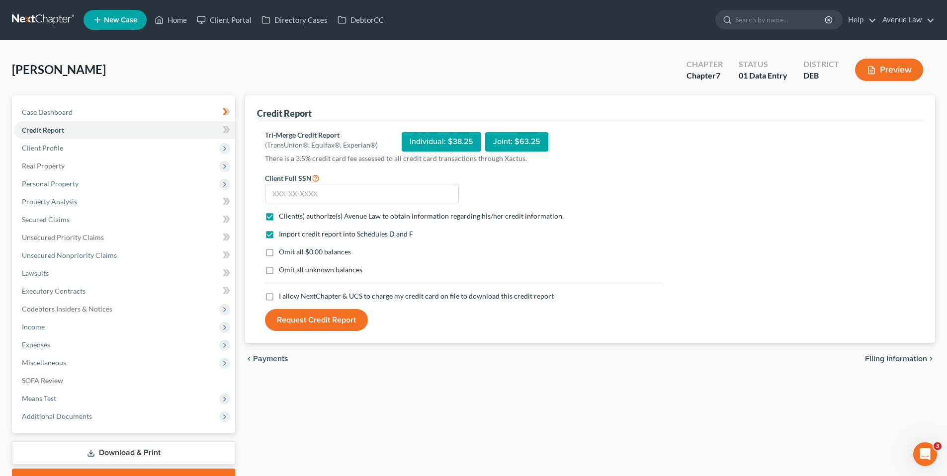
checkbox input "true"
click at [289, 194] on input "text" at bounding box center [362, 194] width 194 height 20
type input "581-33-5423"
click at [323, 320] on button "Request Credit Report" at bounding box center [316, 320] width 103 height 22
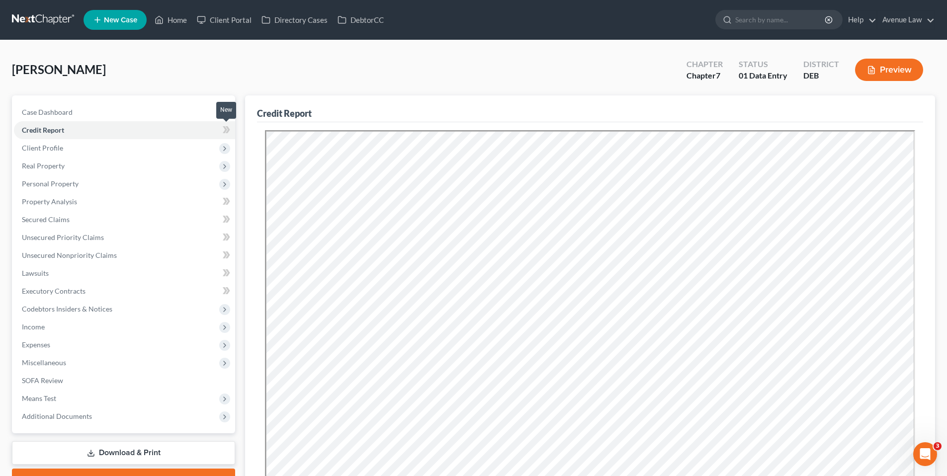
click at [226, 127] on icon at bounding box center [226, 130] width 7 height 12
drag, startPoint x: 226, startPoint y: 127, endPoint x: 212, endPoint y: 124, distance: 13.7
click at [225, 127] on icon at bounding box center [226, 130] width 7 height 12
click at [72, 108] on link "Case Dashboard" at bounding box center [124, 112] width 221 height 18
select select "0"
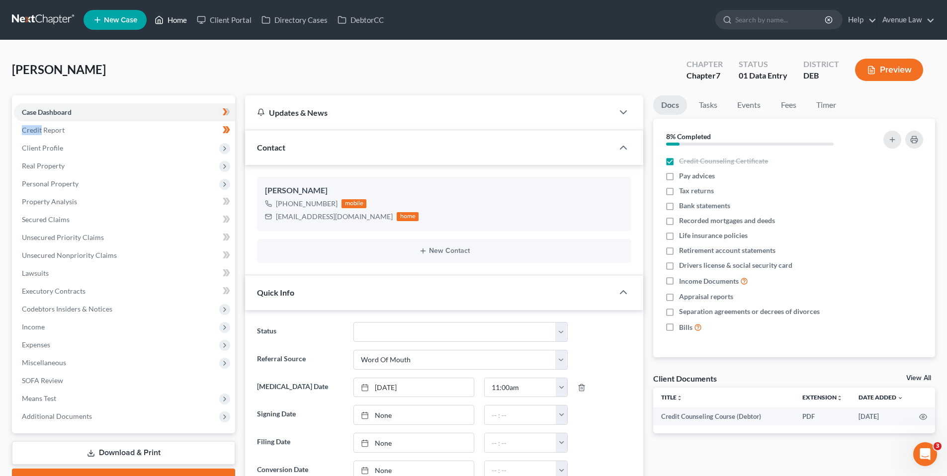
drag, startPoint x: 177, startPoint y: 14, endPoint x: 160, endPoint y: 23, distance: 19.4
click at [177, 14] on link "Home" at bounding box center [171, 20] width 42 height 18
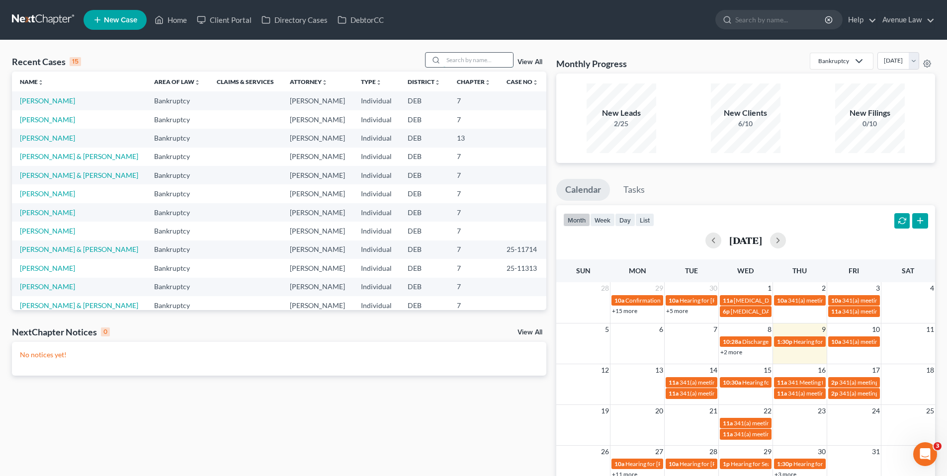
click at [490, 60] on input "search" at bounding box center [479, 60] width 70 height 14
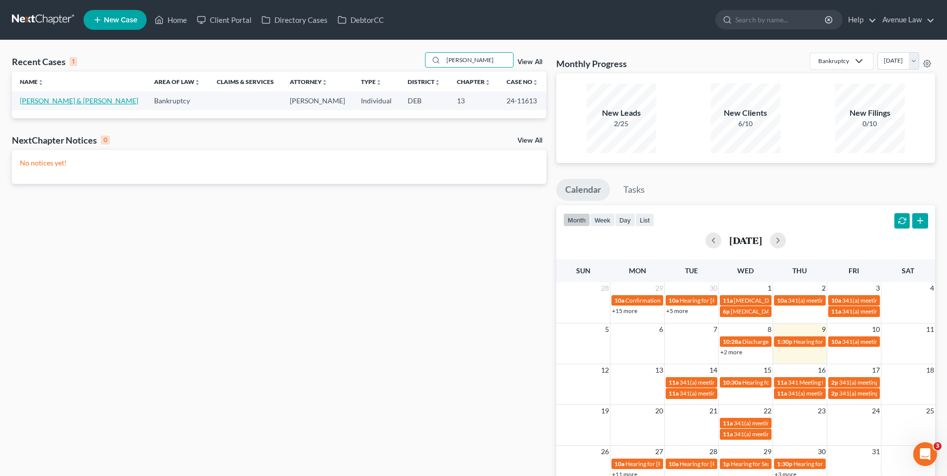
type input "[PERSON_NAME]"
click at [44, 101] on link "[PERSON_NAME] & [PERSON_NAME]" at bounding box center [79, 100] width 118 height 8
select select "0"
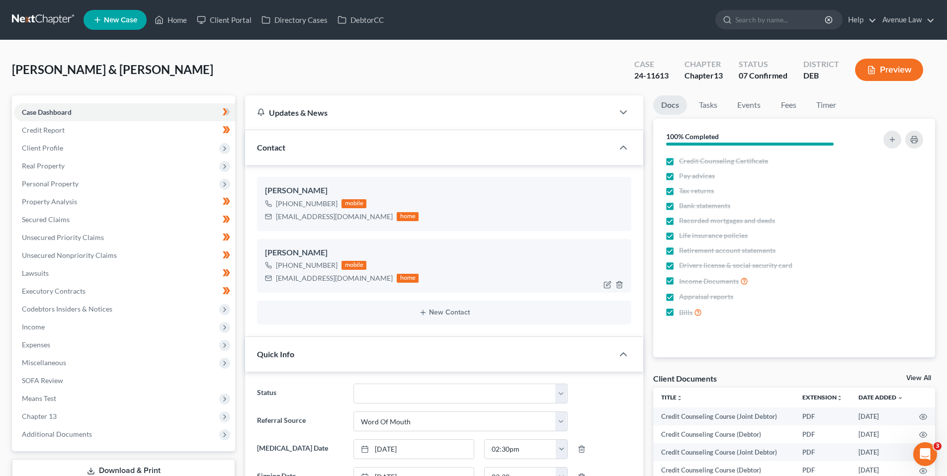
drag, startPoint x: 335, startPoint y: 265, endPoint x: 284, endPoint y: 267, distance: 50.8
click at [284, 267] on div "[PHONE_NUMBER] mobile" at bounding box center [342, 265] width 154 height 13
drag, startPoint x: 336, startPoint y: 265, endPoint x: 285, endPoint y: 267, distance: 51.2
click at [285, 267] on div "[PHONE_NUMBER] mobile" at bounding box center [342, 265] width 154 height 13
copy div "[PHONE_NUMBER]"
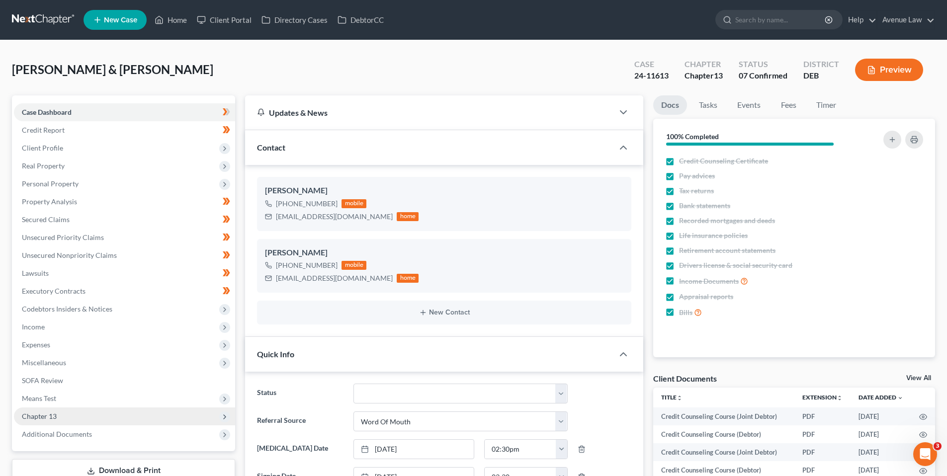
click at [47, 417] on span "Chapter 13" at bounding box center [39, 416] width 35 height 8
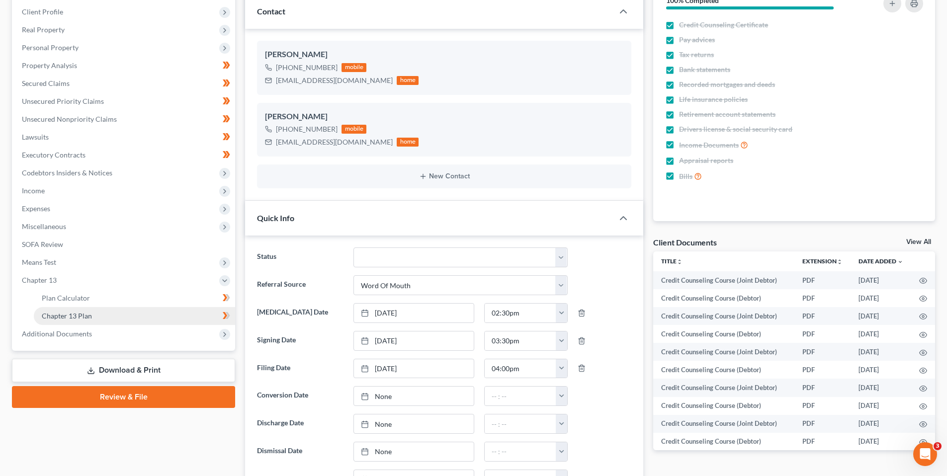
scroll to position [149, 0]
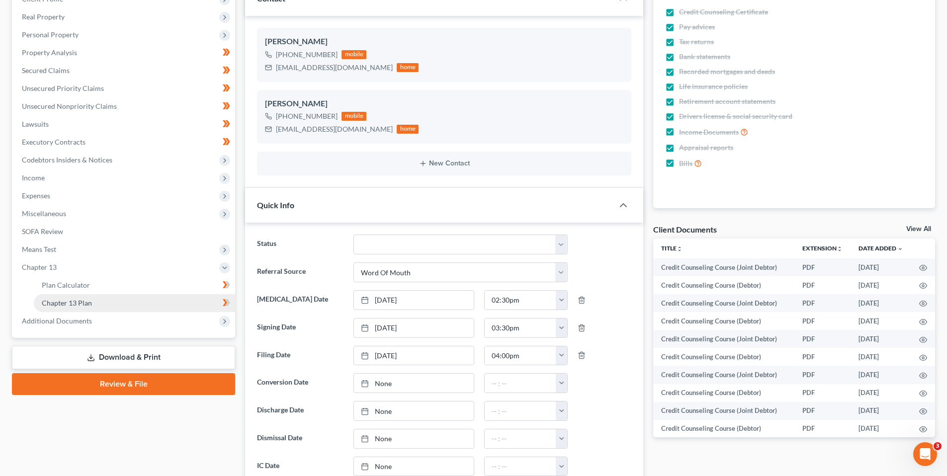
click at [57, 300] on span "Chapter 13 Plan" at bounding box center [67, 303] width 50 height 8
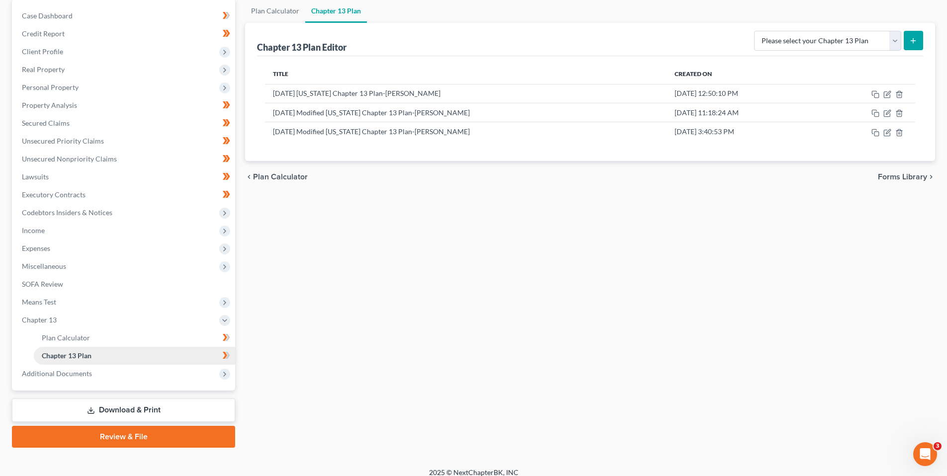
scroll to position [106, 0]
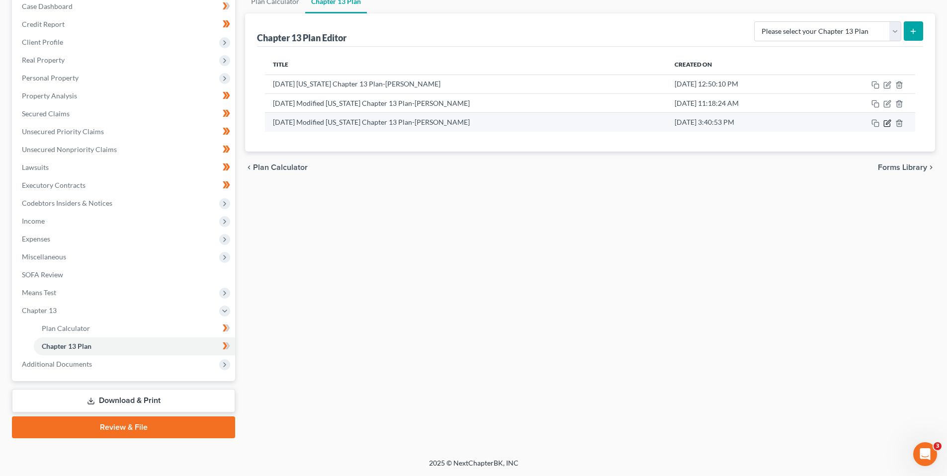
drag, startPoint x: 887, startPoint y: 123, endPoint x: 892, endPoint y: 123, distance: 6.0
click at [893, 125] on td at bounding box center [866, 122] width 97 height 19
click at [886, 121] on icon "button" at bounding box center [888, 123] width 8 height 8
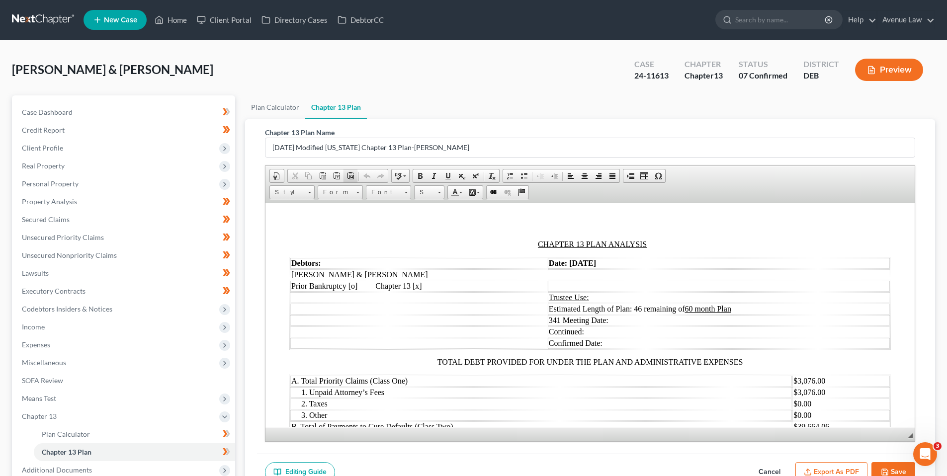
scroll to position [994, 0]
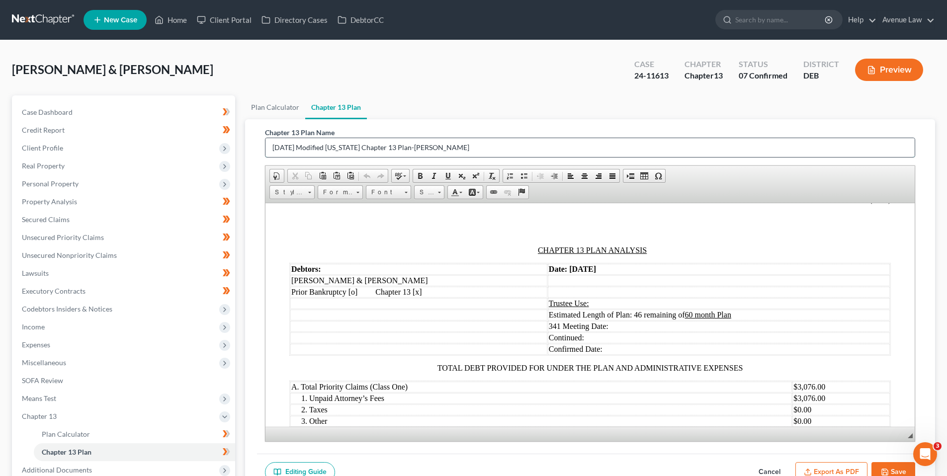
click at [309, 147] on input "[DATE] Modified [US_STATE] Chapter 13 Plan-[PERSON_NAME]" at bounding box center [590, 147] width 649 height 19
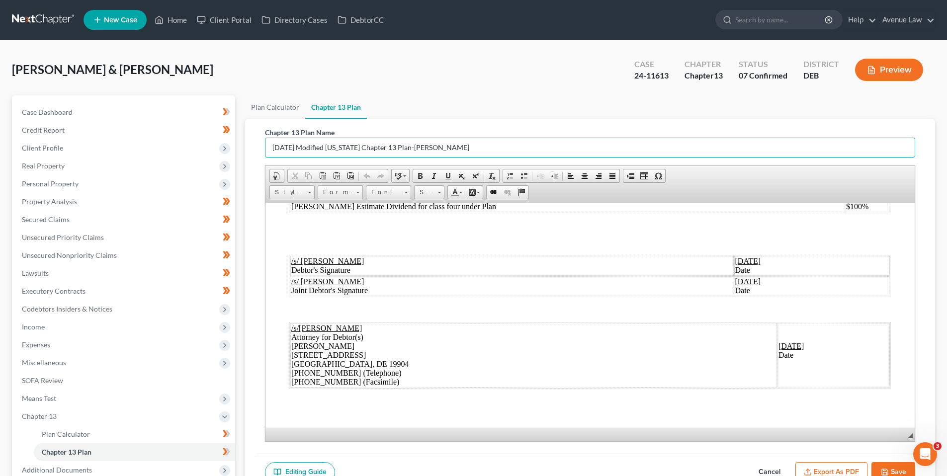
scroll to position [1415, 0]
type input "[DATE] Modified [US_STATE] Chapter 13 Plan-[PERSON_NAME]"
click at [735, 255] on u "[DATE]" at bounding box center [748, 258] width 26 height 8
click at [735, 279] on u "[DATE]" at bounding box center [748, 278] width 26 height 8
click at [779, 343] on u "[DATE]" at bounding box center [792, 343] width 26 height 8
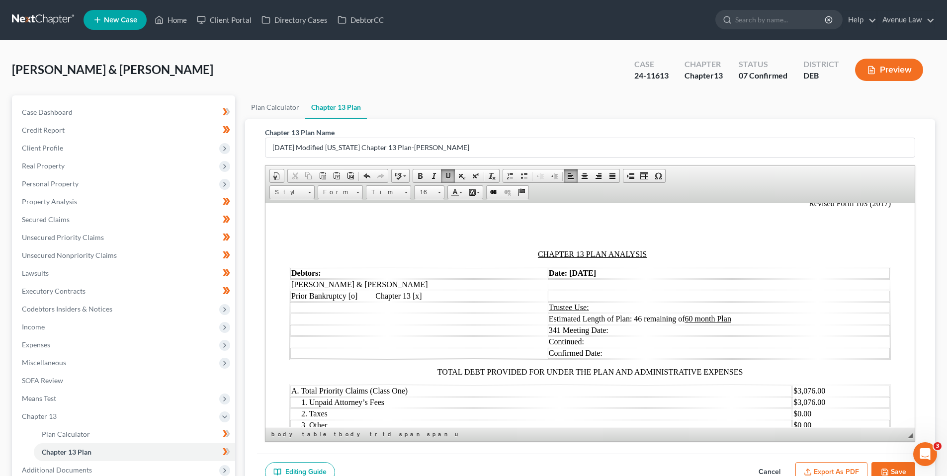
scroll to position [968, 0]
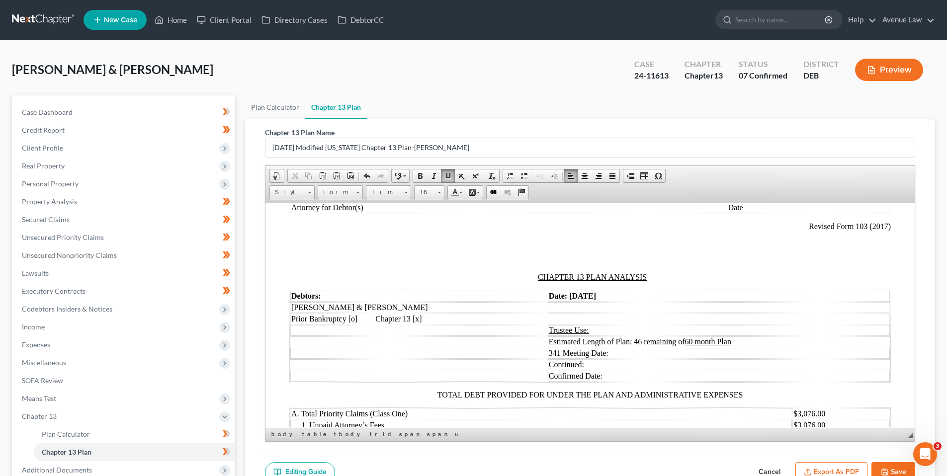
click at [576, 296] on strong "Date: [DATE]" at bounding box center [572, 295] width 47 height 8
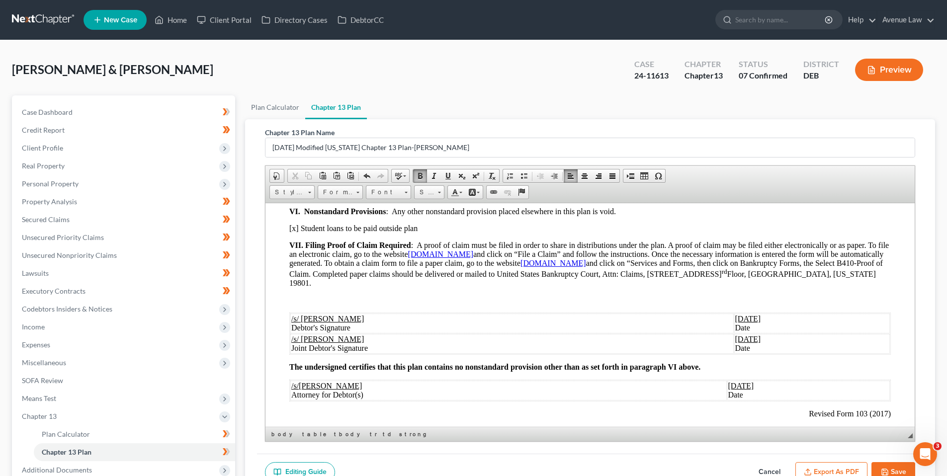
scroll to position [769, 0]
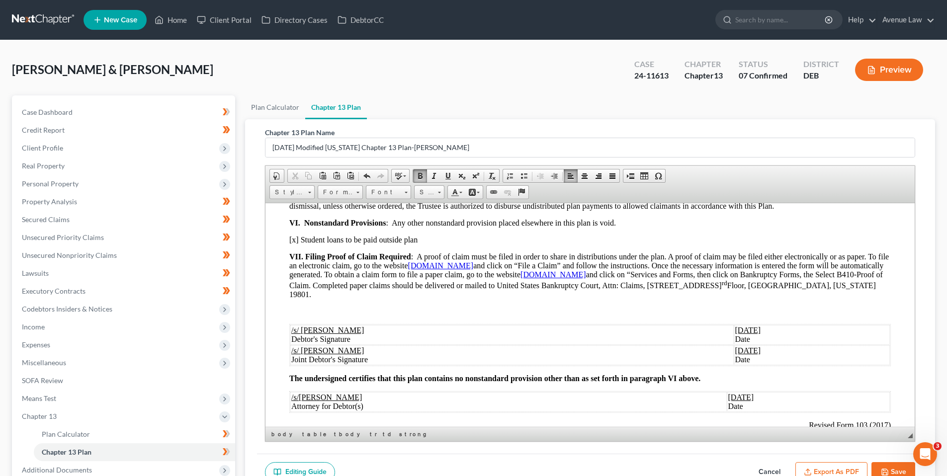
click at [728, 395] on u "[DATE]" at bounding box center [741, 397] width 26 height 8
click at [735, 349] on u "[DATE]" at bounding box center [748, 350] width 26 height 8
click at [735, 328] on u "[DATE]" at bounding box center [748, 330] width 26 height 8
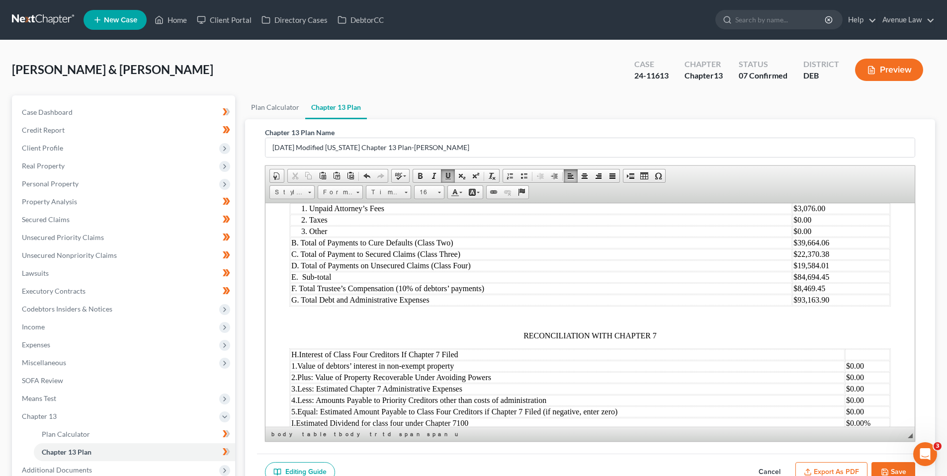
scroll to position [1216, 0]
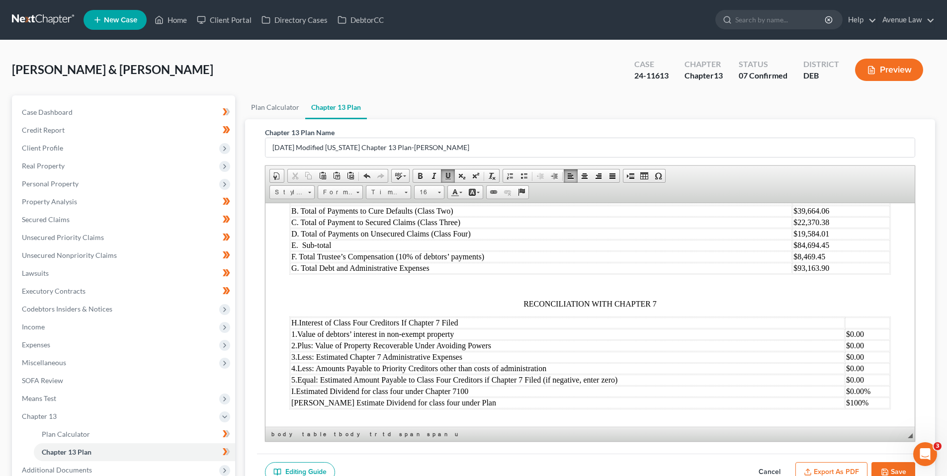
click at [896, 467] on button "Save" at bounding box center [894, 472] width 44 height 21
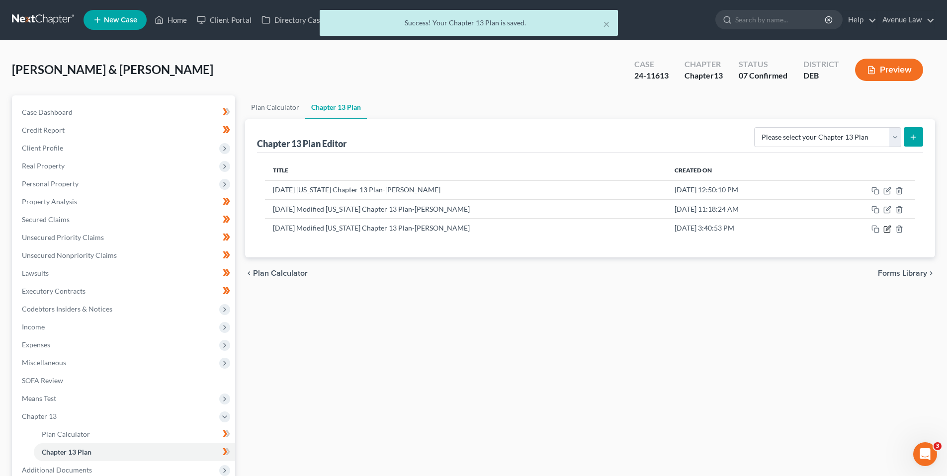
click at [887, 229] on icon "button" at bounding box center [888, 229] width 8 height 8
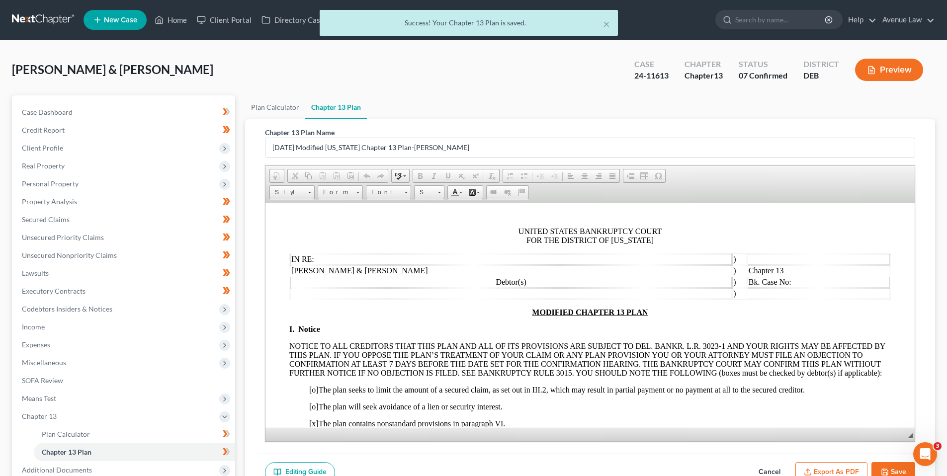
scroll to position [0, 0]
click at [819, 468] on button "Export as PDF" at bounding box center [832, 472] width 72 height 21
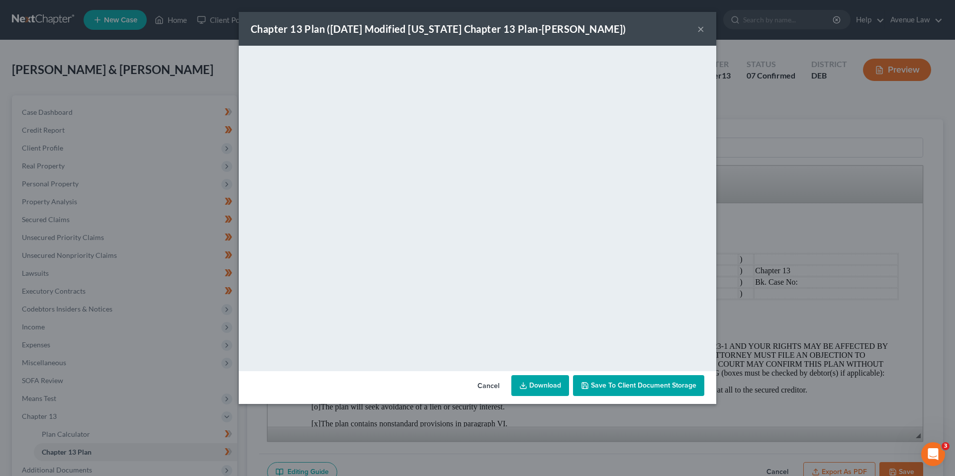
click at [618, 23] on div "Chapter 13 Plan ([DATE] Modified [US_STATE] Chapter 13 Plan-[PERSON_NAME]) ×" at bounding box center [477, 29] width 477 height 34
click at [700, 27] on button "×" at bounding box center [700, 29] width 7 height 12
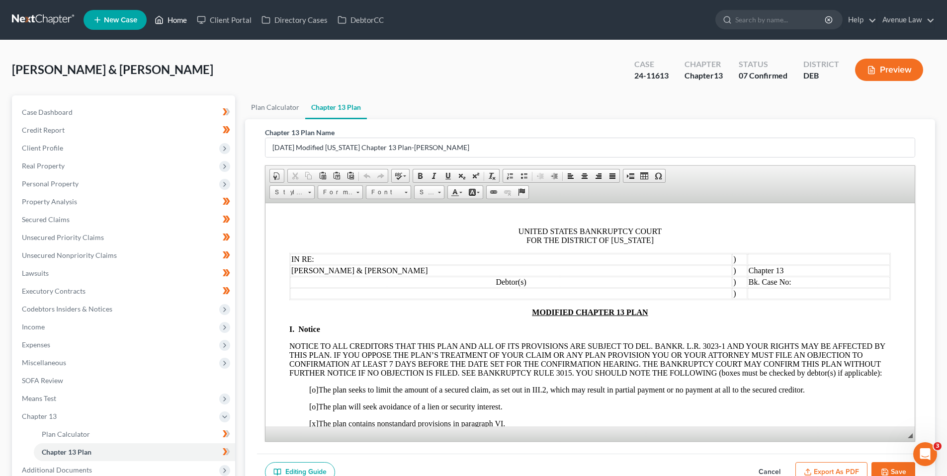
click at [178, 22] on link "Home" at bounding box center [171, 20] width 42 height 18
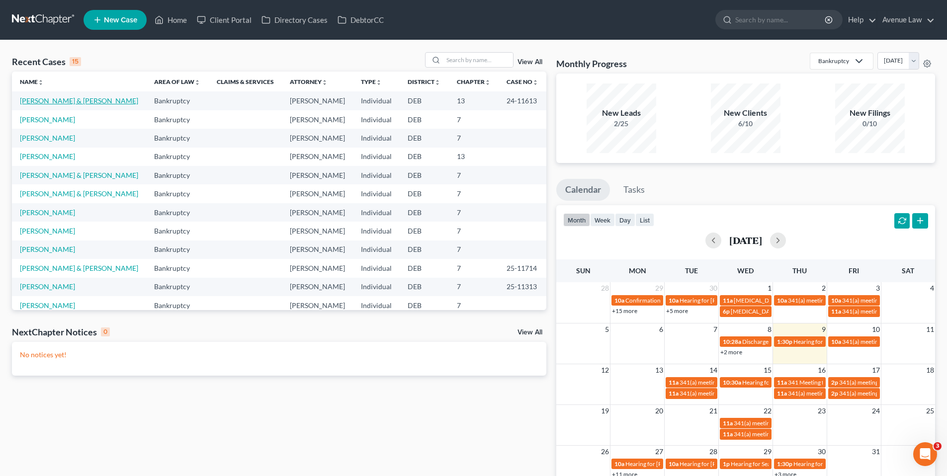
click at [58, 100] on link "[PERSON_NAME] & [PERSON_NAME]" at bounding box center [79, 100] width 118 height 8
select select "0"
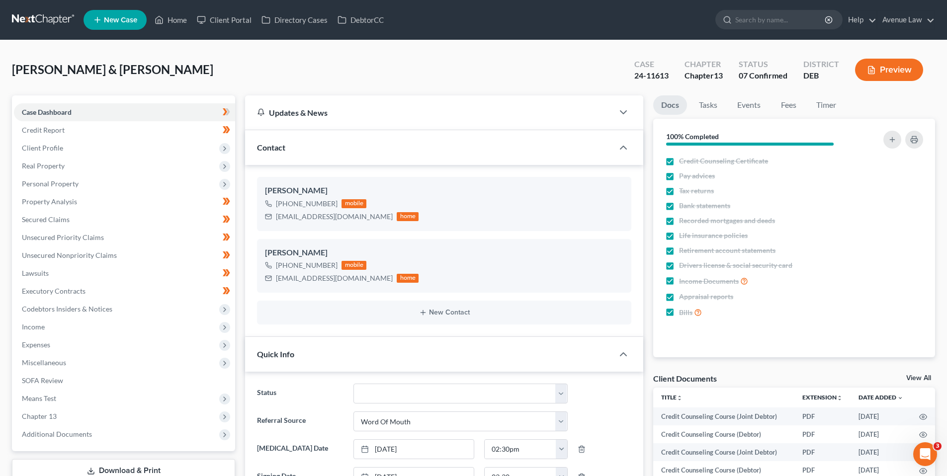
drag, startPoint x: 71, startPoint y: 436, endPoint x: 138, endPoint y: 445, distance: 67.7
click at [71, 436] on span "Additional Documents" at bounding box center [57, 434] width 70 height 8
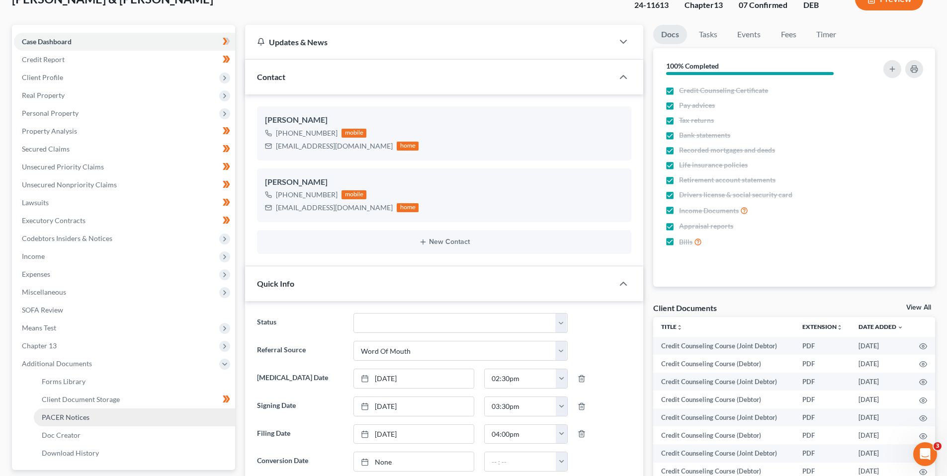
scroll to position [249, 0]
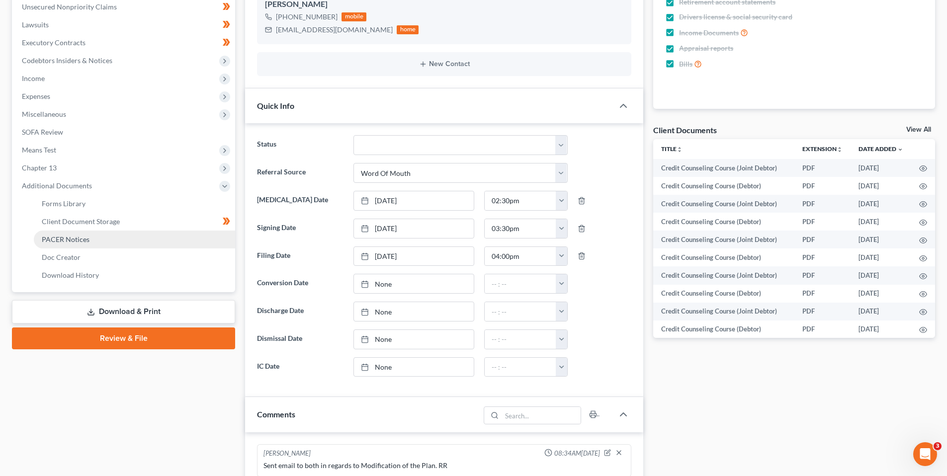
click at [83, 238] on span "PACER Notices" at bounding box center [66, 239] width 48 height 8
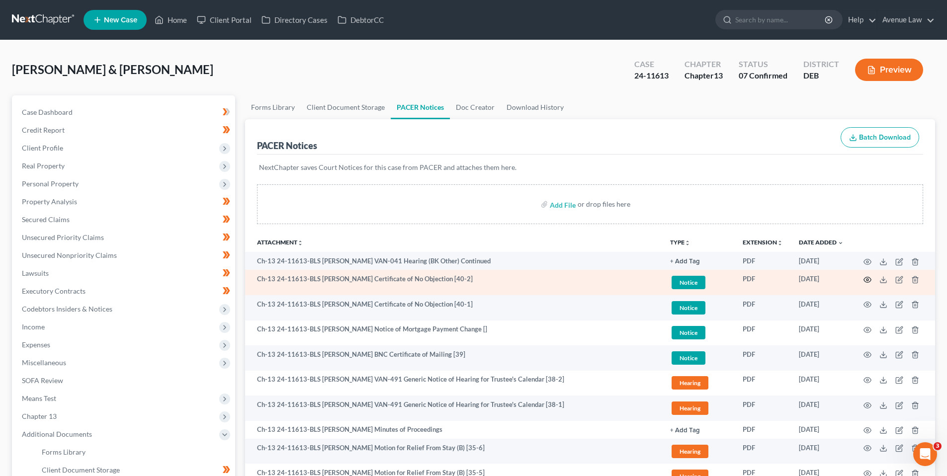
click at [868, 280] on icon "button" at bounding box center [868, 280] width 8 height 8
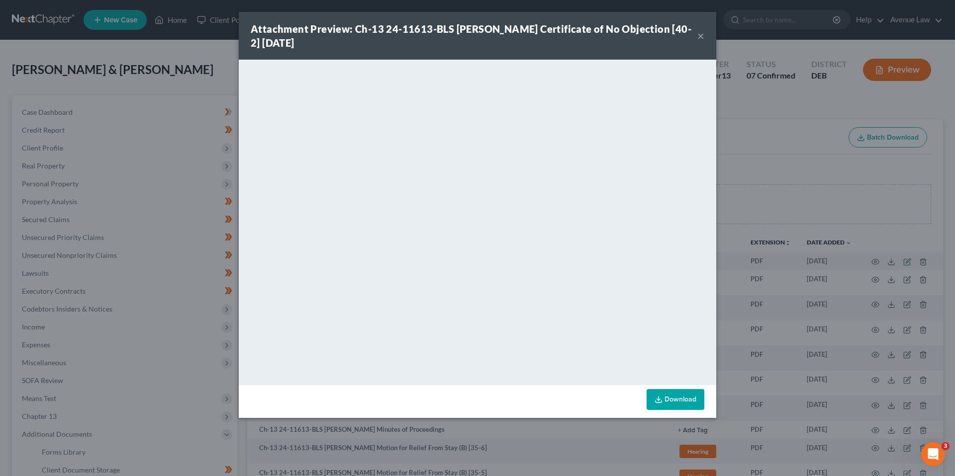
click at [700, 33] on button "×" at bounding box center [700, 36] width 7 height 12
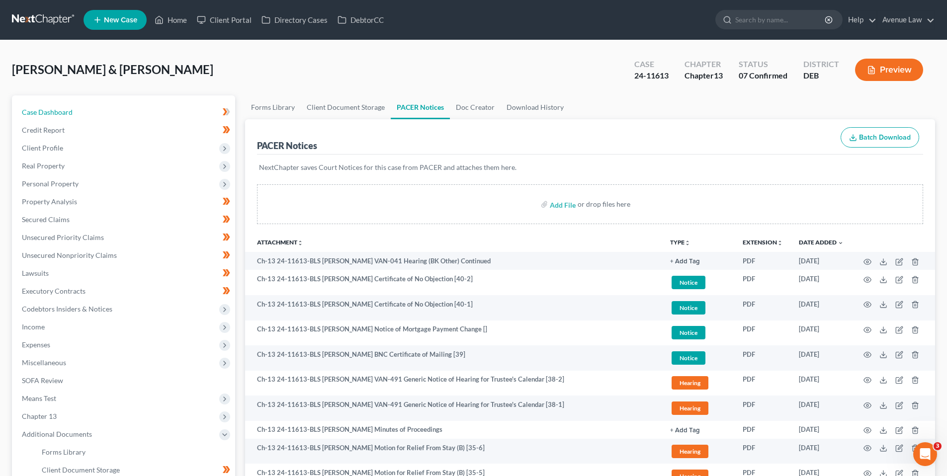
drag, startPoint x: 44, startPoint y: 107, endPoint x: 6, endPoint y: 111, distance: 38.4
click at [44, 108] on span "Case Dashboard" at bounding box center [47, 112] width 51 height 8
select select "0"
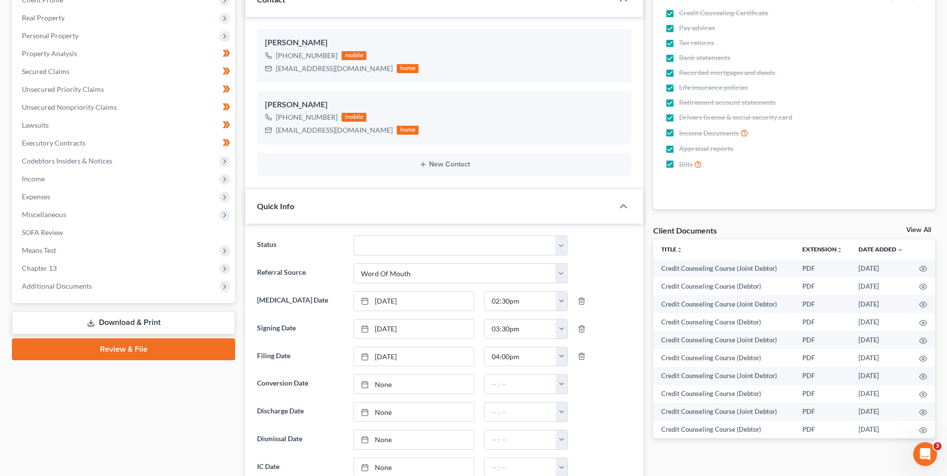
scroll to position [149, 0]
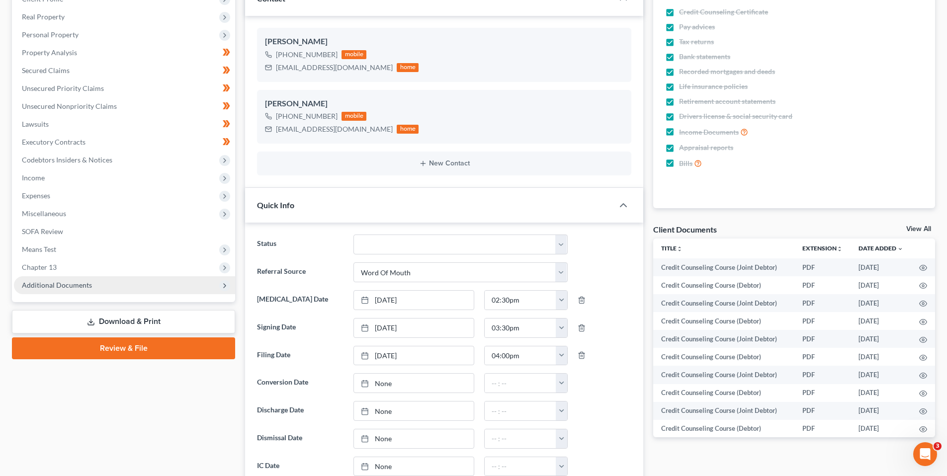
drag, startPoint x: 41, startPoint y: 264, endPoint x: 87, endPoint y: 289, distance: 51.9
click at [41, 264] on span "Chapter 13" at bounding box center [39, 267] width 35 height 8
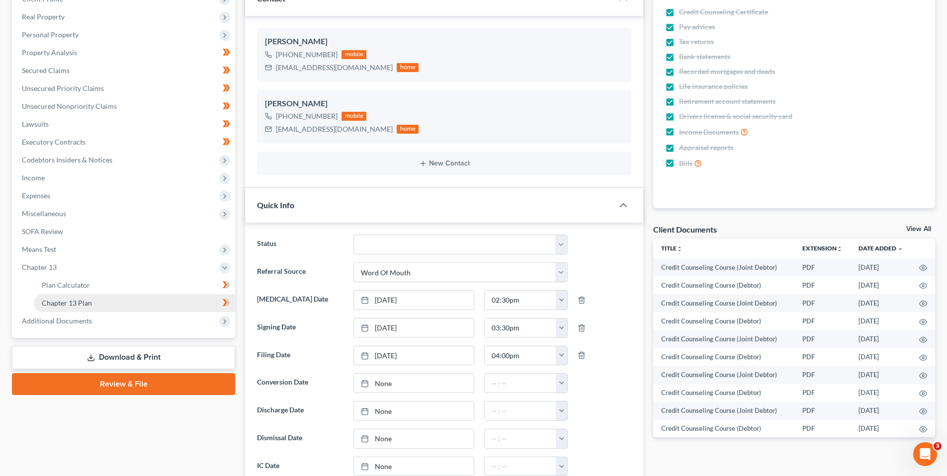
click at [73, 300] on span "Chapter 13 Plan" at bounding box center [67, 303] width 50 height 8
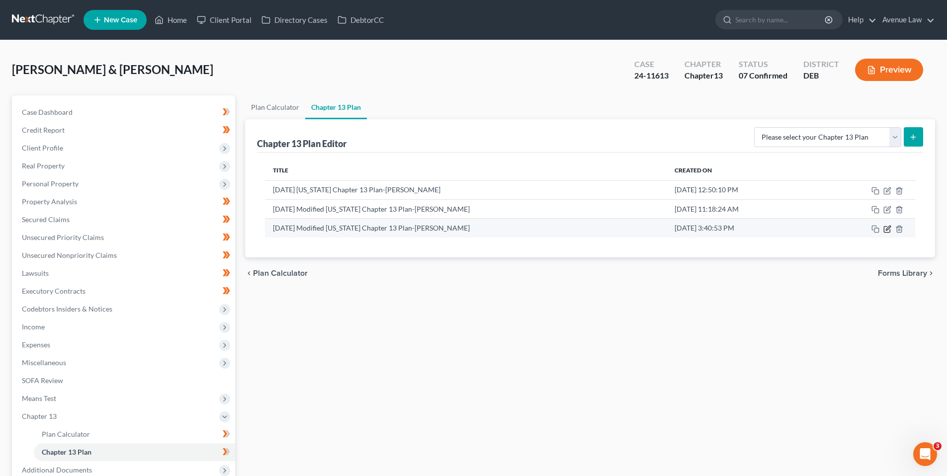
click at [888, 228] on icon "button" at bounding box center [888, 229] width 8 height 8
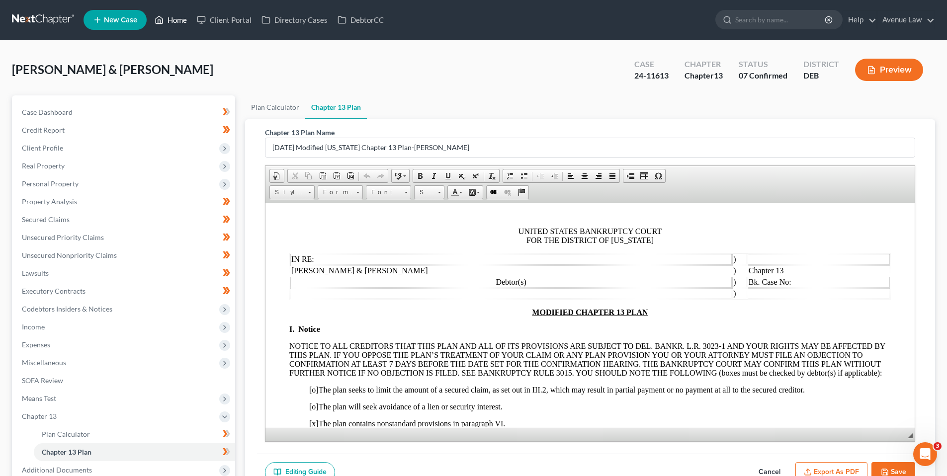
click at [176, 20] on link "Home" at bounding box center [171, 20] width 42 height 18
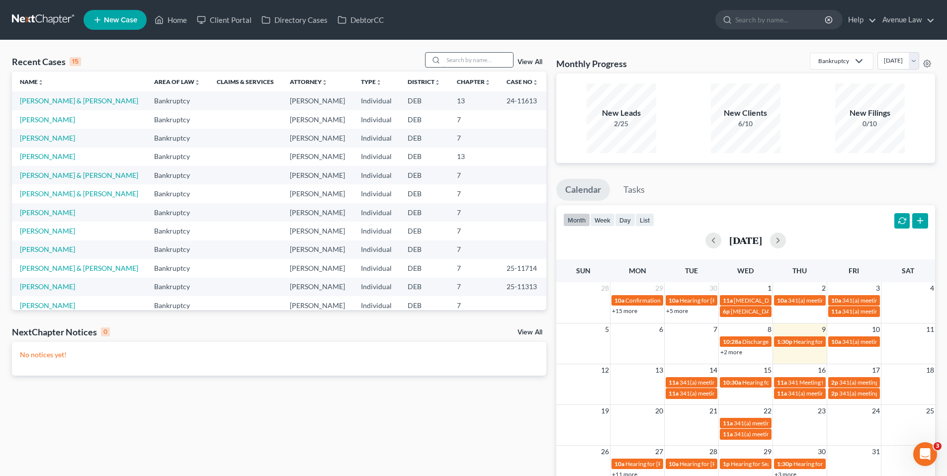
click at [473, 63] on input "search" at bounding box center [479, 60] width 70 height 14
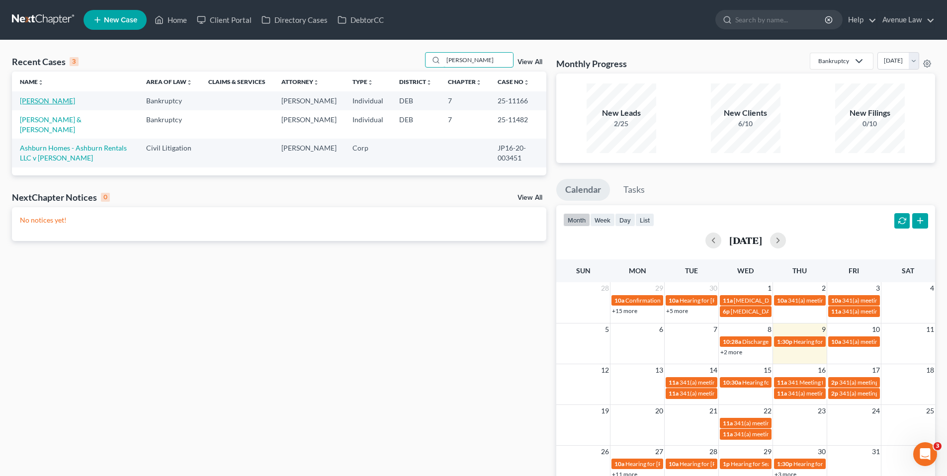
type input "[PERSON_NAME]"
click at [43, 102] on link "[PERSON_NAME]" at bounding box center [47, 100] width 55 height 8
select select "0"
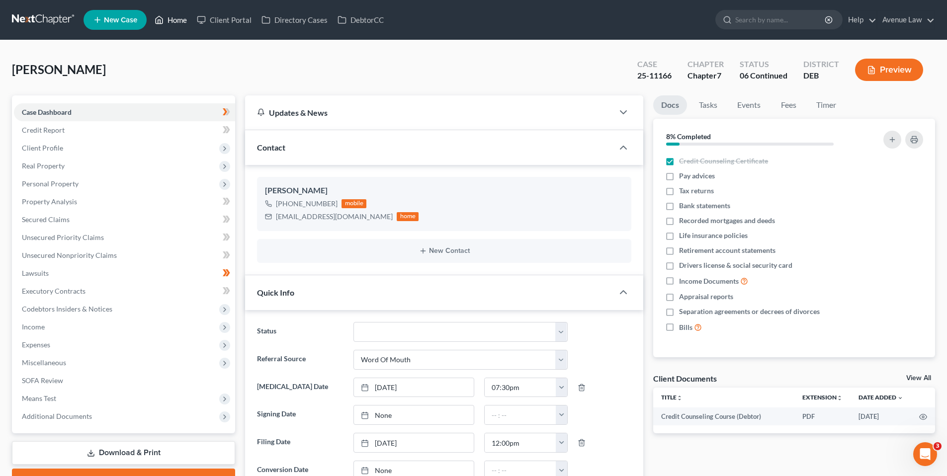
click at [176, 19] on link "Home" at bounding box center [171, 20] width 42 height 18
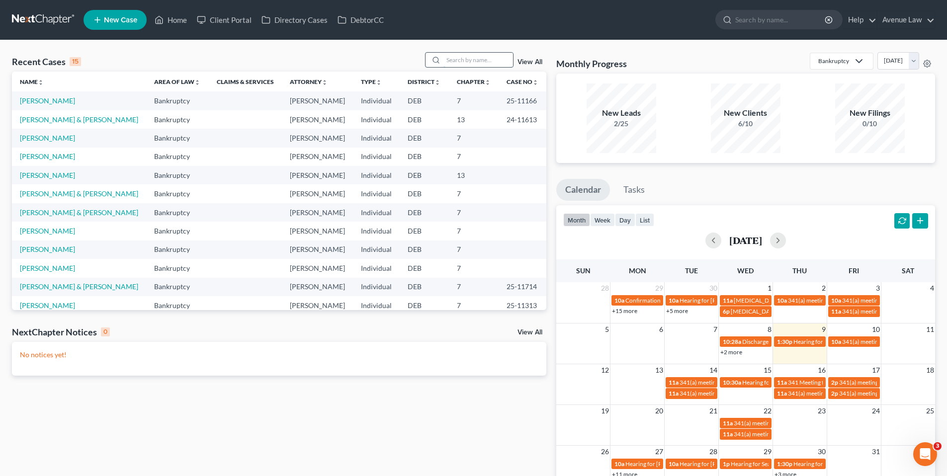
click at [477, 65] on input "search" at bounding box center [479, 60] width 70 height 14
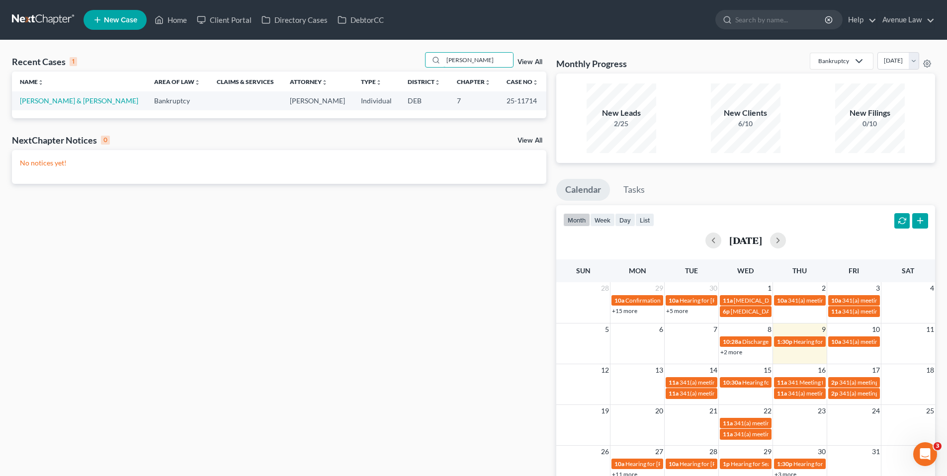
type input "[PERSON_NAME]"
drag, startPoint x: 38, startPoint y: 98, endPoint x: 22, endPoint y: 89, distance: 18.5
click at [38, 98] on link "[PERSON_NAME] & [PERSON_NAME]" at bounding box center [79, 100] width 118 height 8
select select "0"
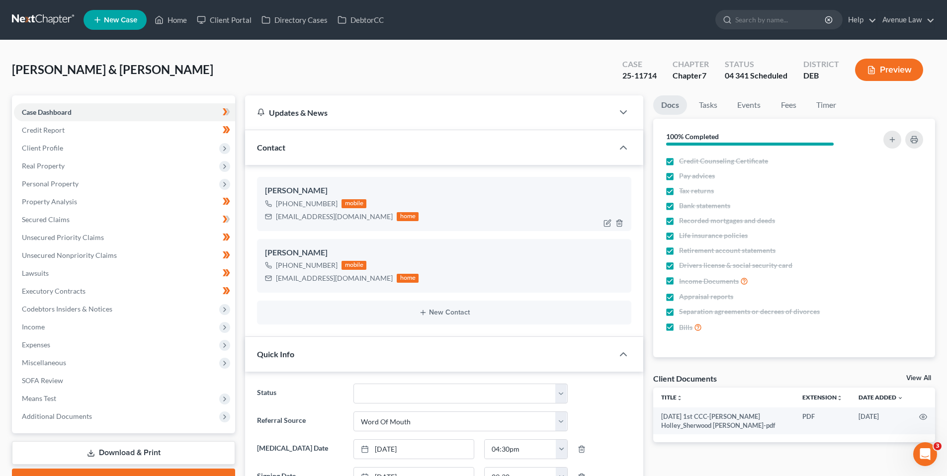
drag, startPoint x: 335, startPoint y: 203, endPoint x: 284, endPoint y: 203, distance: 51.2
click at [284, 203] on div "[PHONE_NUMBER] mobile" at bounding box center [342, 203] width 154 height 13
copy div "[PHONE_NUMBER]"
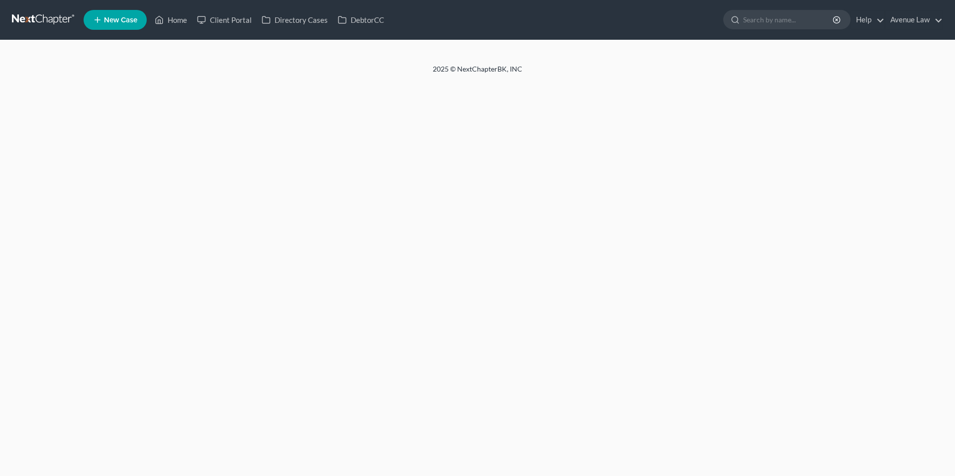
select select "0"
